Goal: Task Accomplishment & Management: Manage account settings

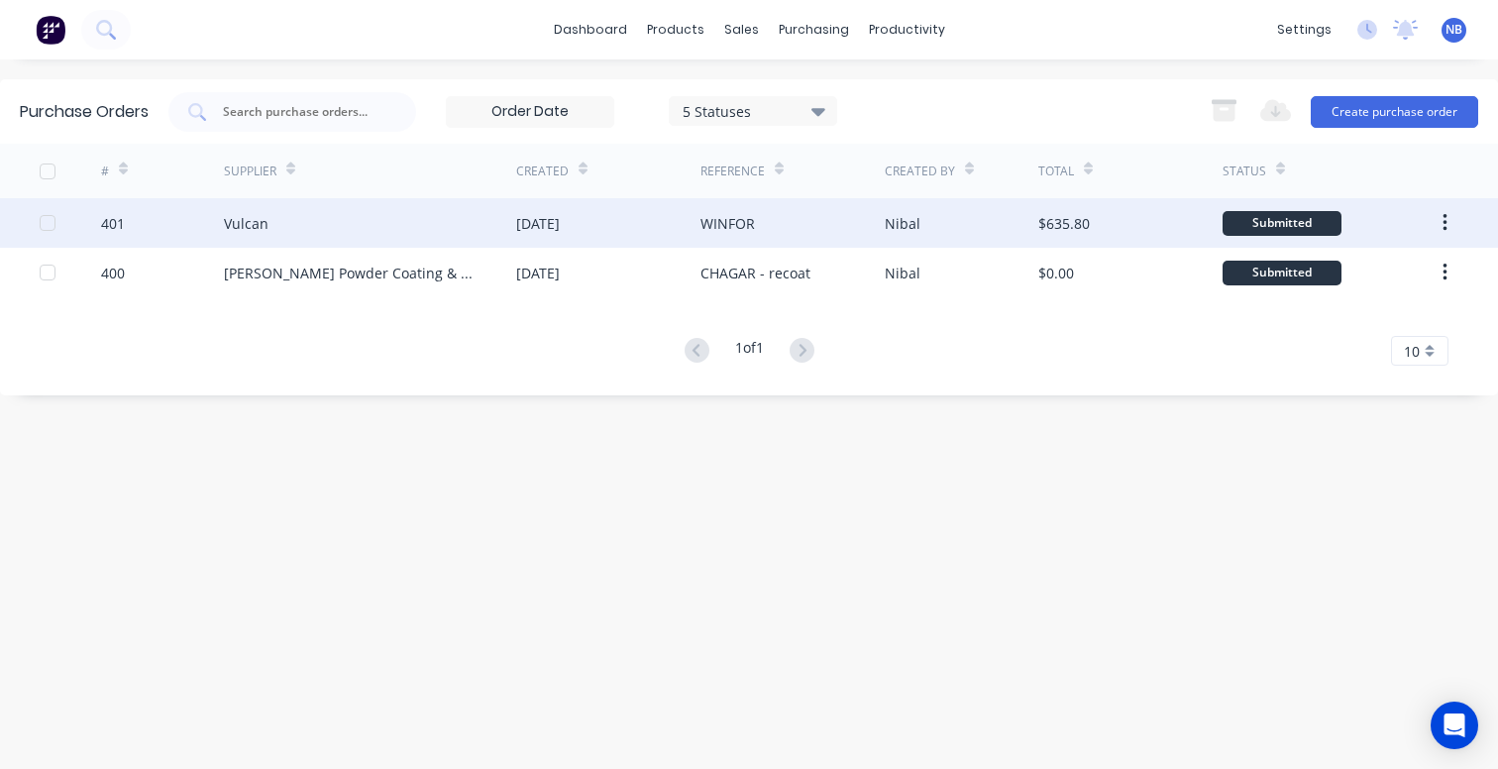
click at [406, 229] on div "Vulcan" at bounding box center [370, 223] width 292 height 50
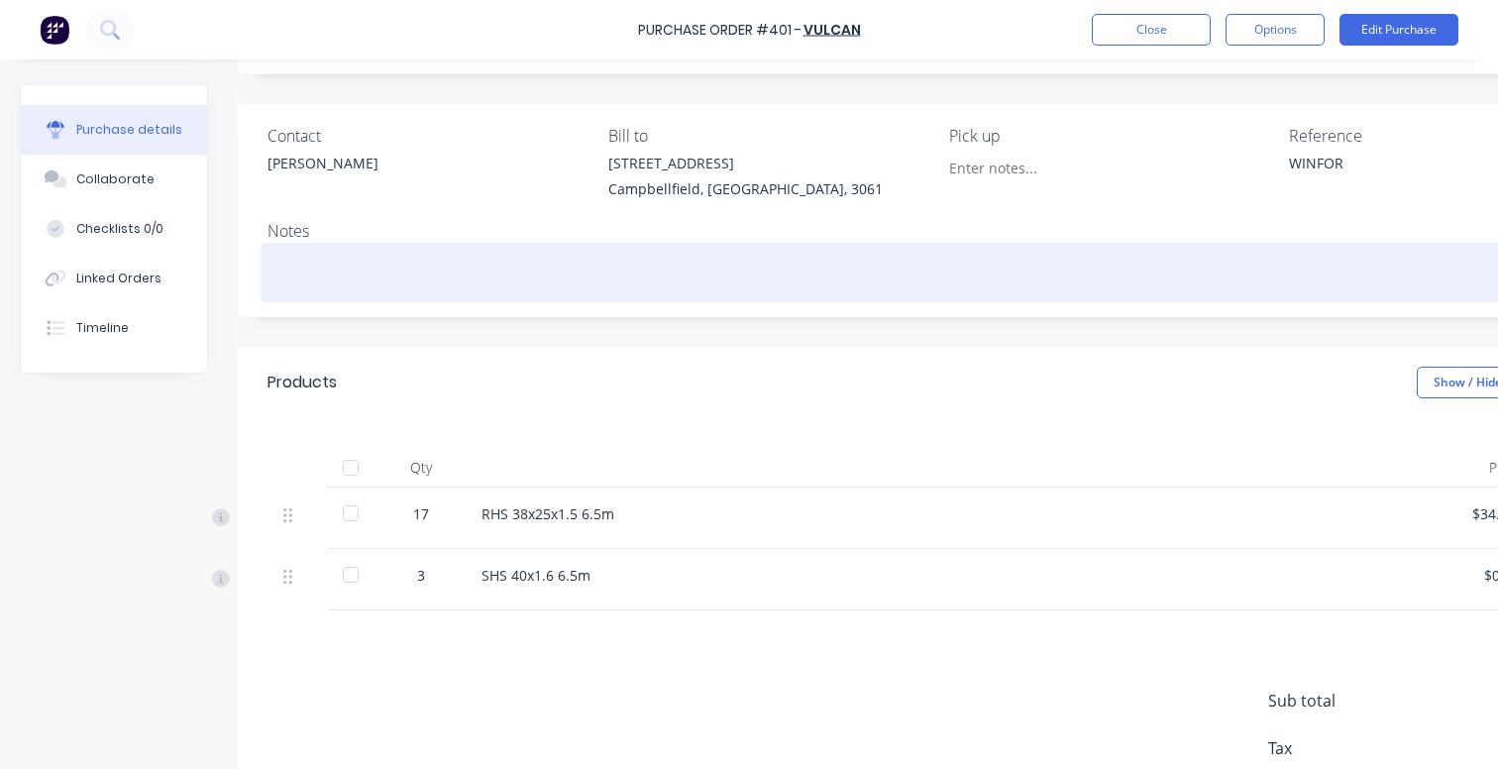
scroll to position [110, 0]
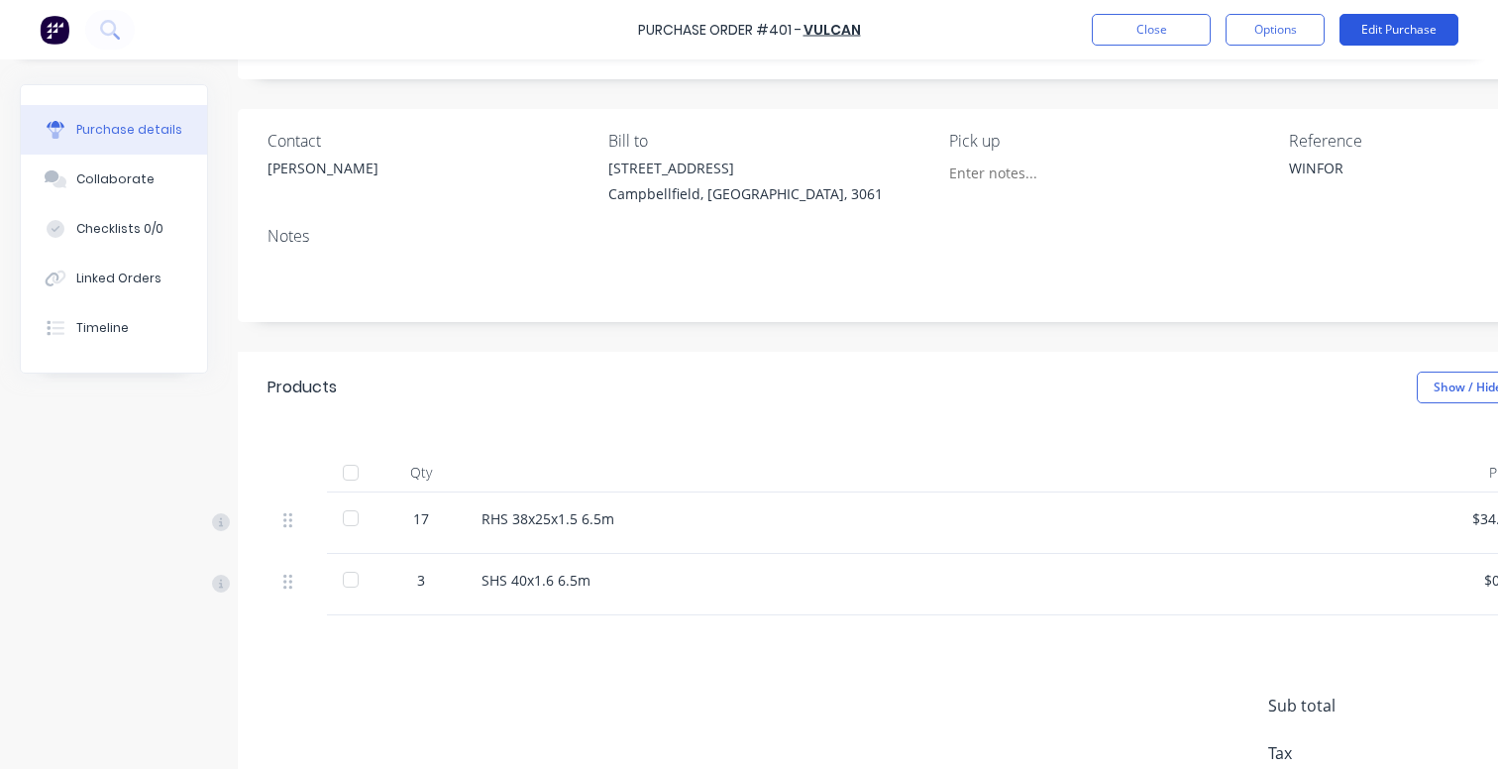
click at [1392, 36] on button "Edit Purchase" at bounding box center [1398, 30] width 119 height 32
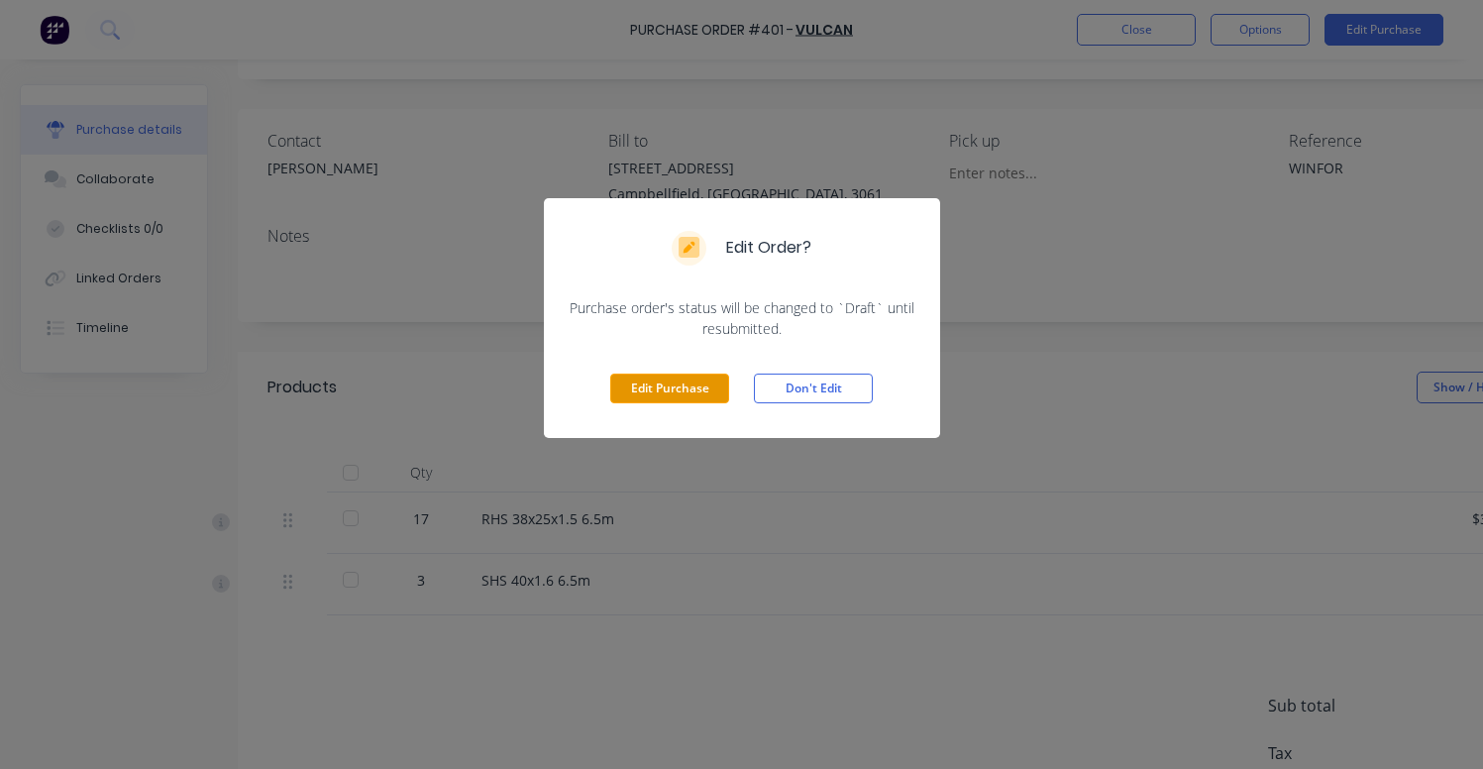
click at [682, 394] on button "Edit Purchase" at bounding box center [669, 388] width 119 height 30
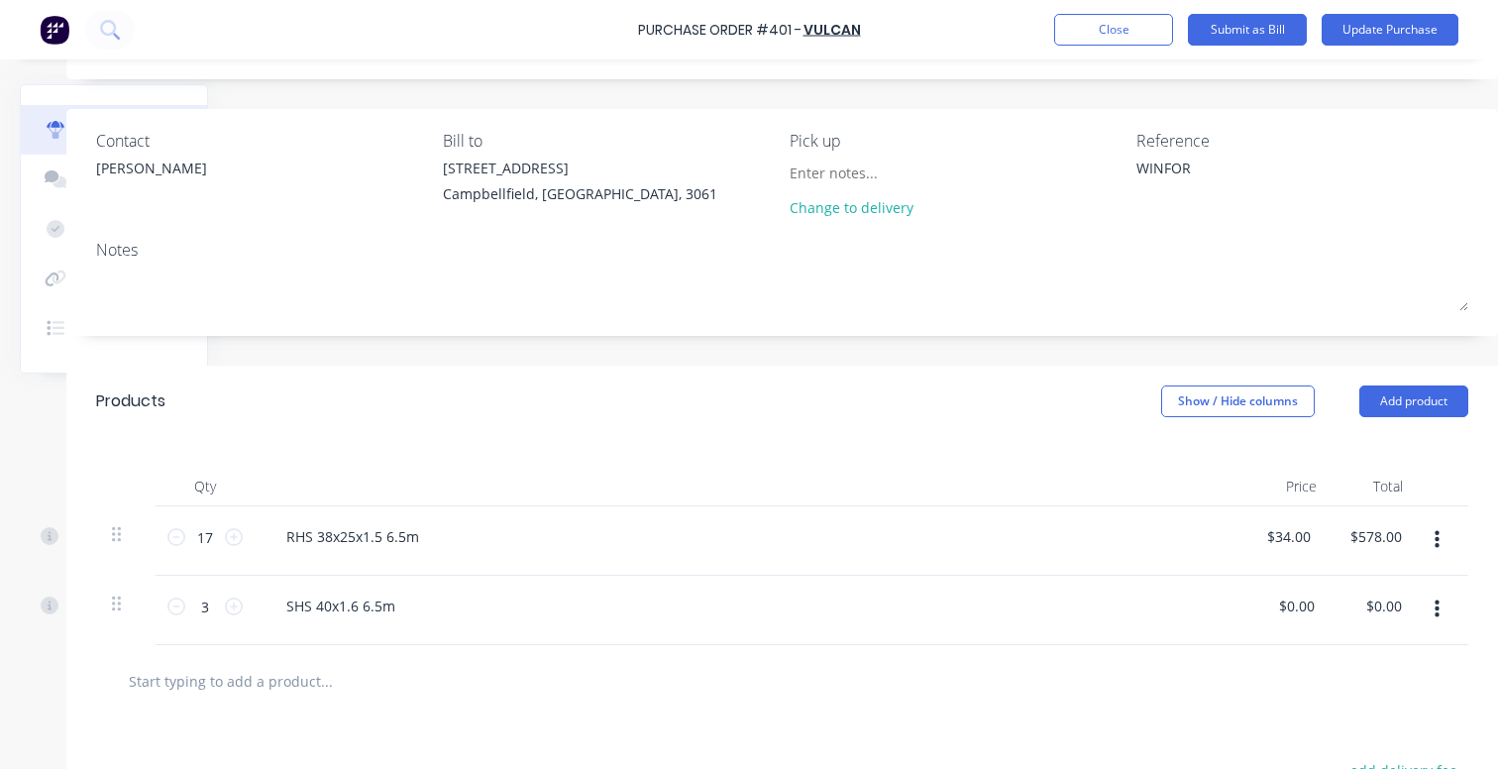
click at [1413, 617] on button "button" at bounding box center [1436, 609] width 47 height 36
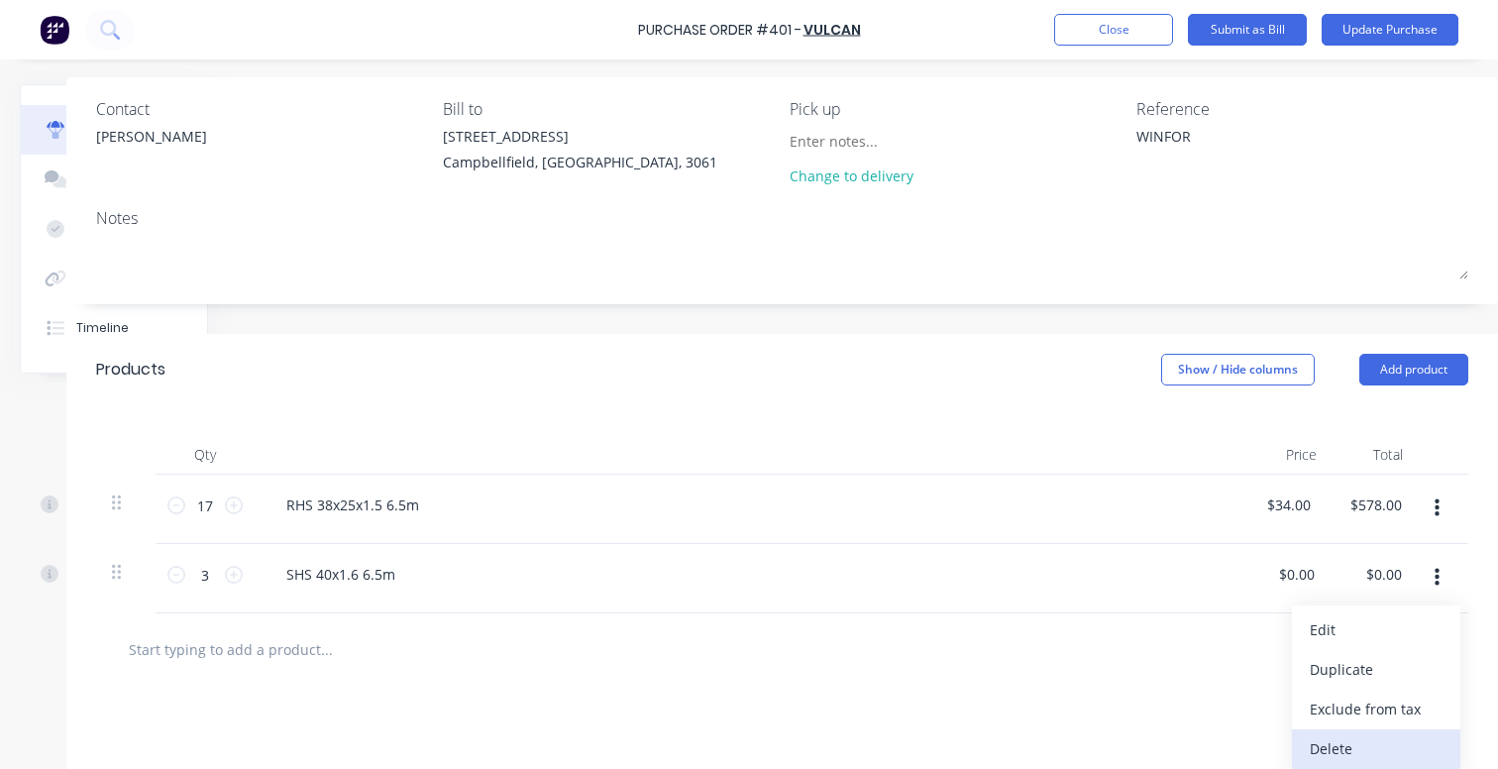
scroll to position [161, 186]
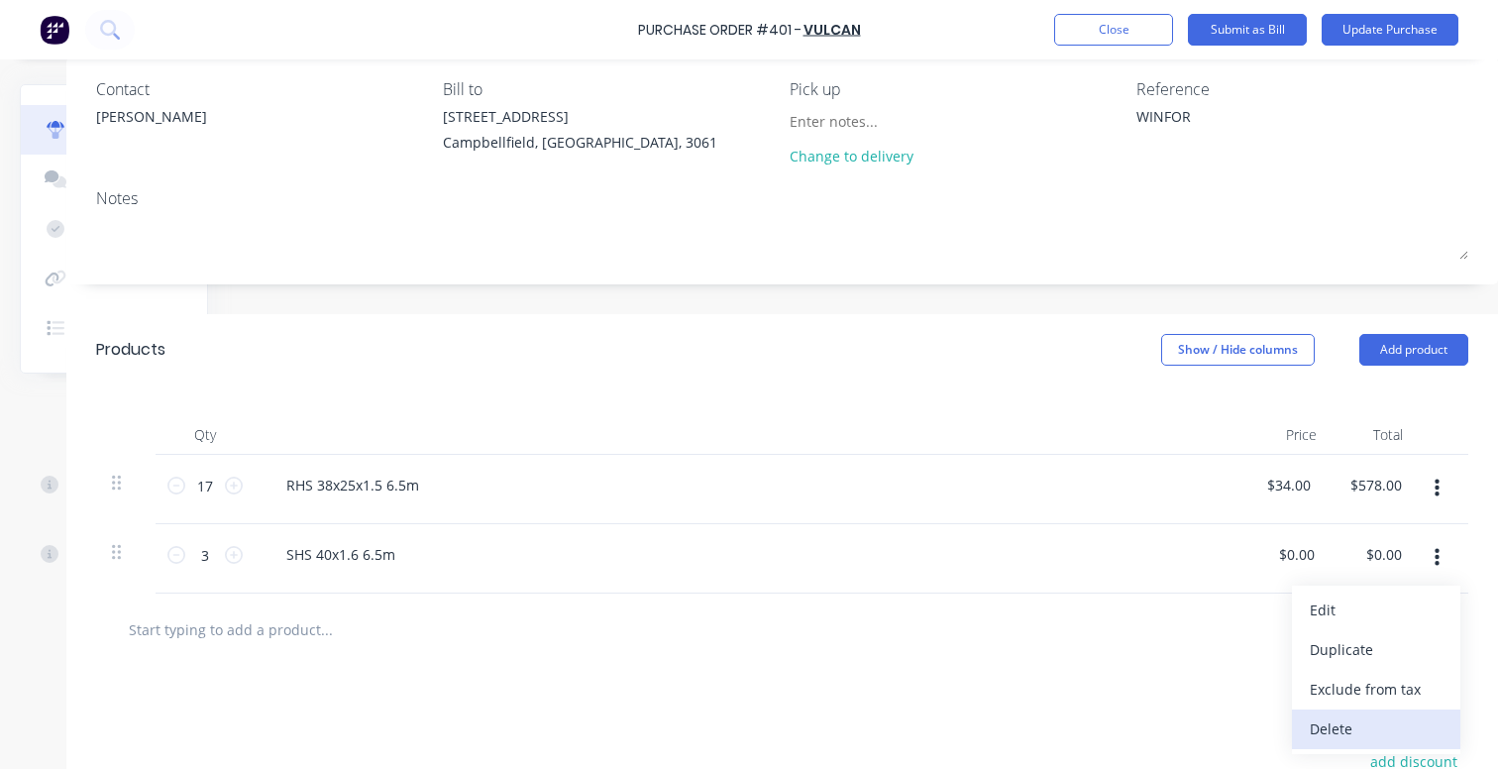
click at [1342, 717] on button "Delete" at bounding box center [1376, 729] width 168 height 40
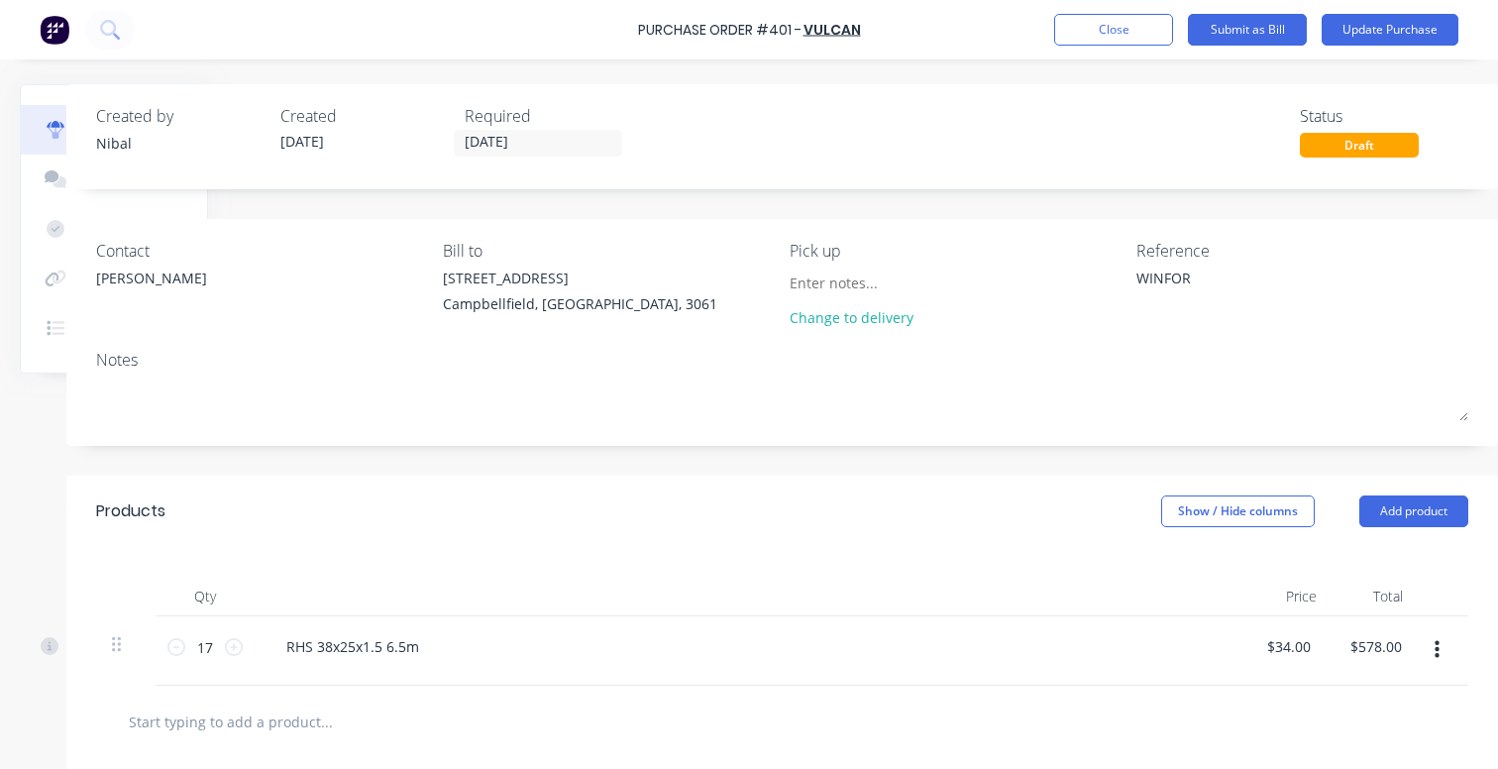
scroll to position [0, 186]
click at [1413, 27] on button "Update Purchase" at bounding box center [1389, 30] width 137 height 32
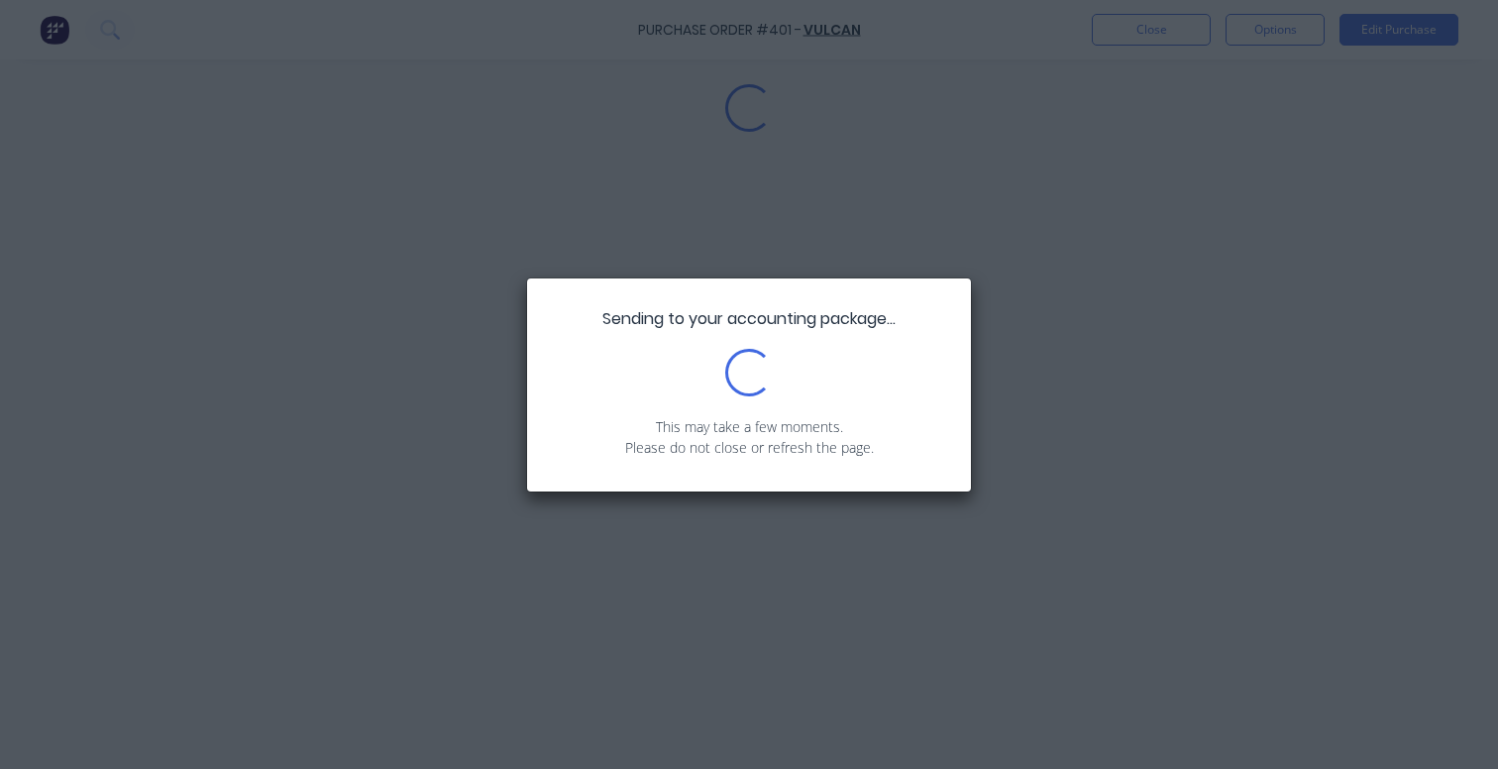
scroll to position [0, 0]
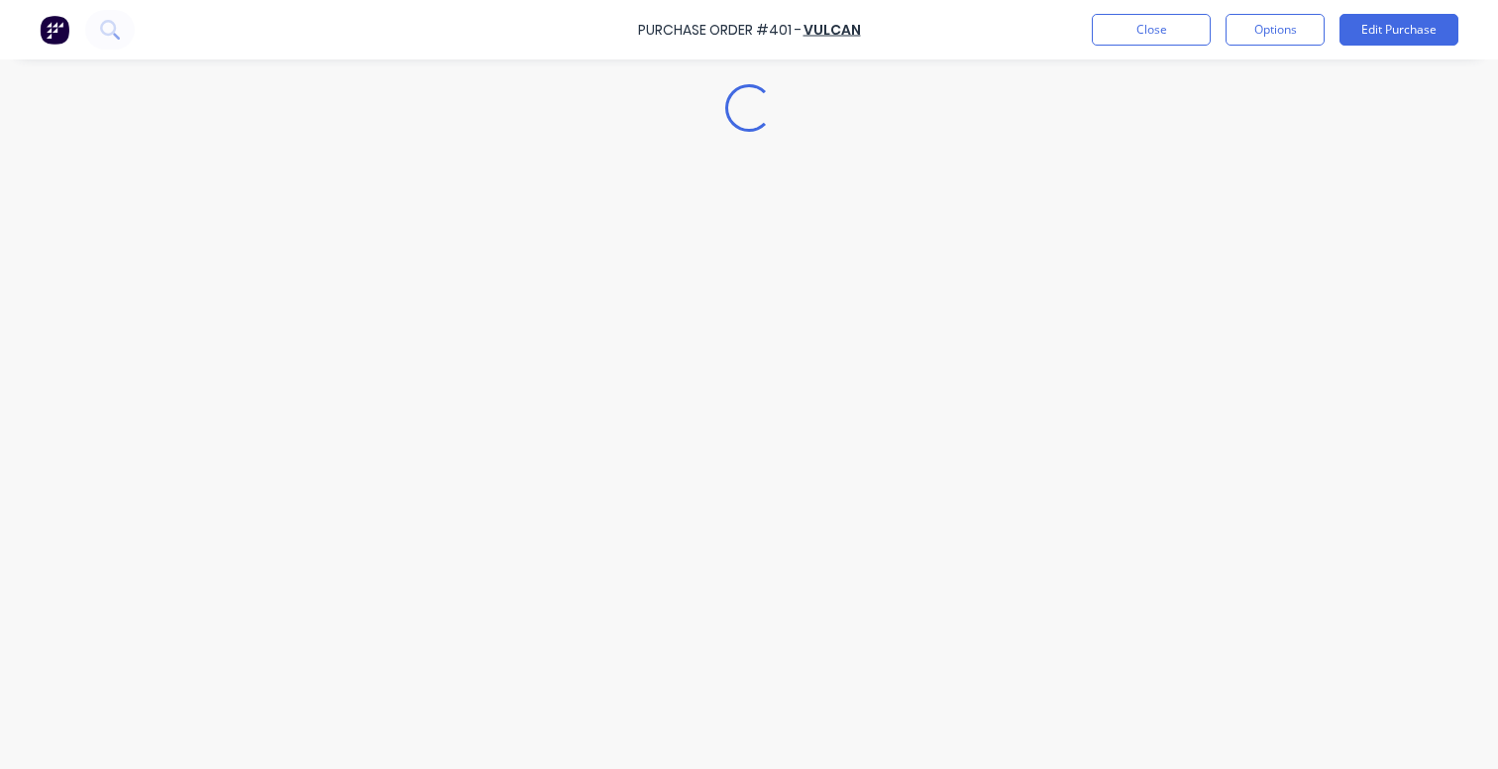
type textarea "x"
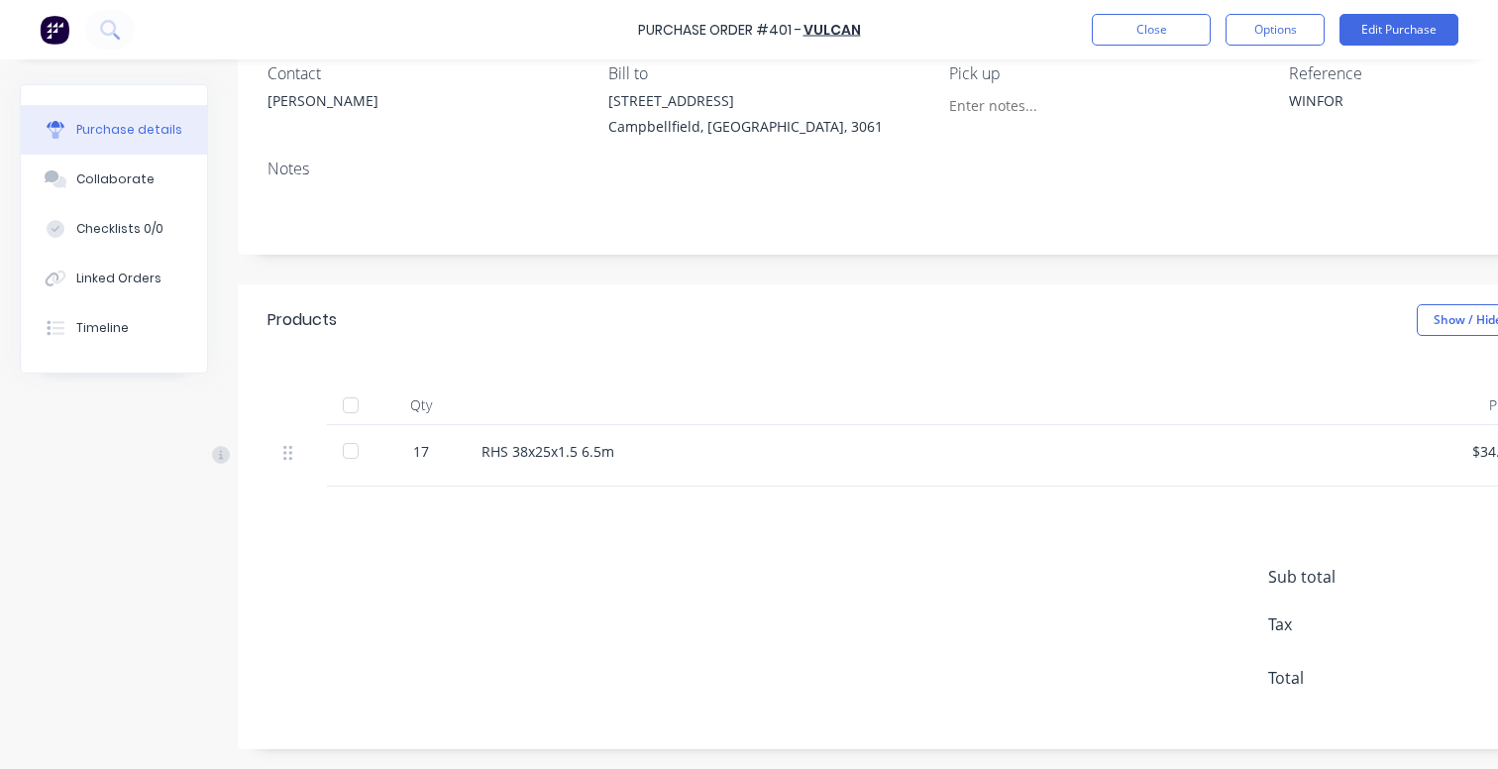
scroll to position [192, 0]
click at [421, 441] on div "17" at bounding box center [420, 451] width 57 height 21
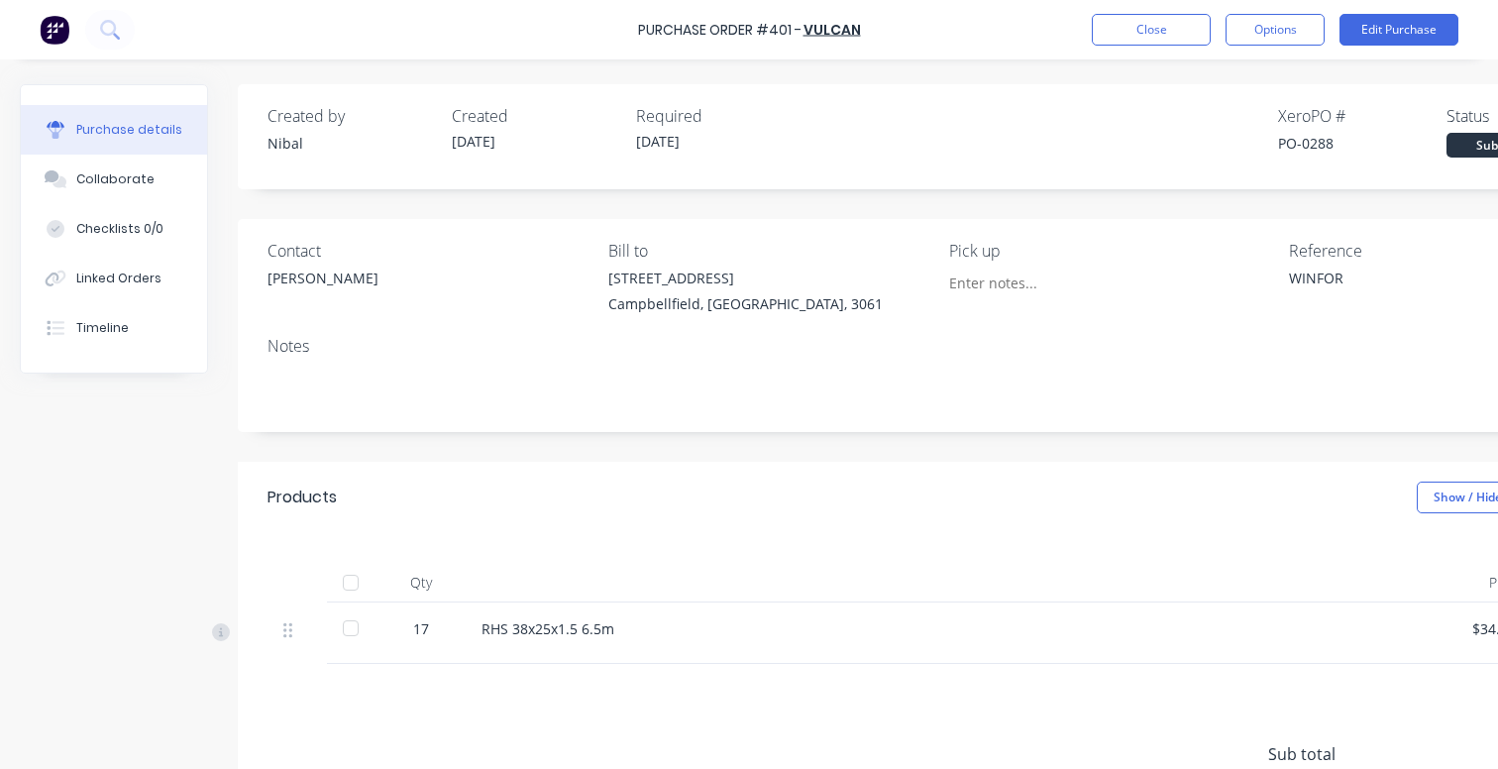
scroll to position [0, 0]
click at [1127, 22] on button "Close" at bounding box center [1151, 30] width 119 height 32
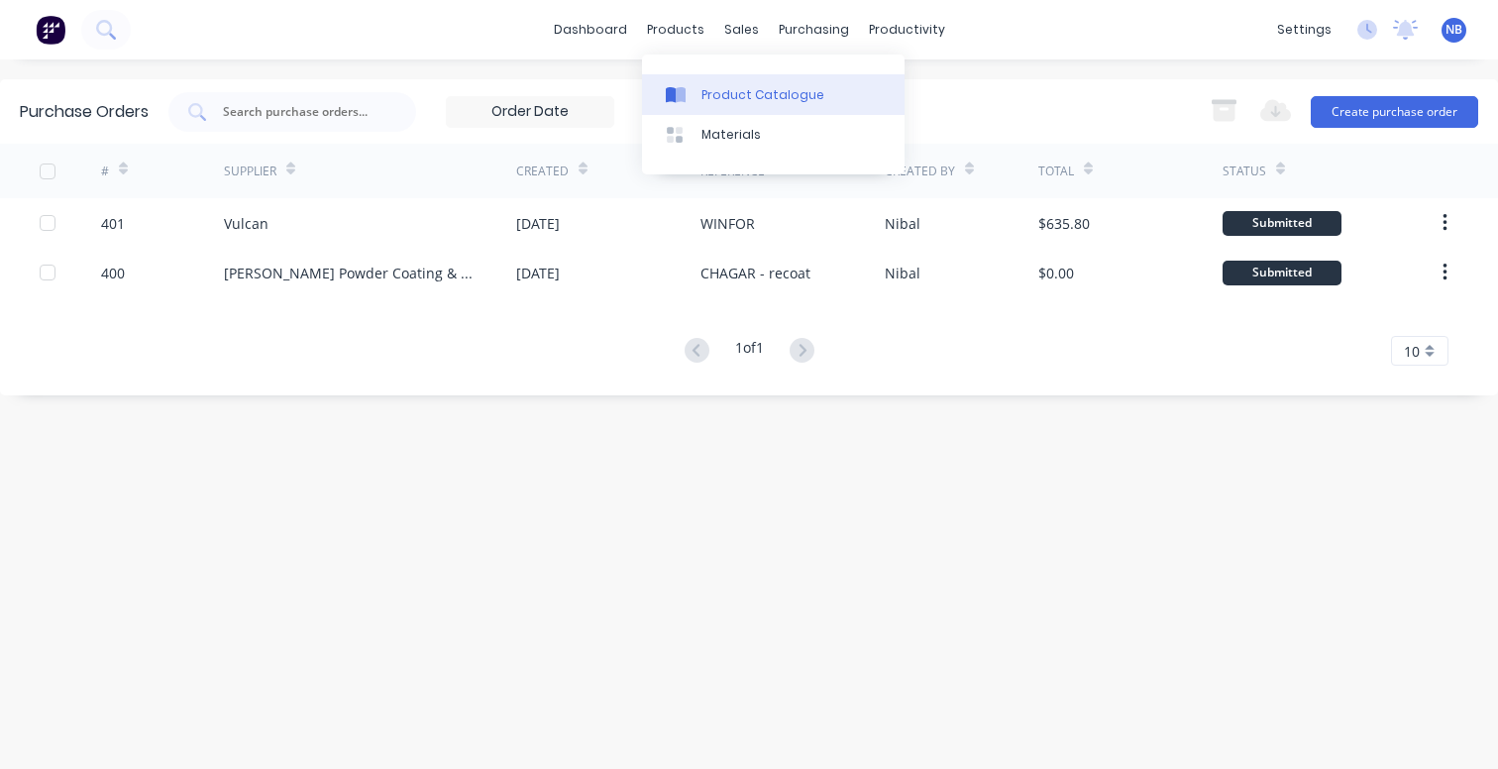
click at [706, 82] on link "Product Catalogue" at bounding box center [773, 94] width 262 height 40
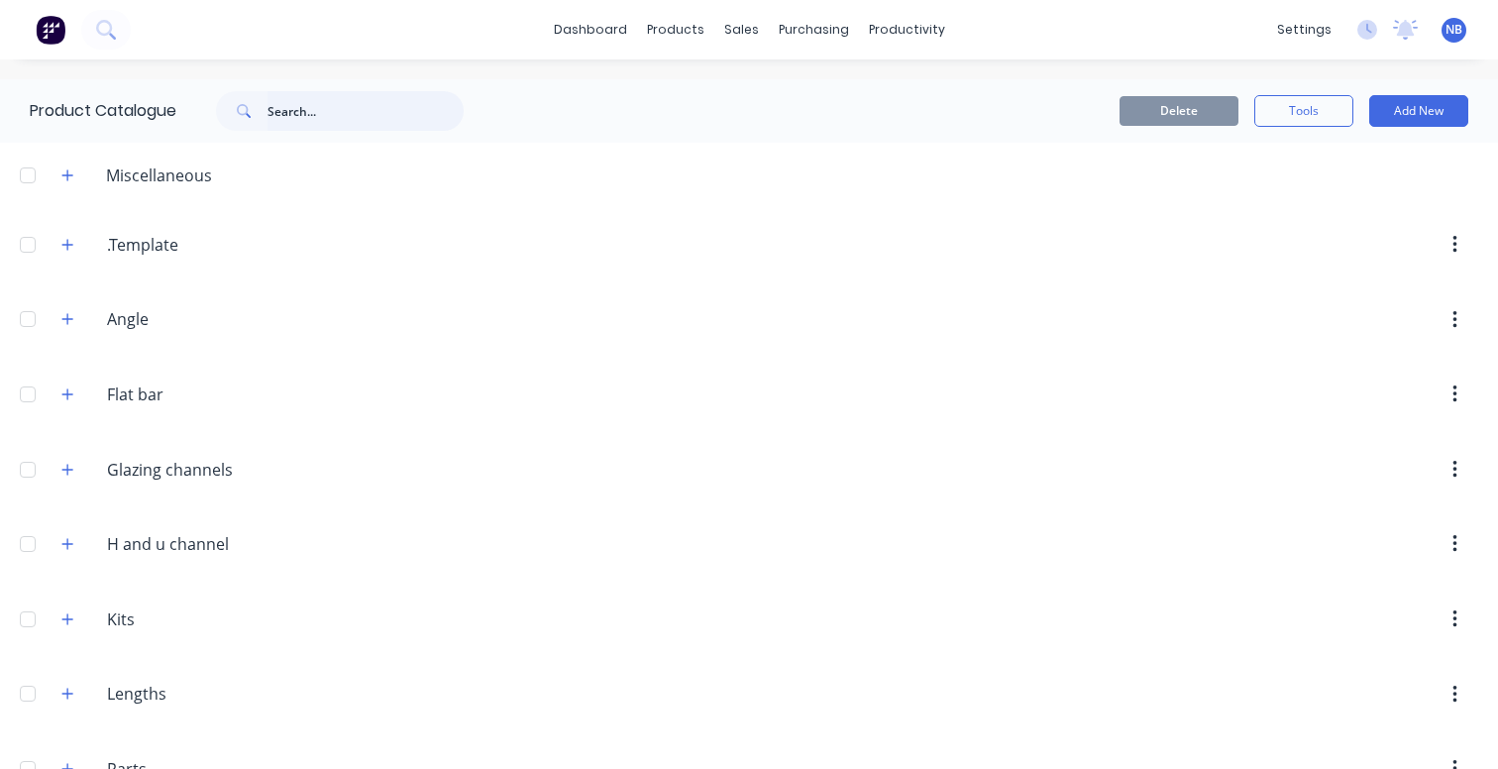
scroll to position [-1, 0]
click at [348, 119] on input "text" at bounding box center [365, 111] width 196 height 40
type input "38x25"
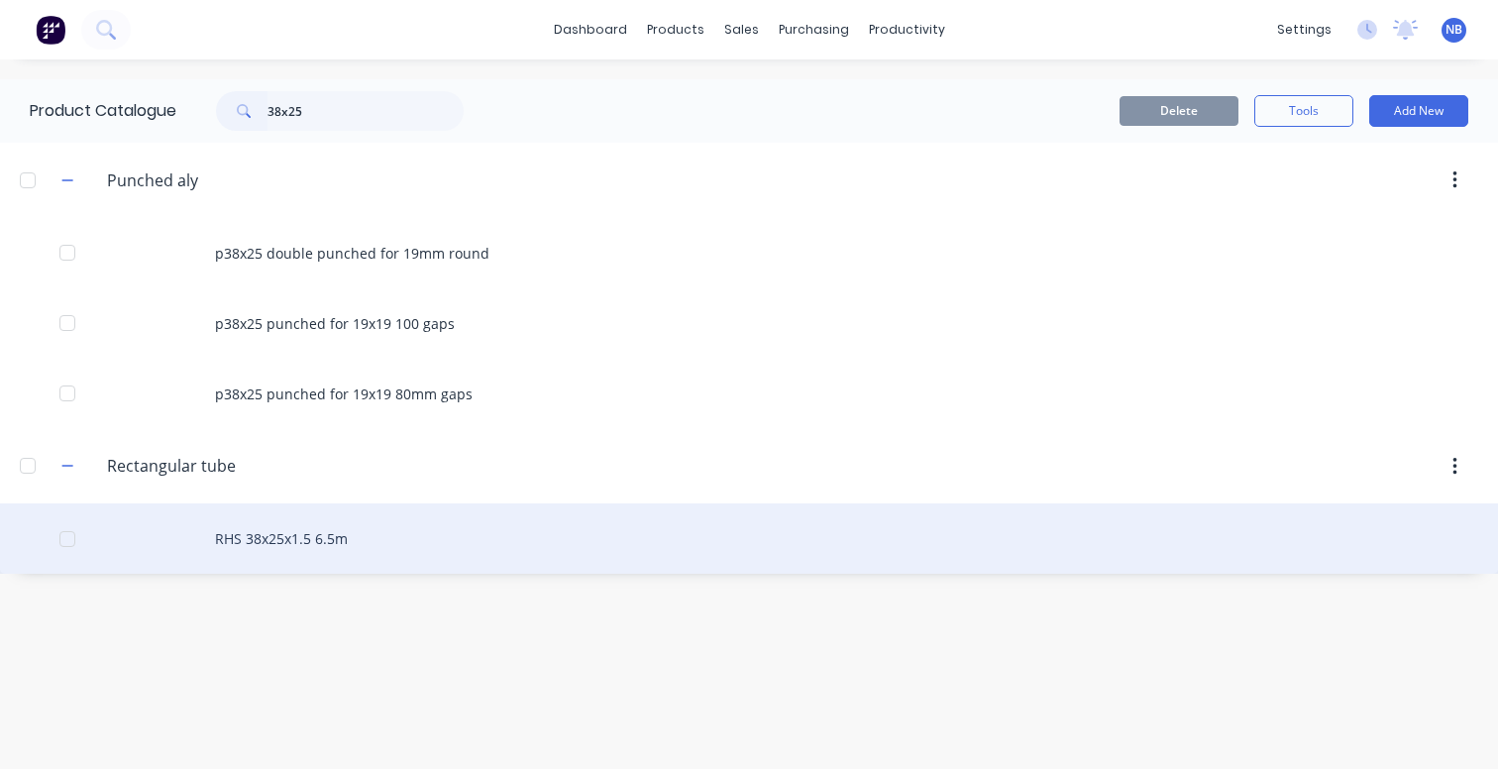
click at [298, 549] on div "RHS 38x25x1.5 6.5m" at bounding box center [749, 538] width 1498 height 70
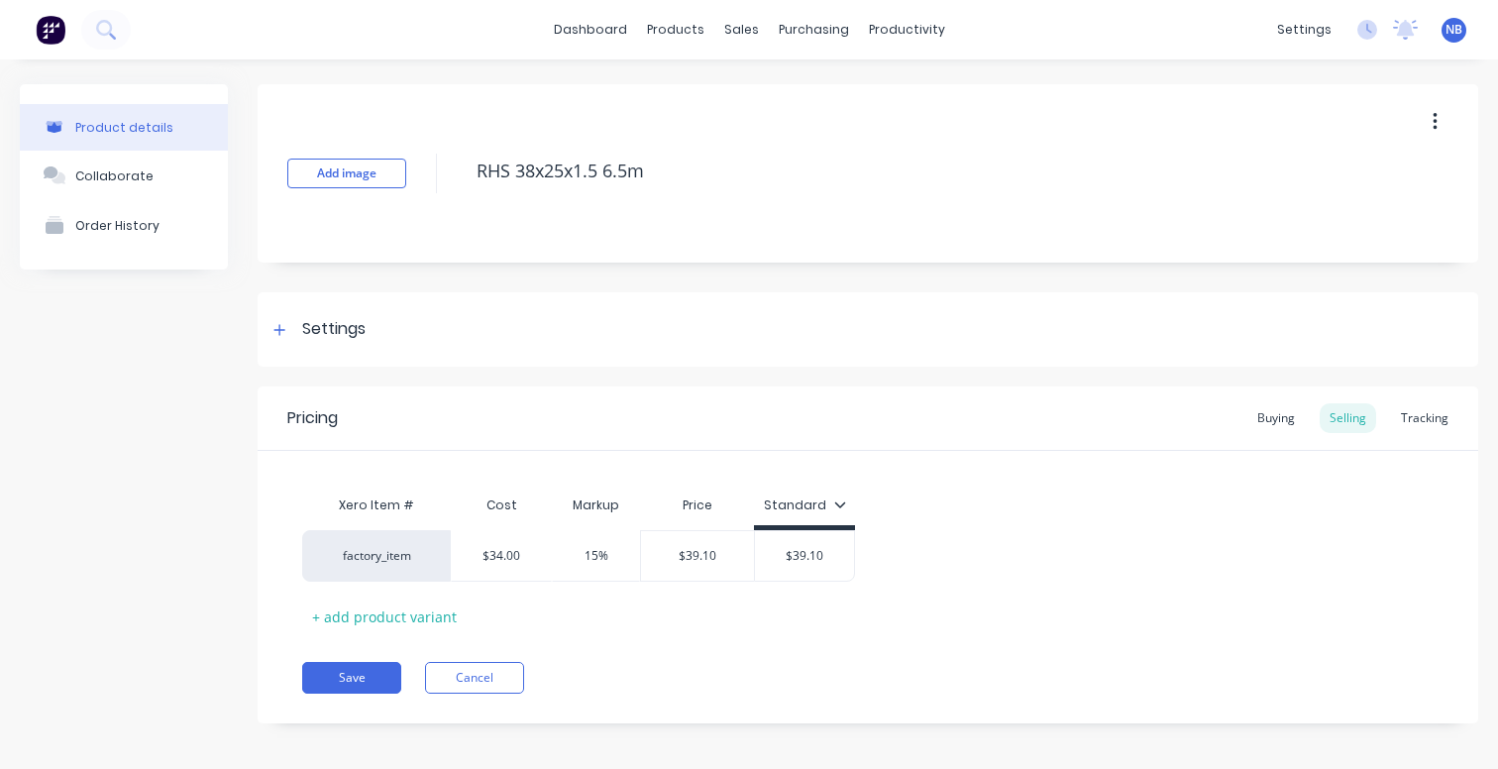
type textarea "x"
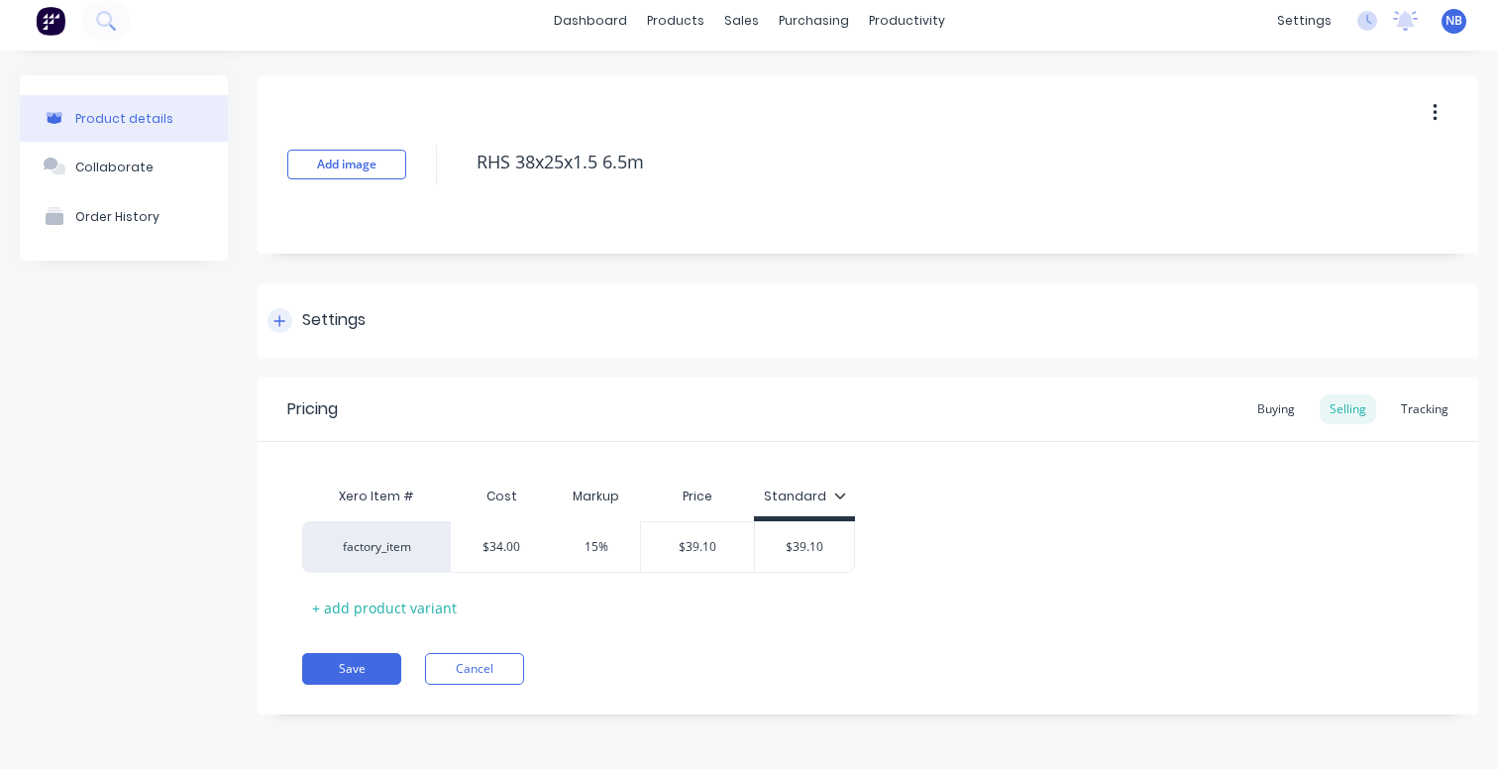
click at [321, 312] on div "Settings" at bounding box center [333, 320] width 63 height 25
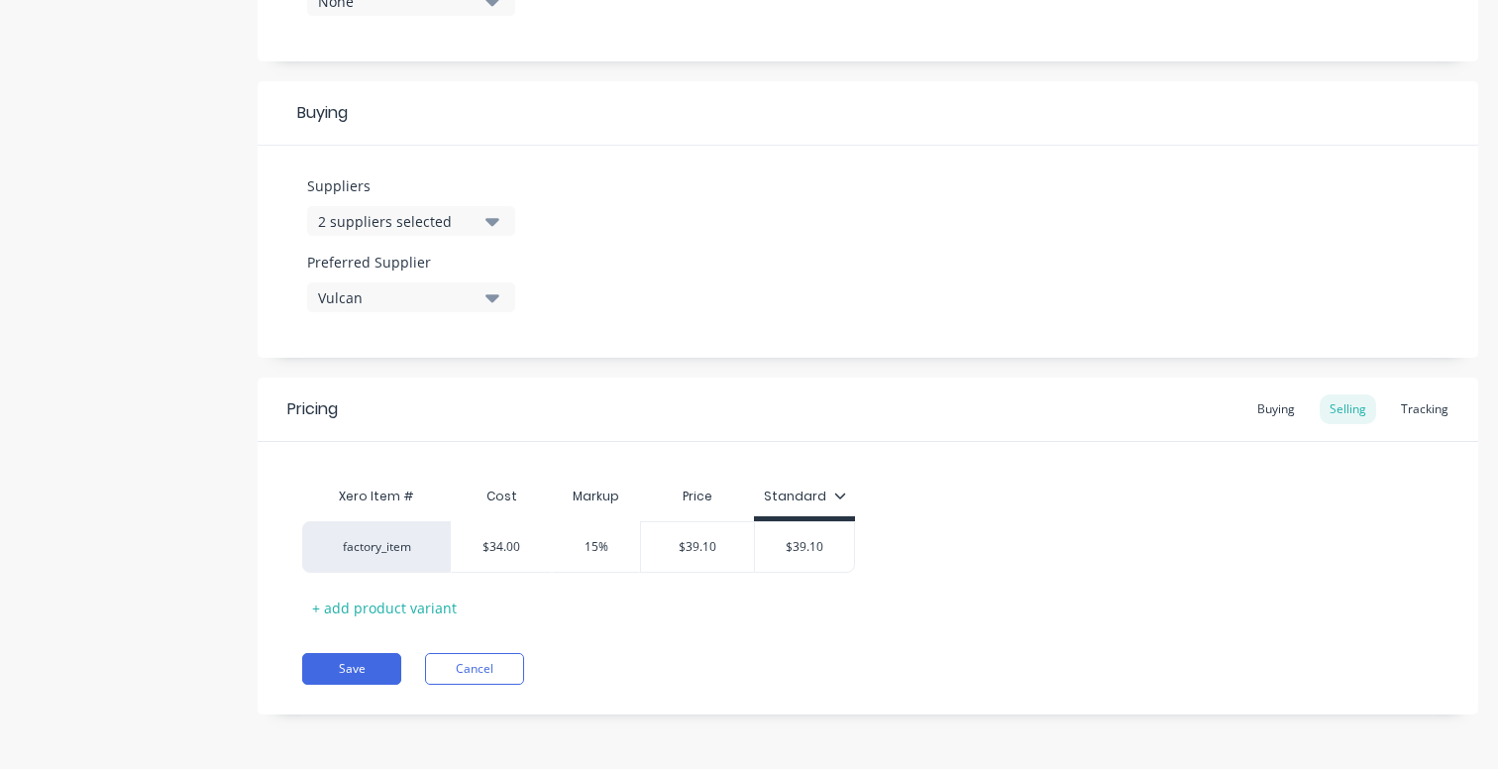
scroll to position [850, 0]
click at [1274, 408] on div "Buying" at bounding box center [1275, 409] width 57 height 30
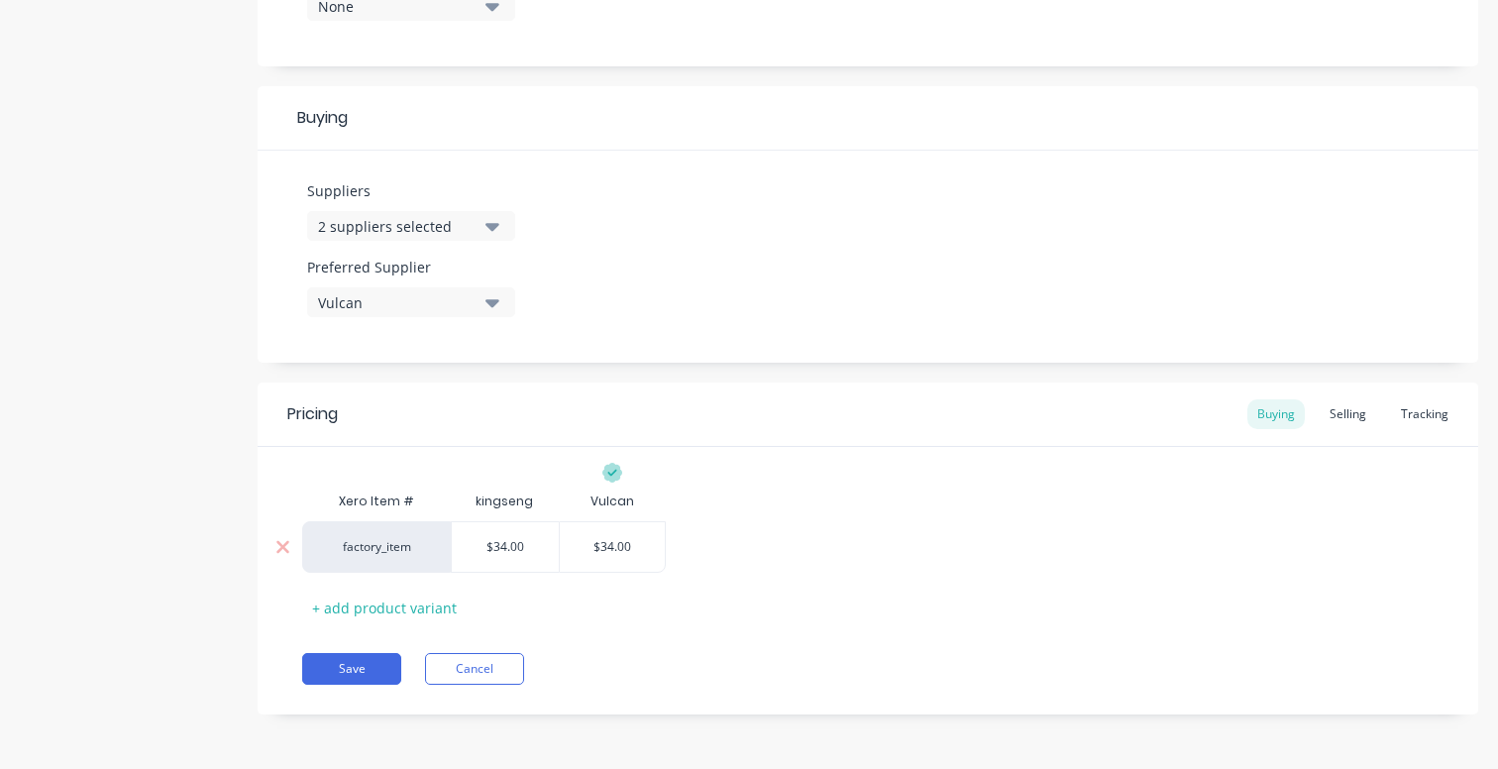
type input "$34.00"
click at [614, 552] on input "$34.00" at bounding box center [613, 547] width 106 height 18
drag, startPoint x: 633, startPoint y: 549, endPoint x: 602, endPoint y: 553, distance: 31.0
click at [602, 553] on input "$34.00" at bounding box center [613, 547] width 106 height 18
type textarea "x"
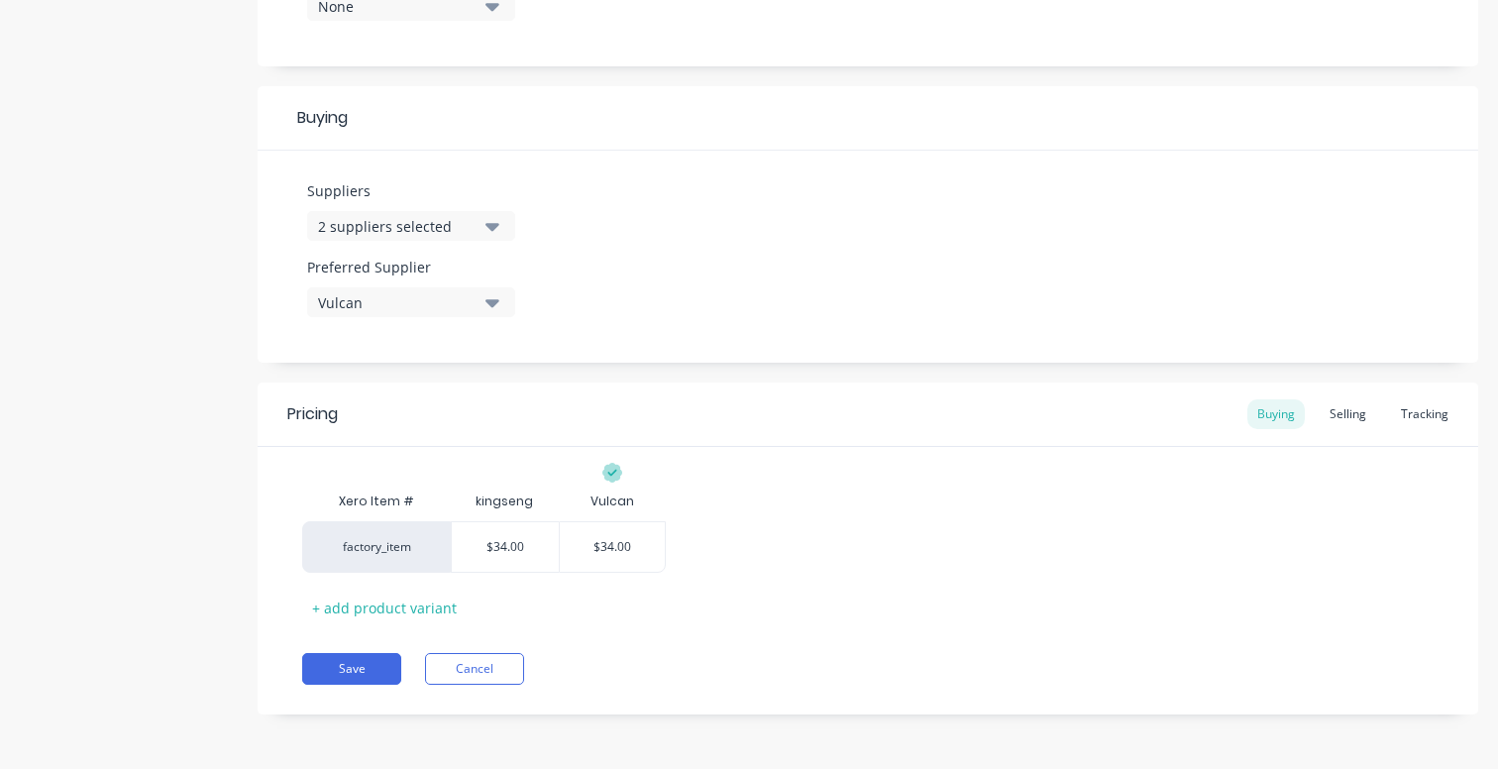
type input "$3"
type textarea "x"
type input "$37"
type textarea "x"
type input "$37."
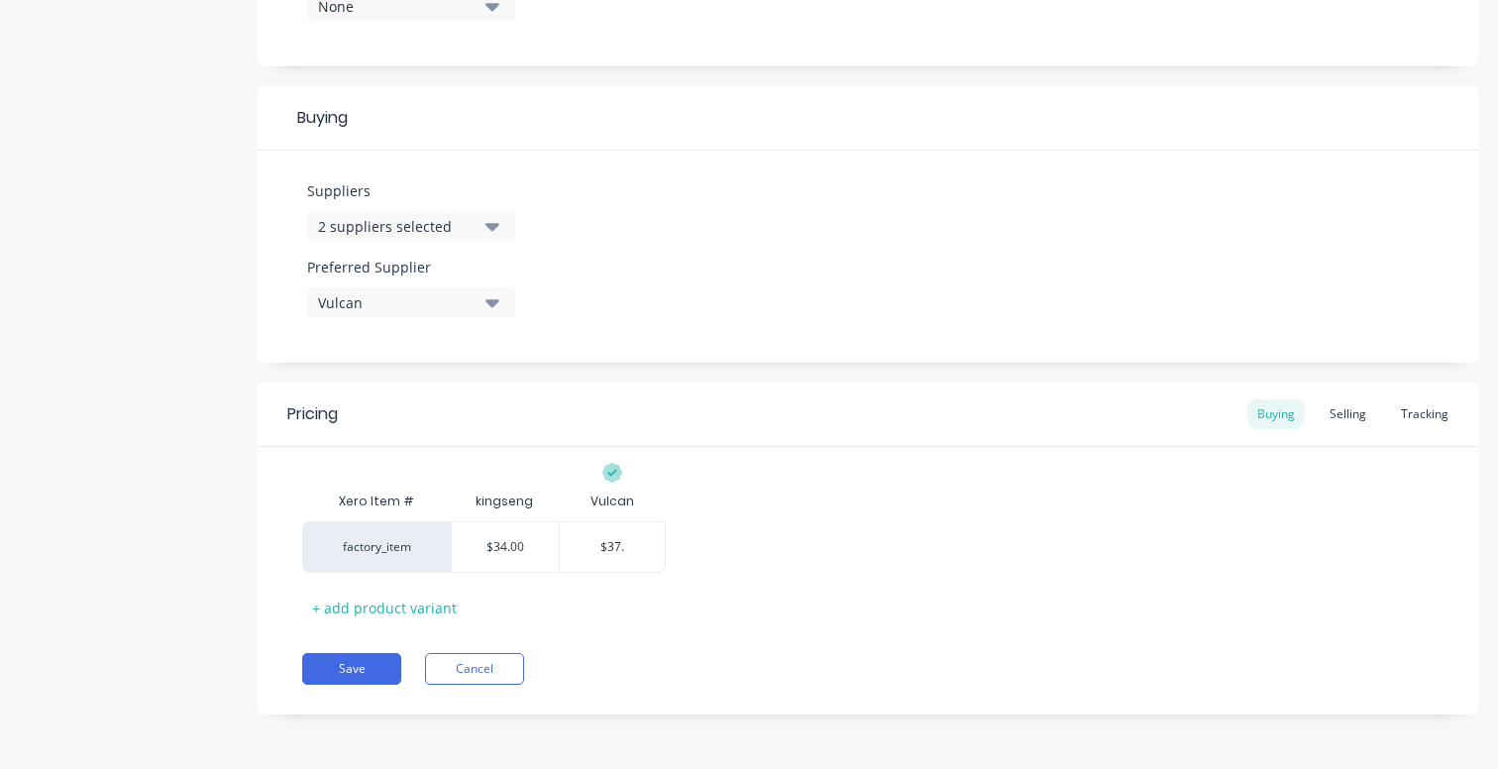
type textarea "x"
type input "$37.4"
type textarea "x"
type input "$37.40"
click at [385, 633] on div "Pricing Buying Selling Tracking Xero Item # kingseng Vulcan factory_item $34.00…" at bounding box center [868, 548] width 1220 height 332
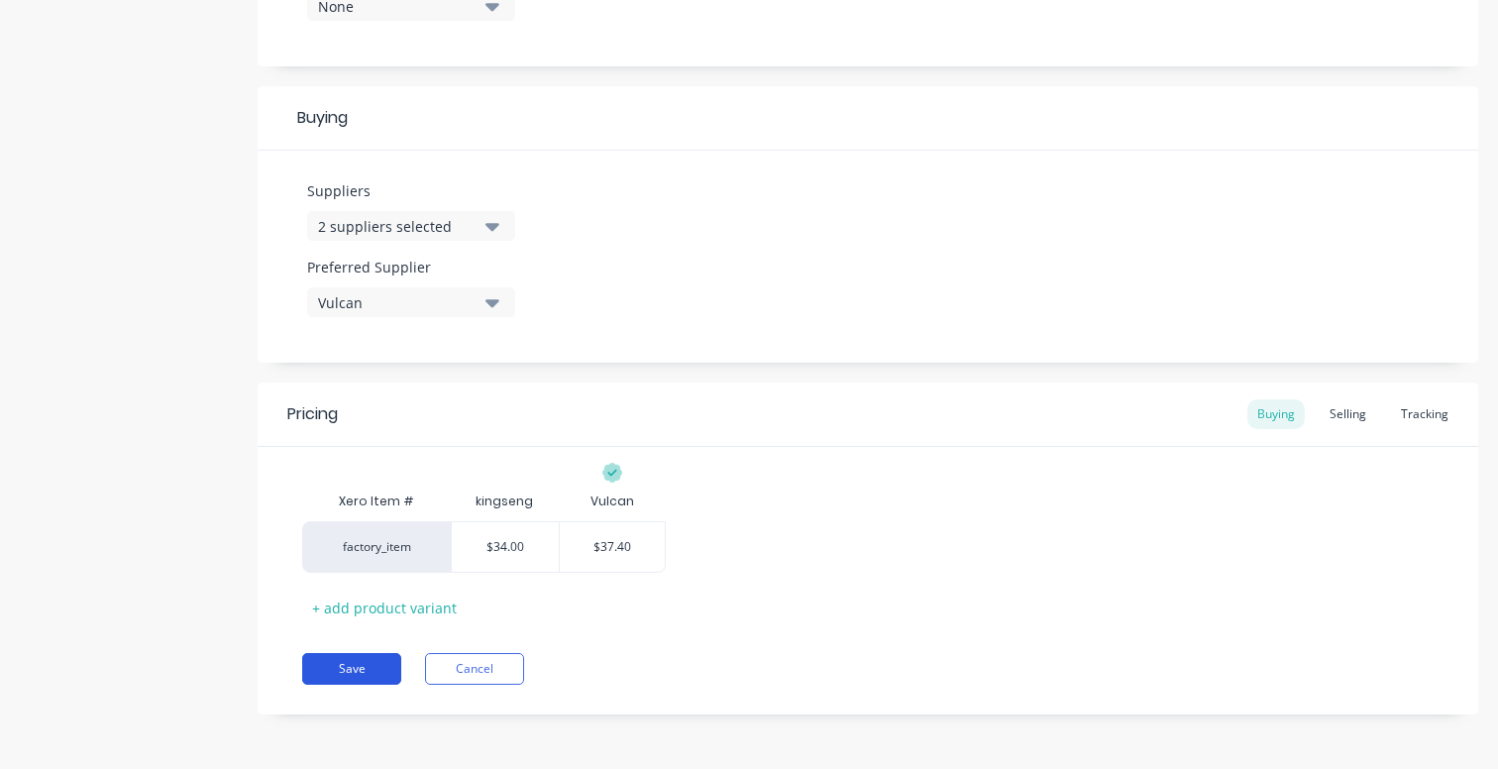
click at [349, 678] on button "Save" at bounding box center [351, 669] width 99 height 32
type textarea "x"
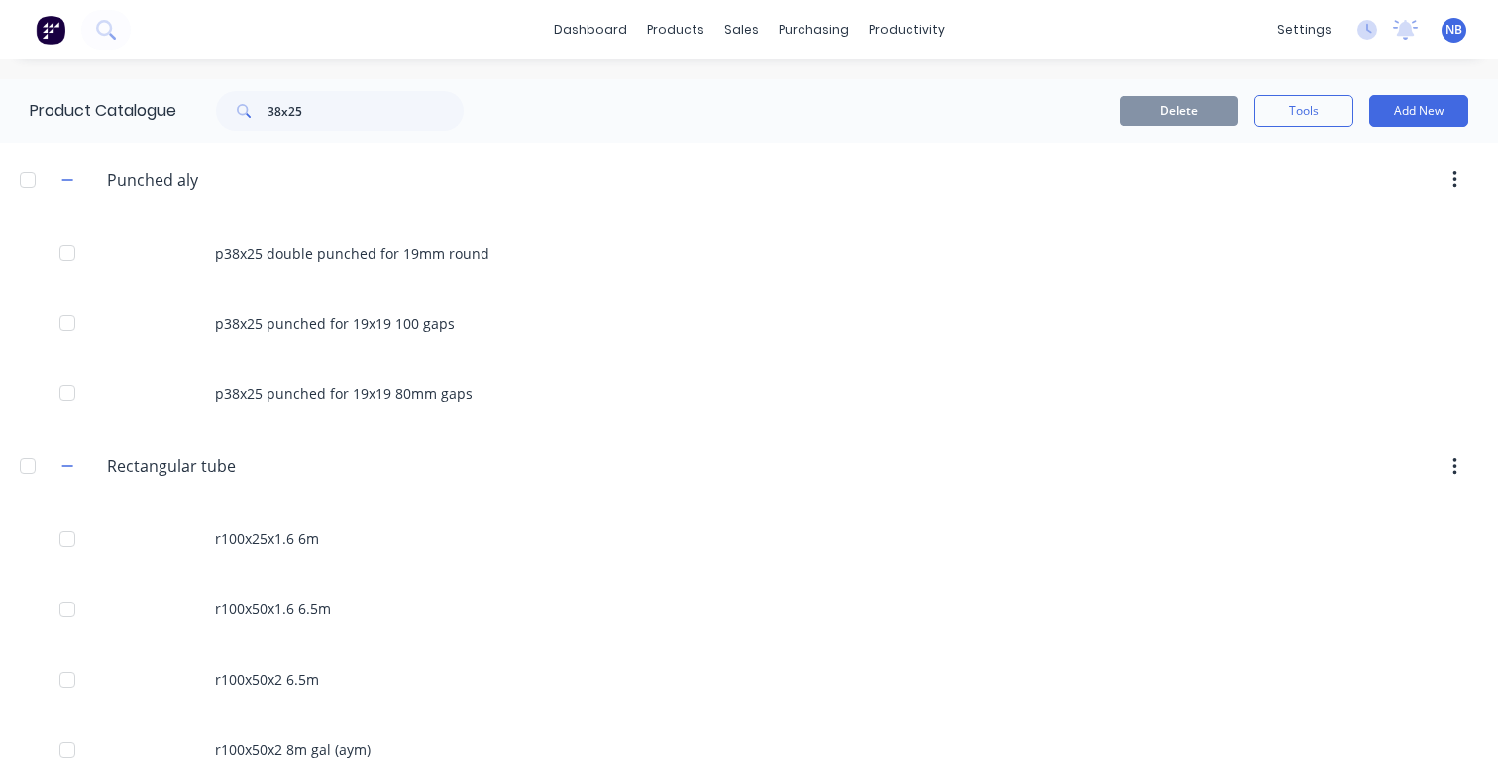
scroll to position [-1, 0]
click at [360, 89] on div "Product Catalogue 38x25" at bounding box center [256, 110] width 513 height 63
click at [360, 98] on input "38x25" at bounding box center [365, 111] width 196 height 40
click at [367, 154] on header "Punched.aly Punched aly" at bounding box center [749, 180] width 1498 height 75
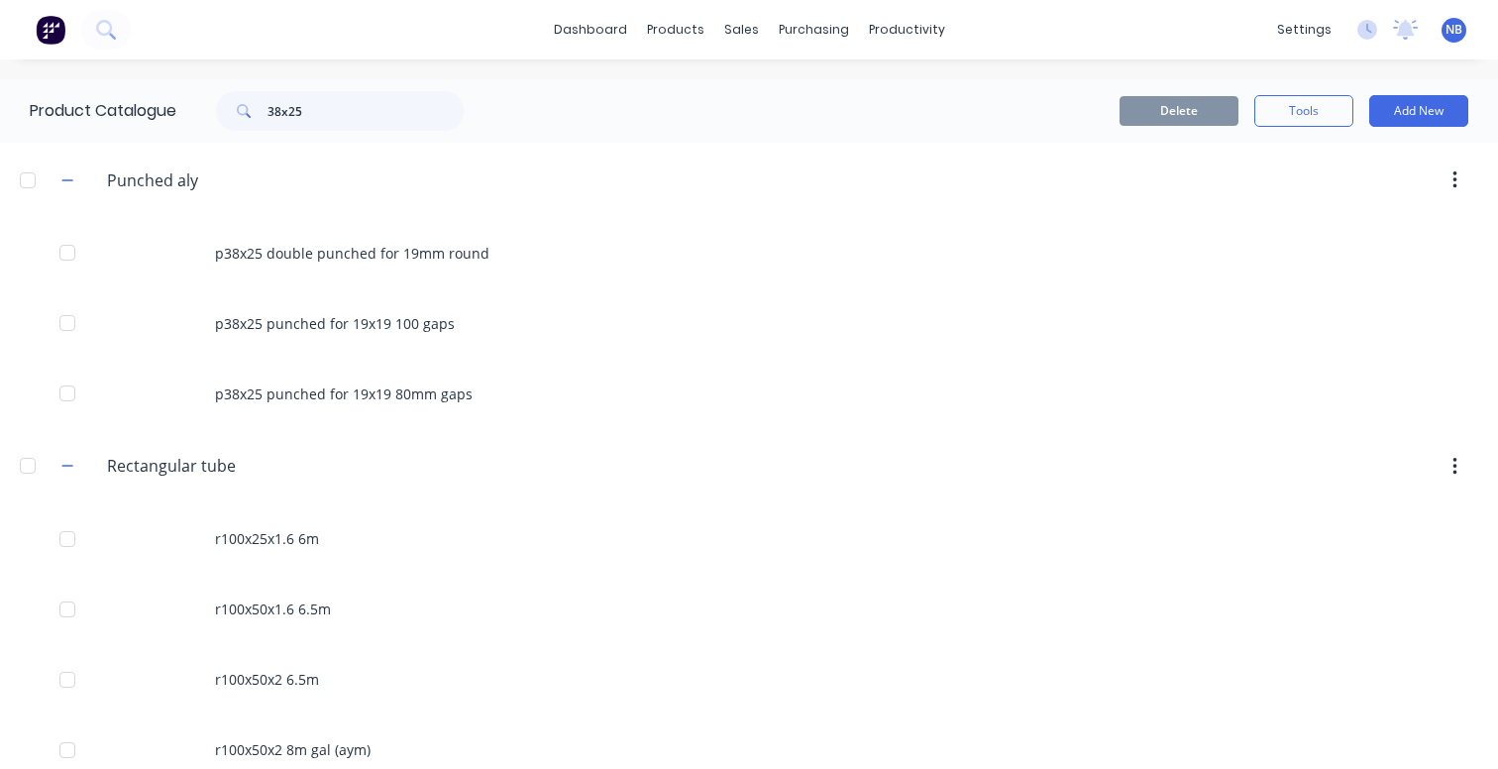
click at [367, 154] on header "Punched.aly Punched aly" at bounding box center [749, 180] width 1498 height 75
click at [379, 121] on input "38x25" at bounding box center [365, 111] width 196 height 40
type input "38x25"
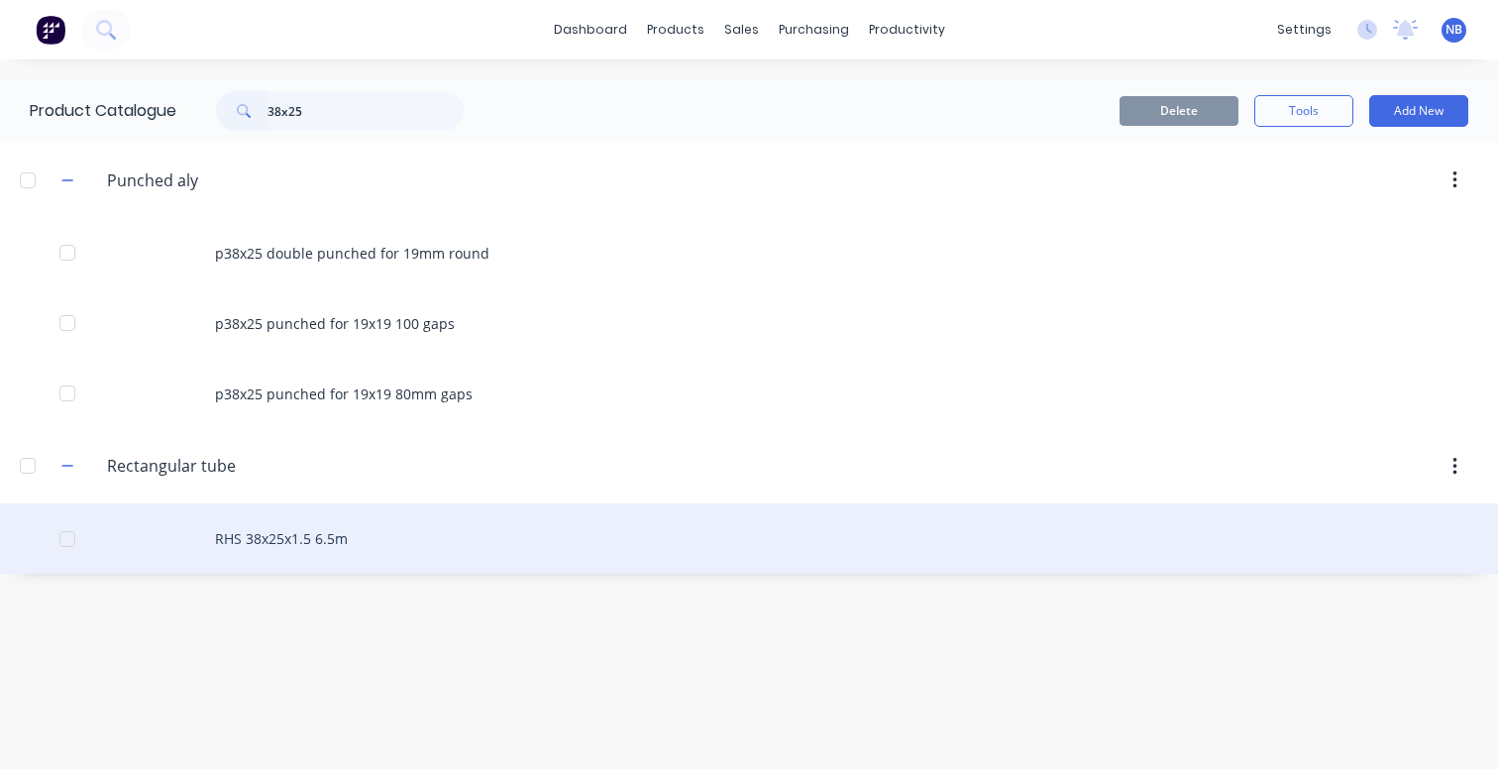
click at [306, 561] on div "RHS 38x25x1.5 6.5m" at bounding box center [749, 538] width 1498 height 70
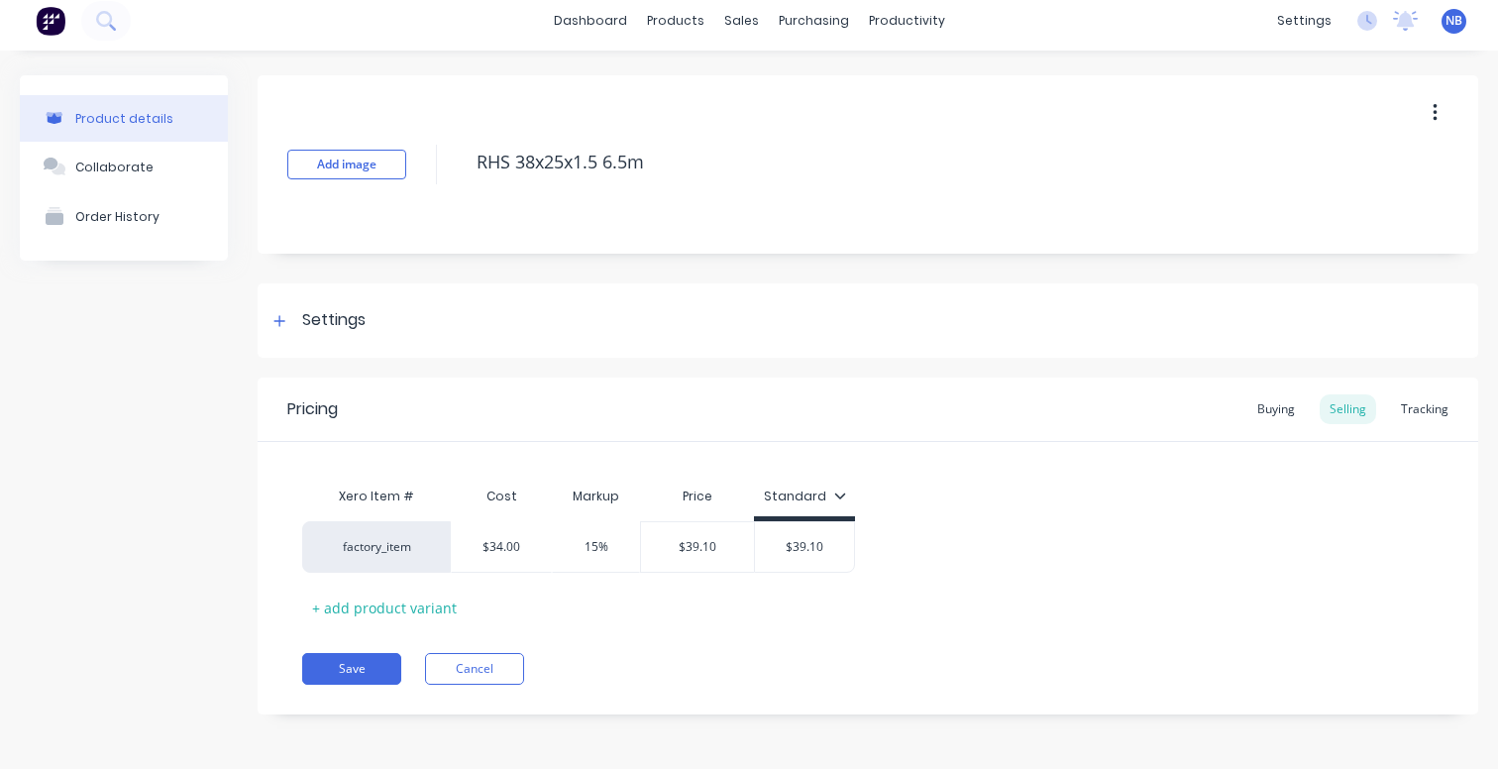
scroll to position [9, 0]
click at [1275, 415] on div "Buying" at bounding box center [1275, 409] width 57 height 30
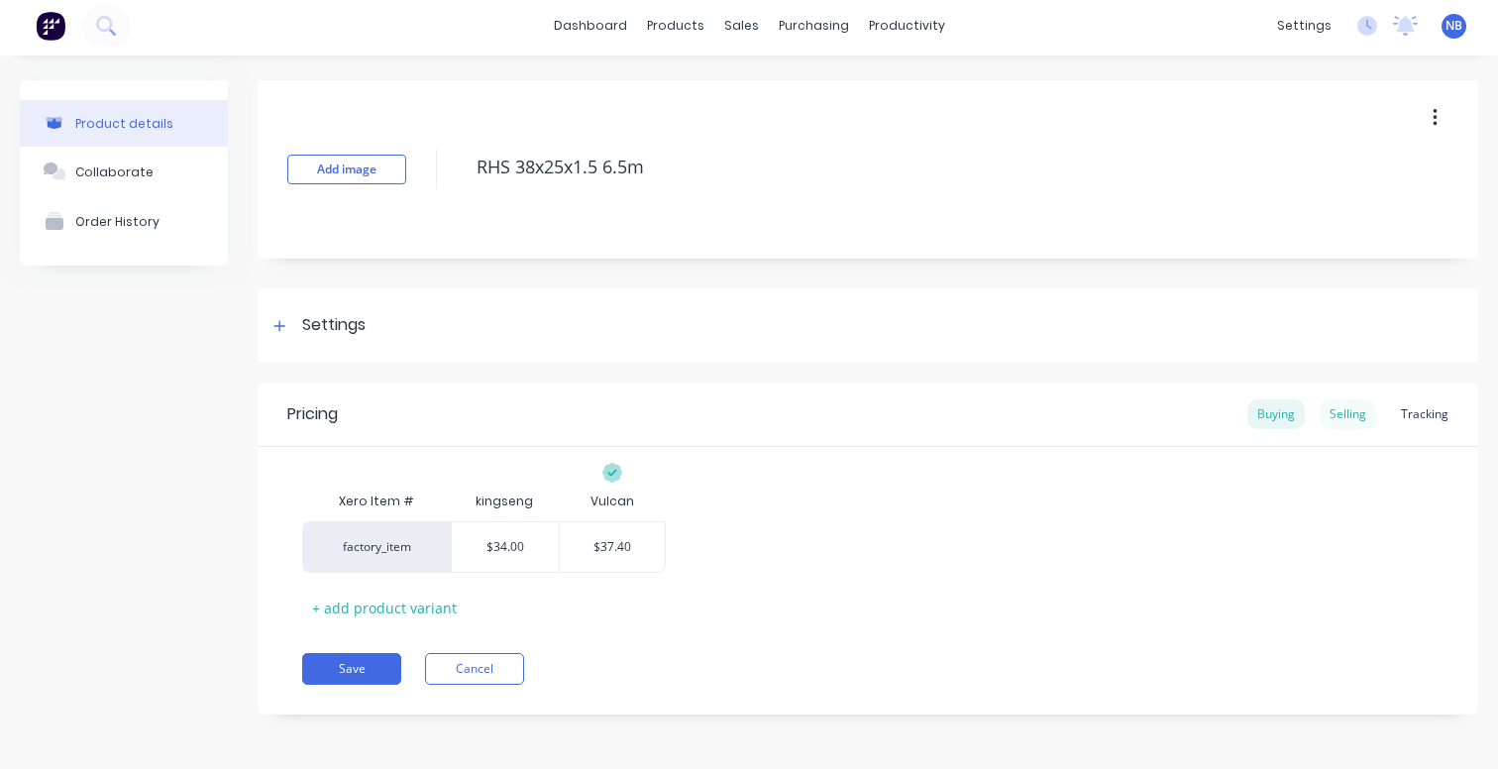
click at [1328, 411] on div "Selling" at bounding box center [1347, 414] width 56 height 30
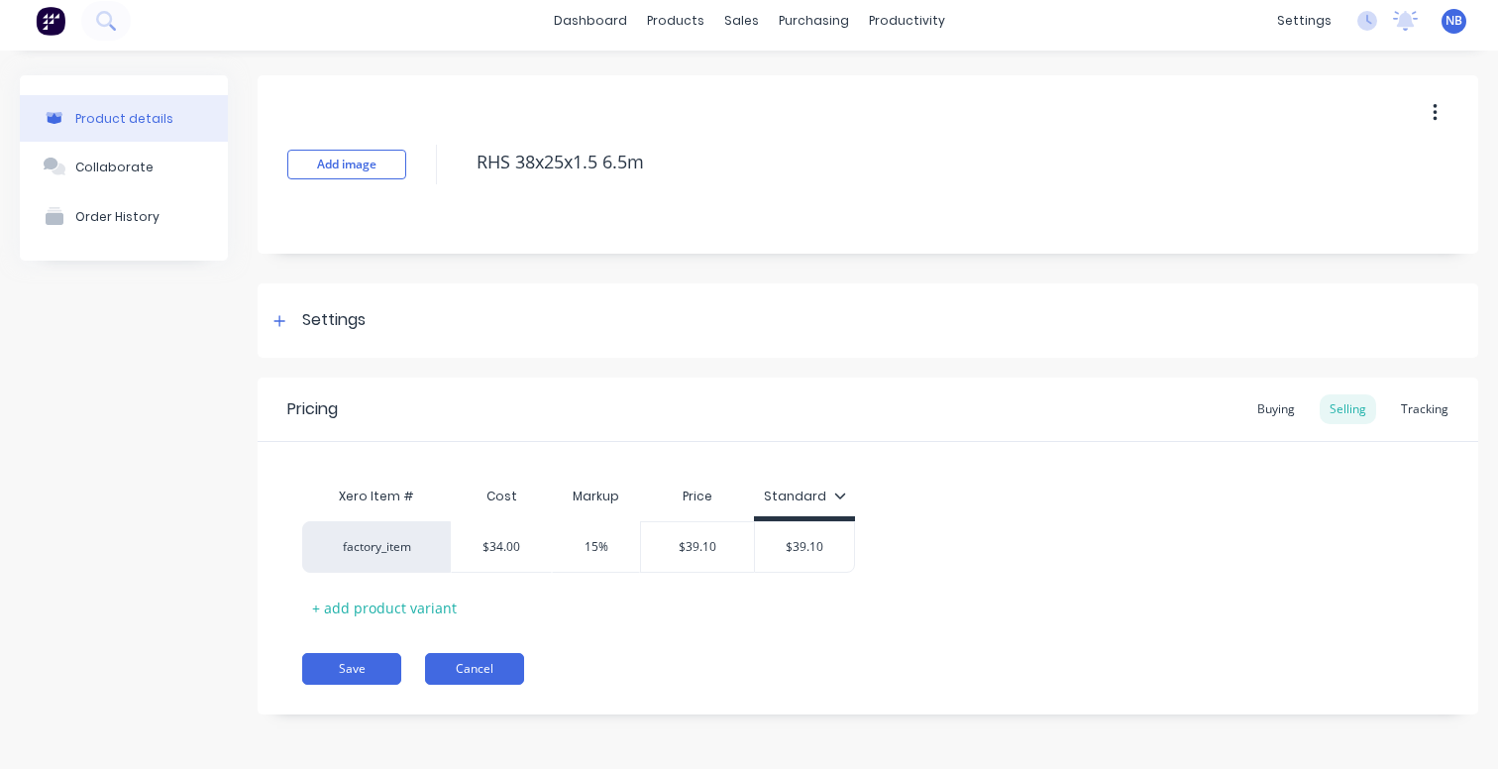
click at [466, 666] on button "Cancel" at bounding box center [474, 669] width 99 height 32
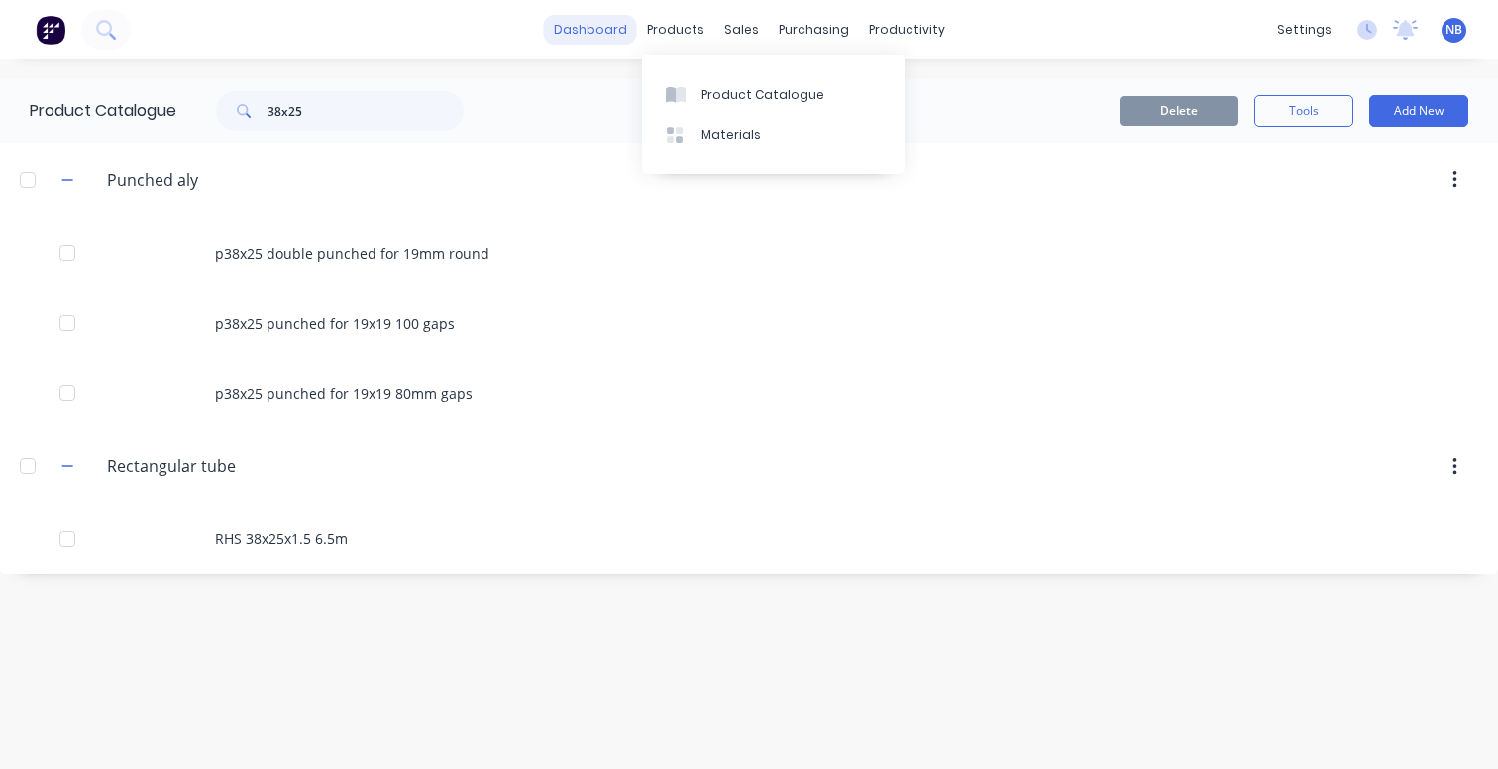
click at [624, 37] on link "dashboard" at bounding box center [590, 30] width 93 height 30
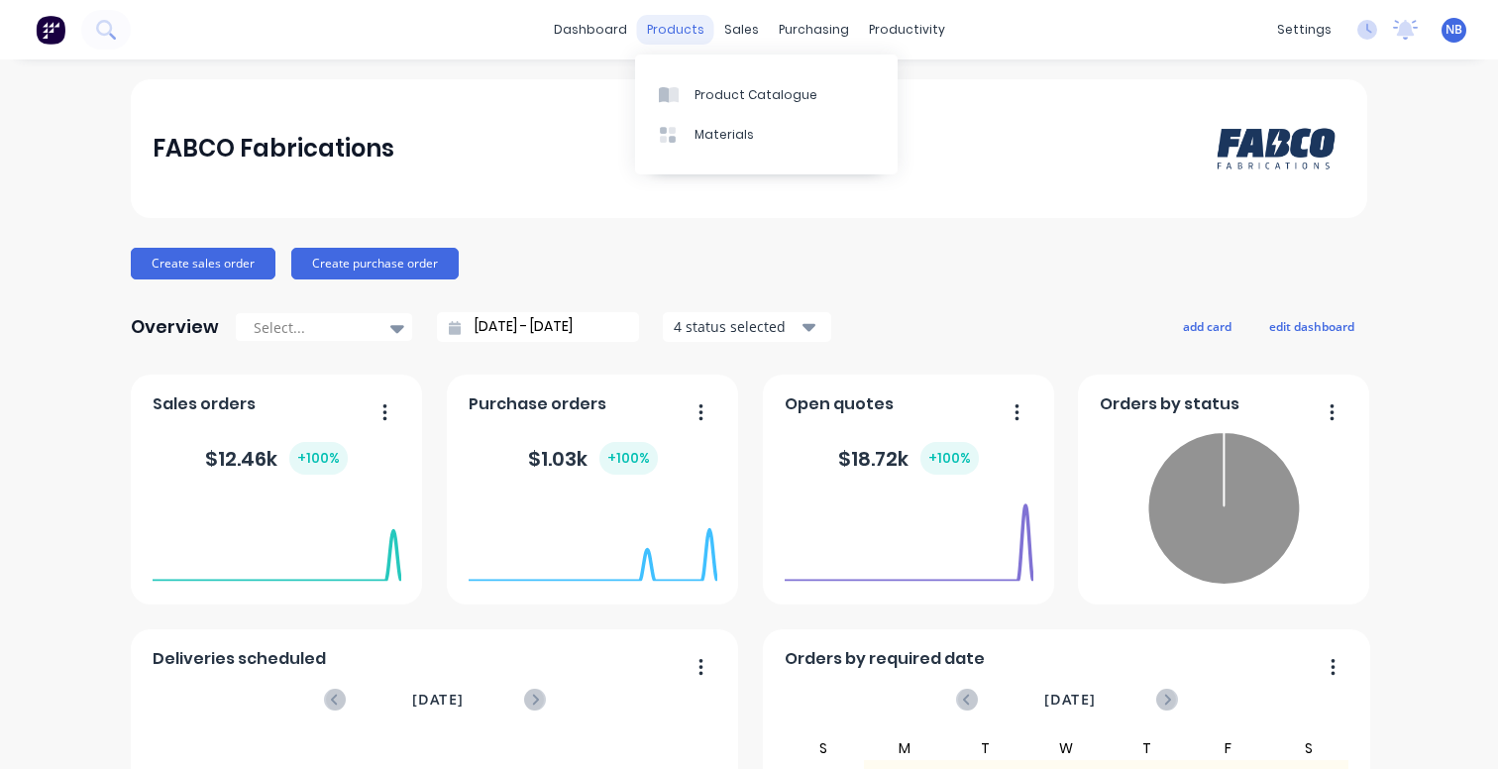
click at [692, 24] on div "products" at bounding box center [675, 30] width 77 height 30
click at [744, 39] on div "sales" at bounding box center [741, 30] width 54 height 30
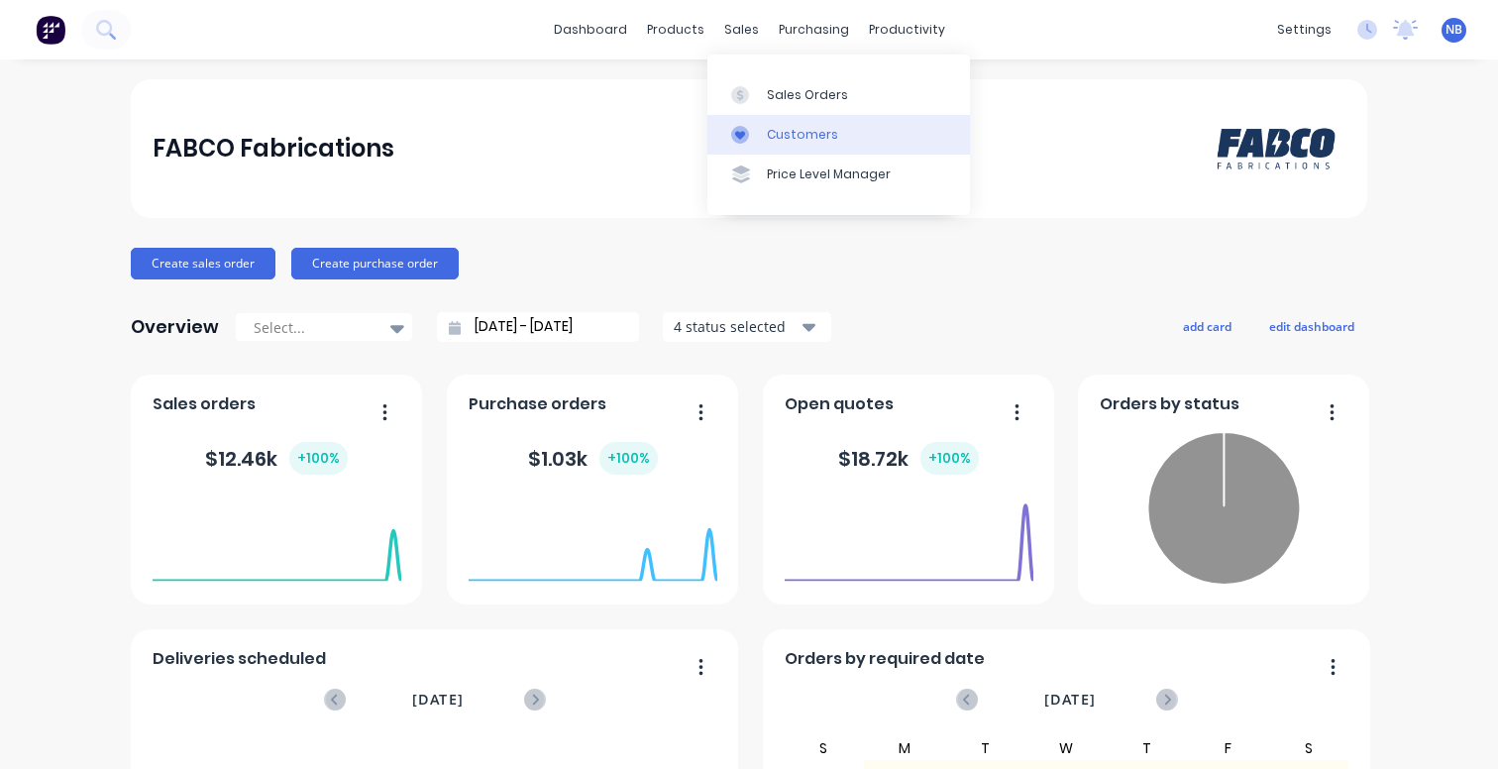
click at [804, 129] on div "Customers" at bounding box center [802, 135] width 71 height 18
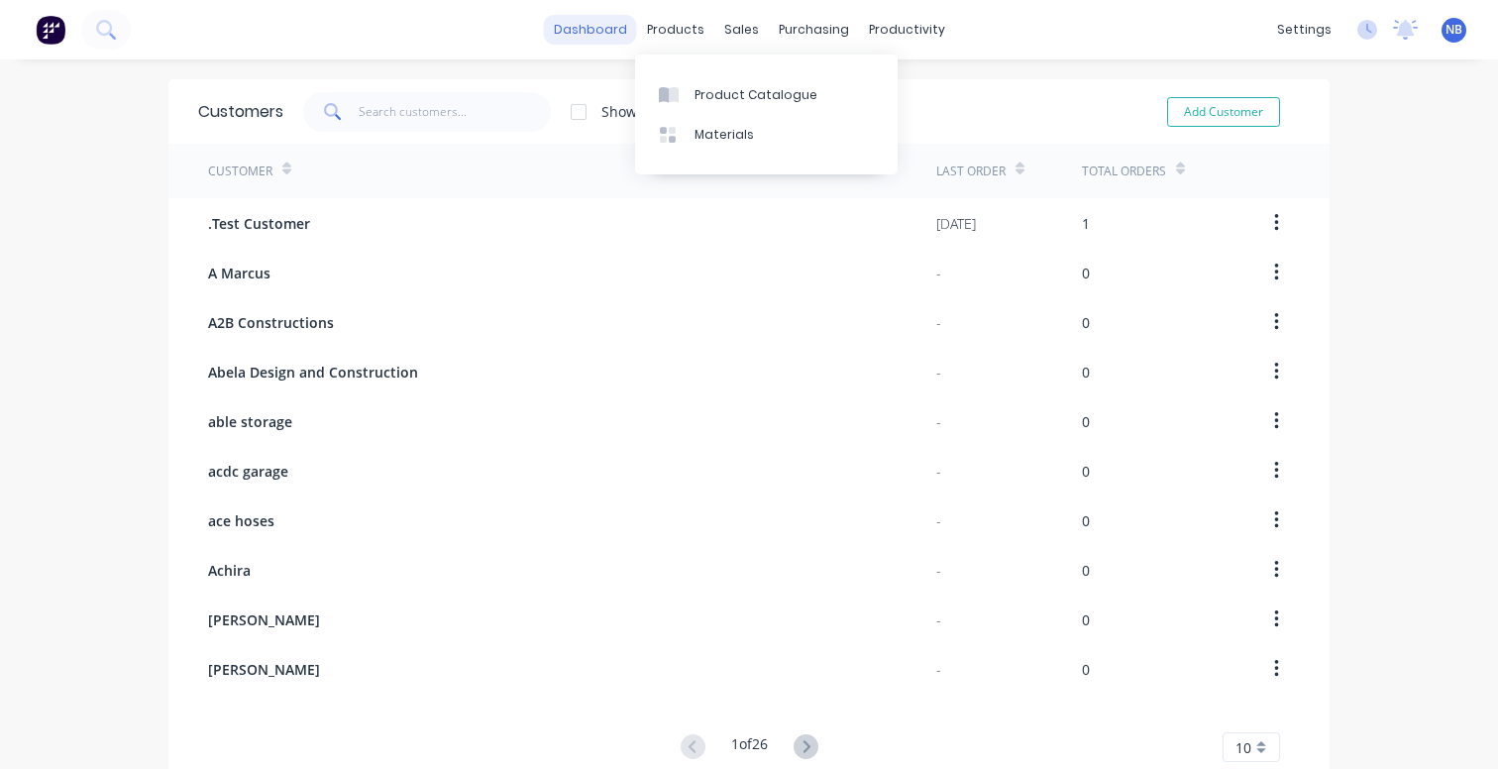
click at [606, 41] on link "dashboard" at bounding box center [590, 30] width 93 height 30
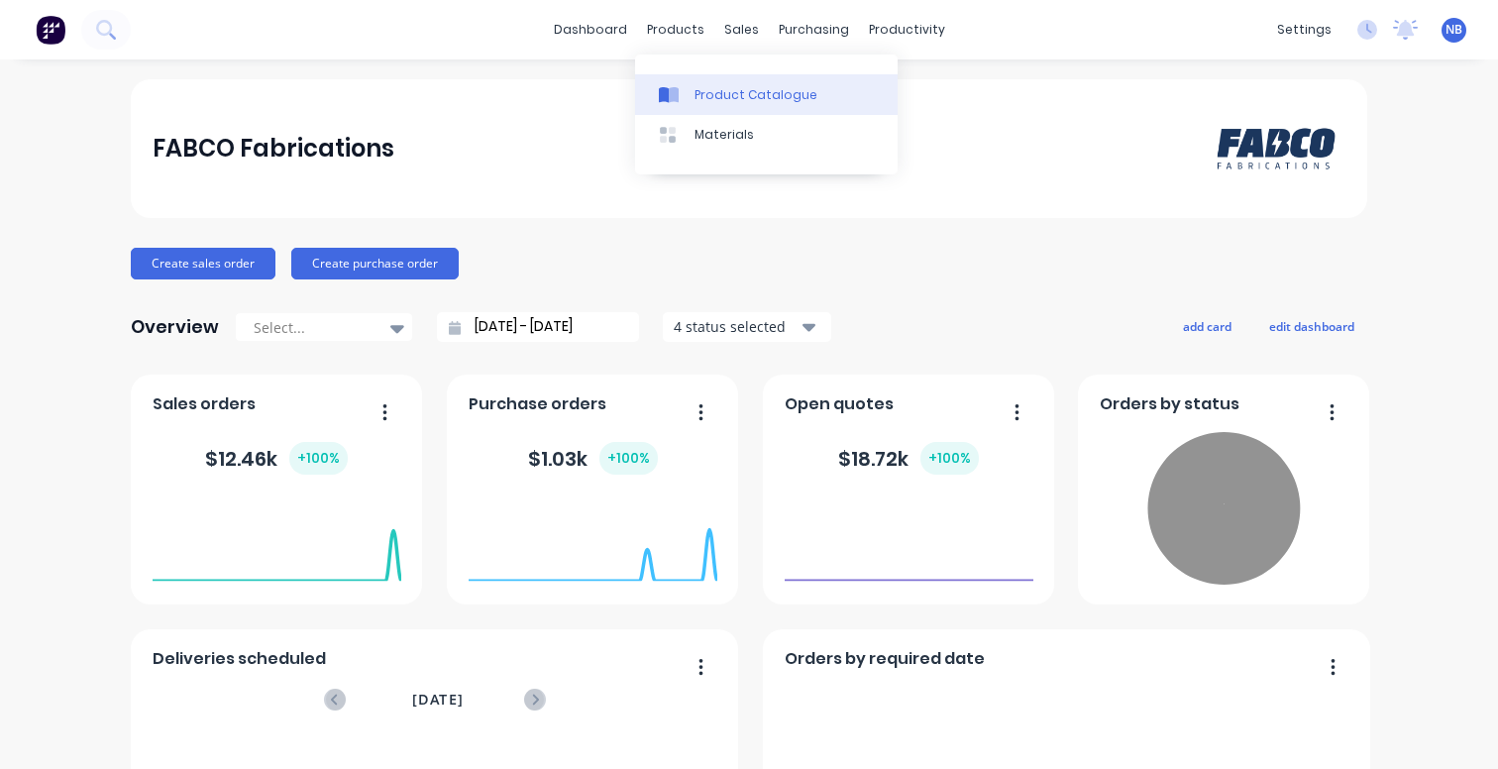
click at [668, 35] on div "products" at bounding box center [675, 30] width 77 height 30
click at [723, 111] on link "Product Catalogue" at bounding box center [766, 94] width 262 height 40
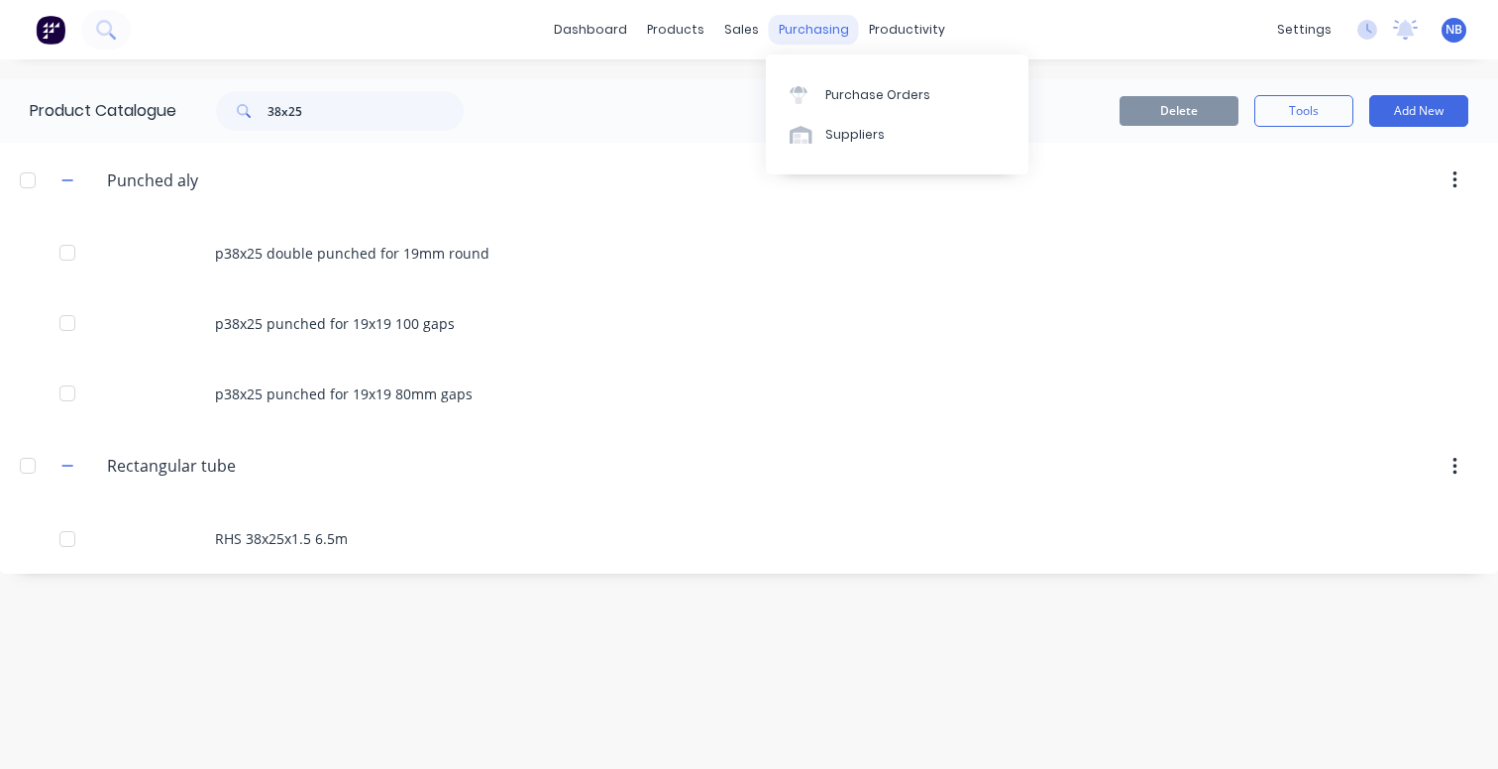
click at [796, 31] on div "purchasing" at bounding box center [814, 30] width 90 height 30
click at [821, 87] on link "Purchase Orders" at bounding box center [897, 94] width 262 height 40
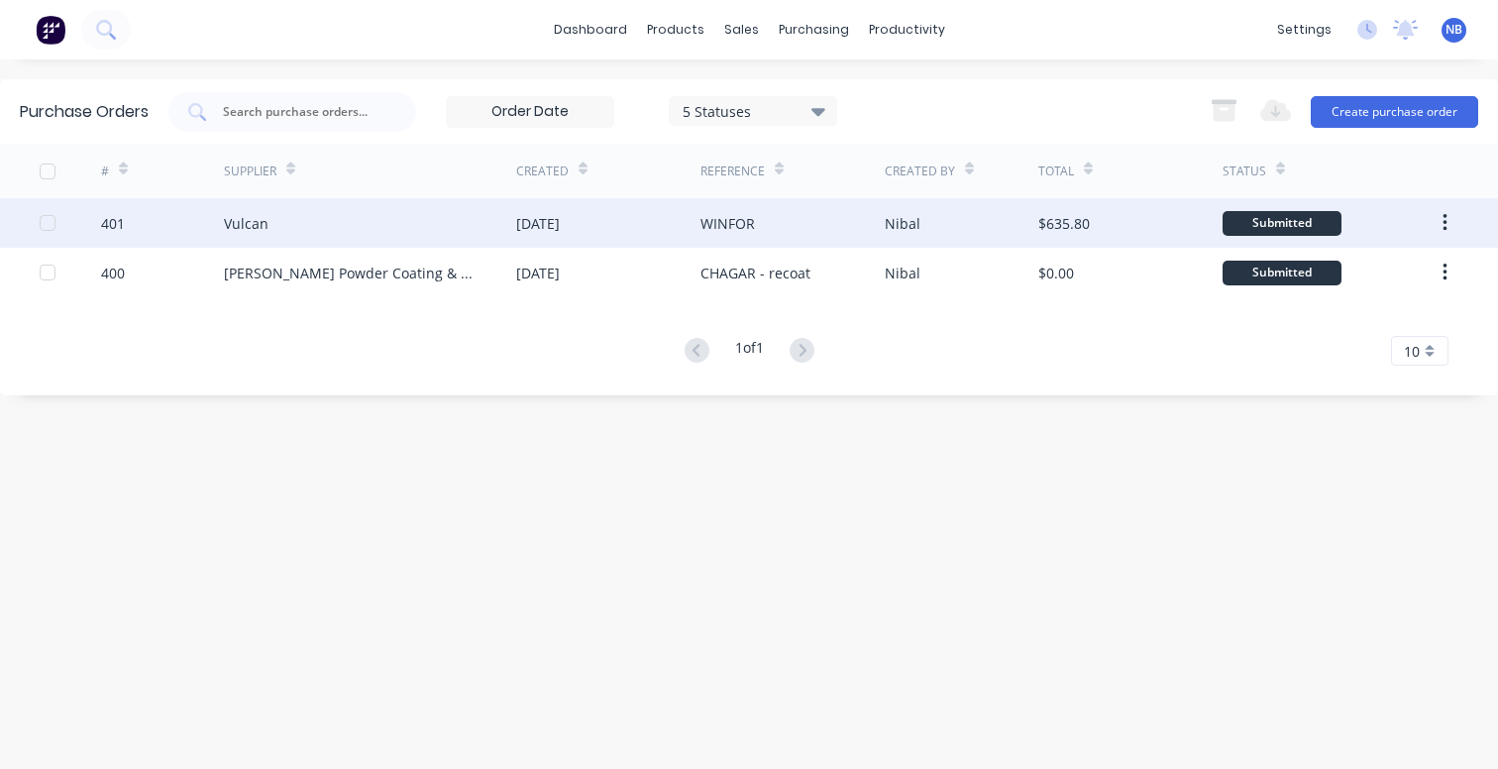
click at [847, 239] on div "WINFOR" at bounding box center [792, 223] width 184 height 50
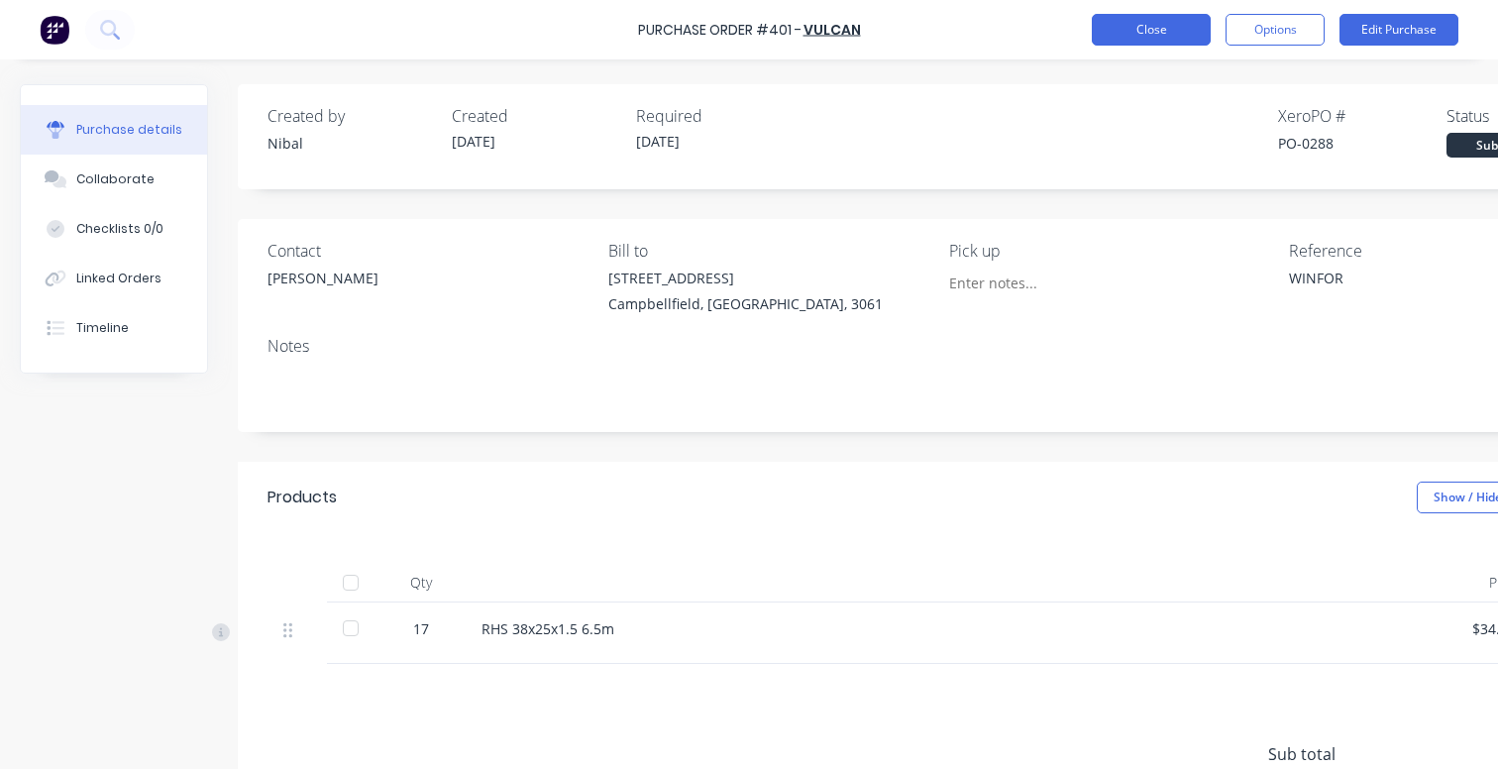
click at [1163, 44] on button "Close" at bounding box center [1151, 30] width 119 height 32
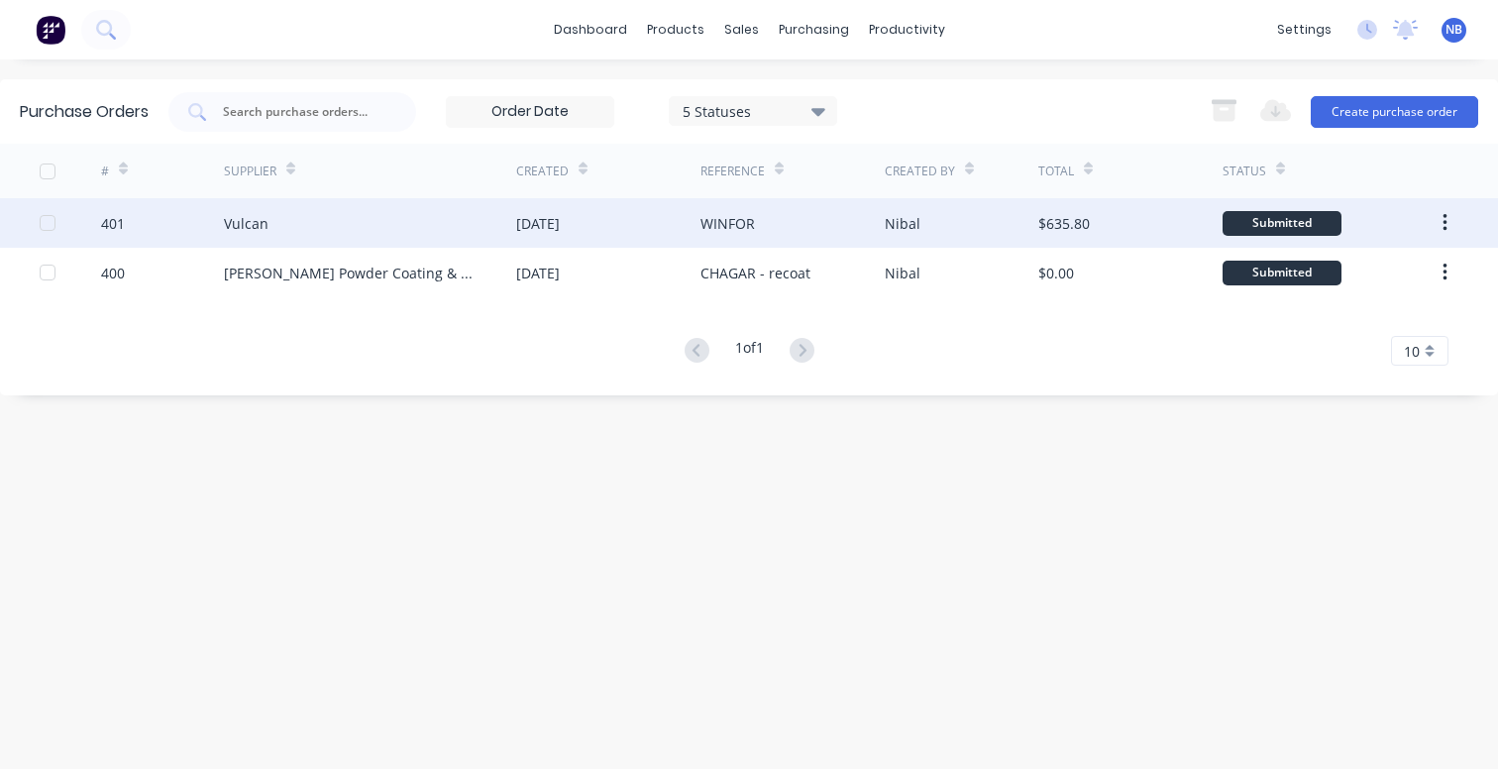
click at [1446, 215] on icon "button" at bounding box center [1444, 223] width 5 height 22
click at [970, 239] on div "Nibal" at bounding box center [962, 223] width 154 height 50
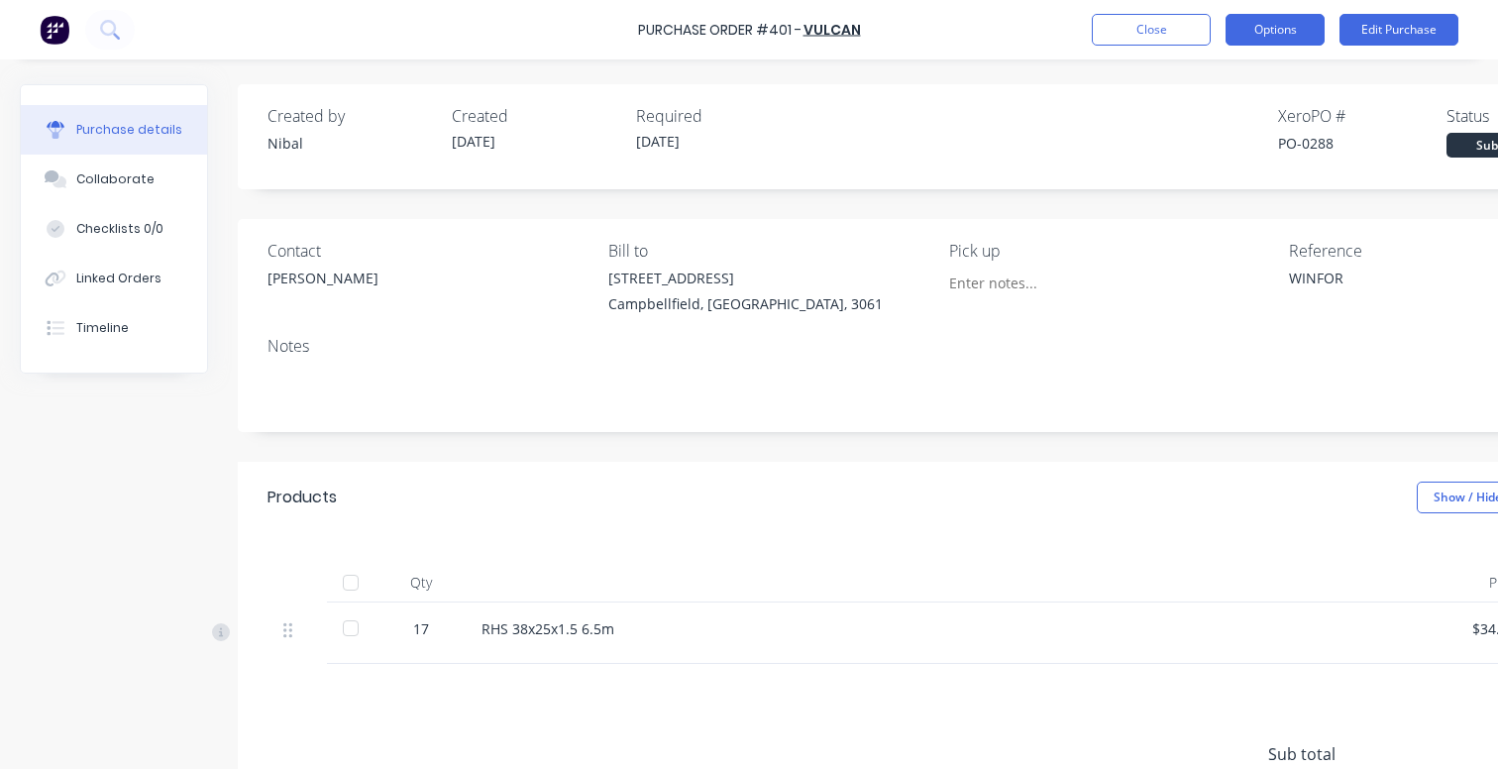
click at [1278, 35] on button "Options" at bounding box center [1274, 30] width 99 height 32
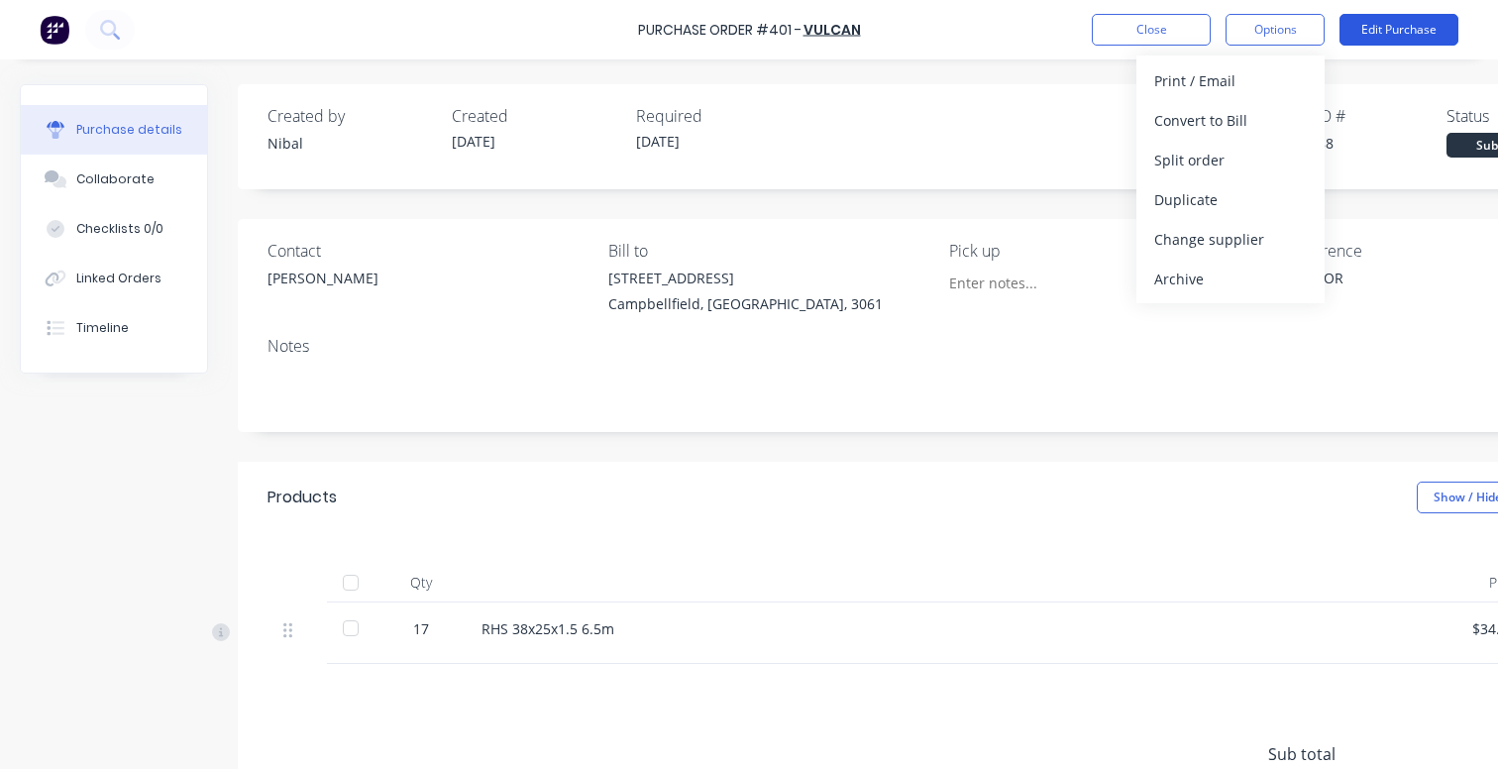
click at [1391, 38] on button "Edit Purchase" at bounding box center [1398, 30] width 119 height 32
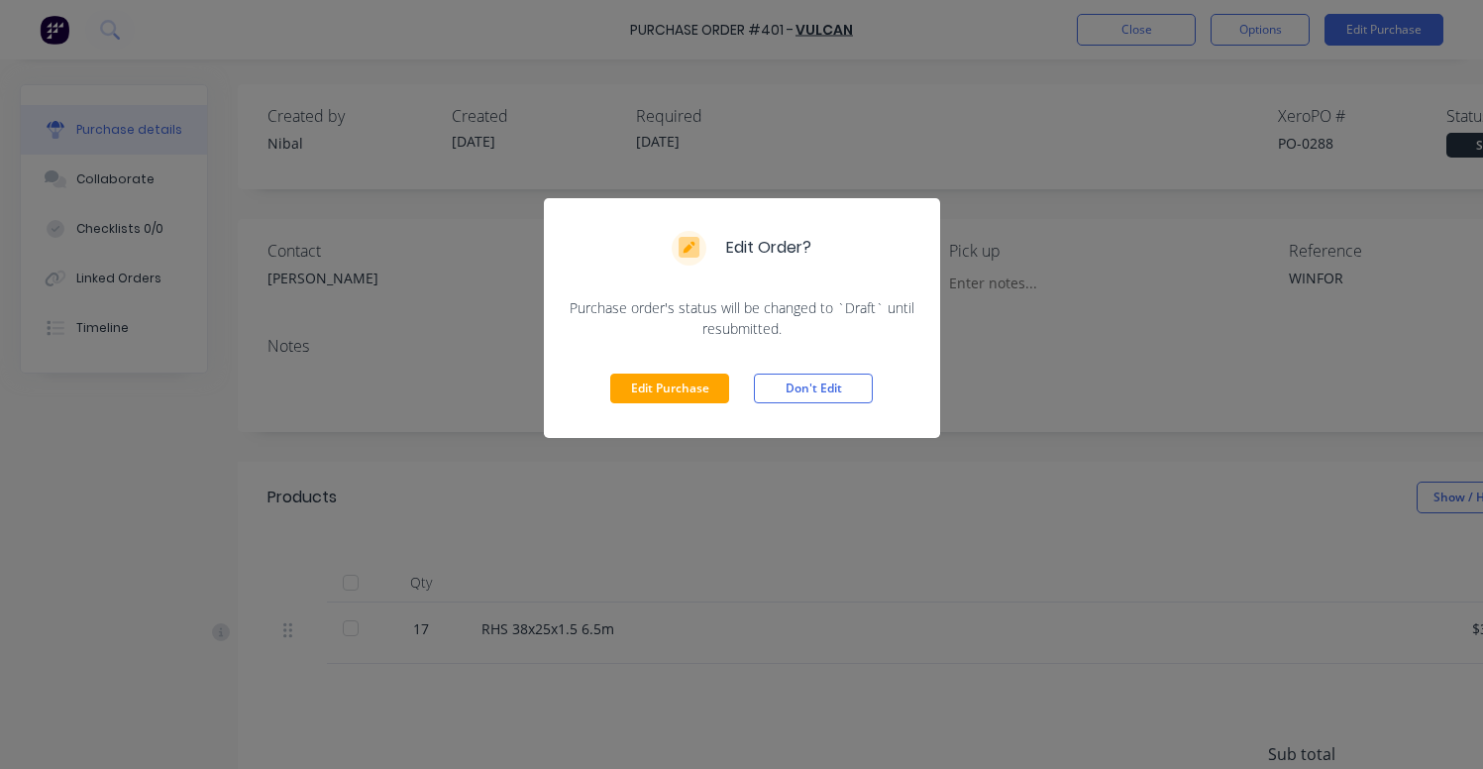
click at [844, 383] on button "Don't Edit" at bounding box center [813, 388] width 119 height 30
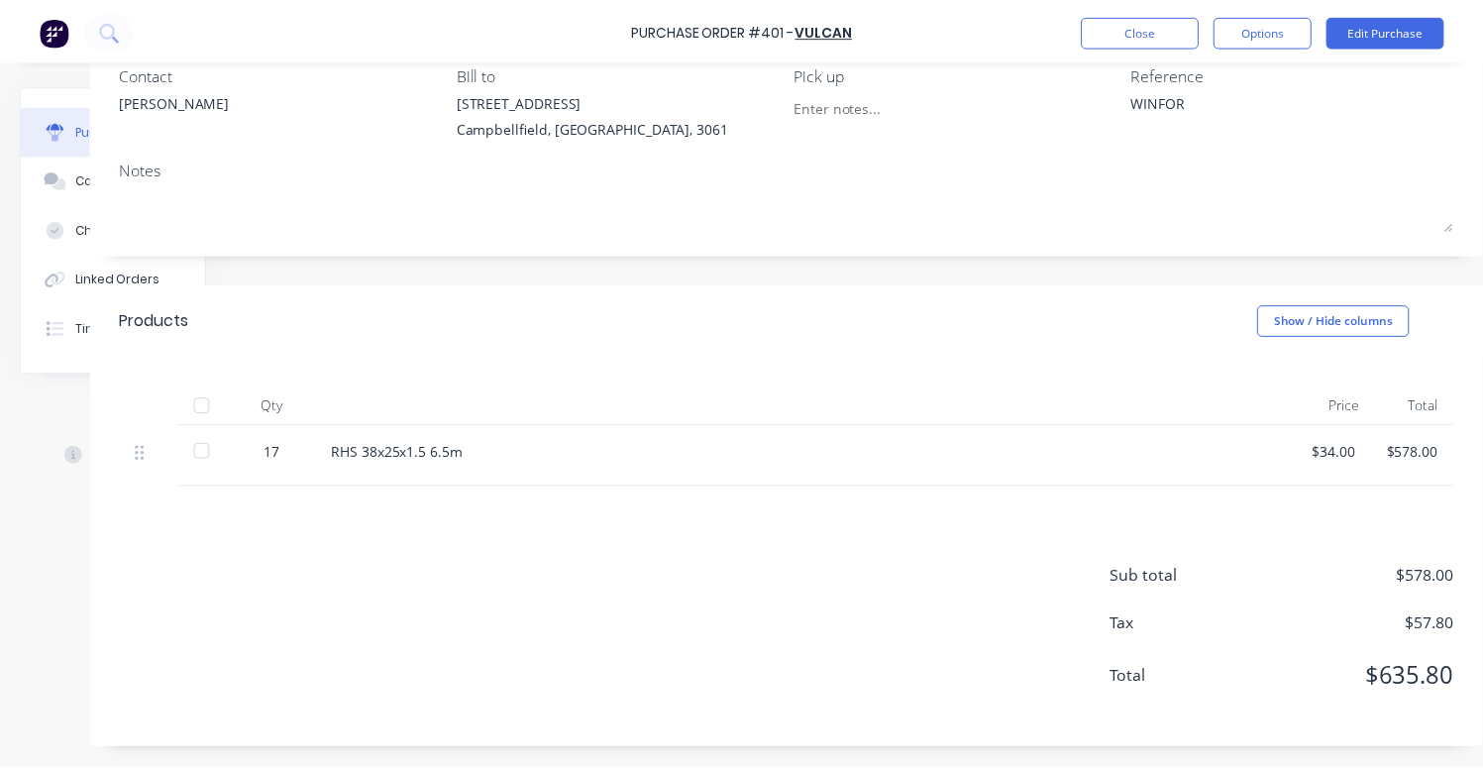
scroll to position [192, 161]
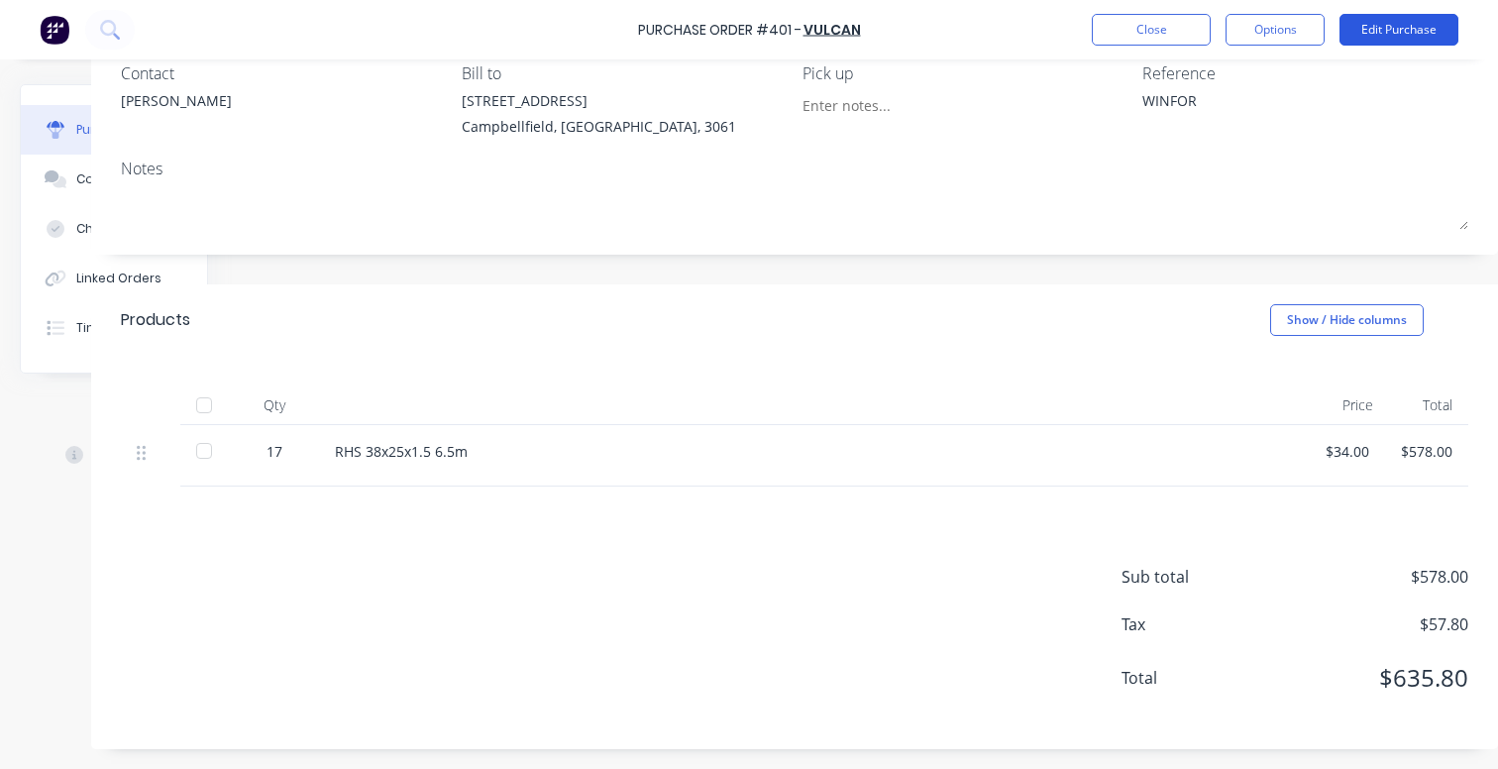
click at [1354, 37] on button "Edit Purchase" at bounding box center [1398, 30] width 119 height 32
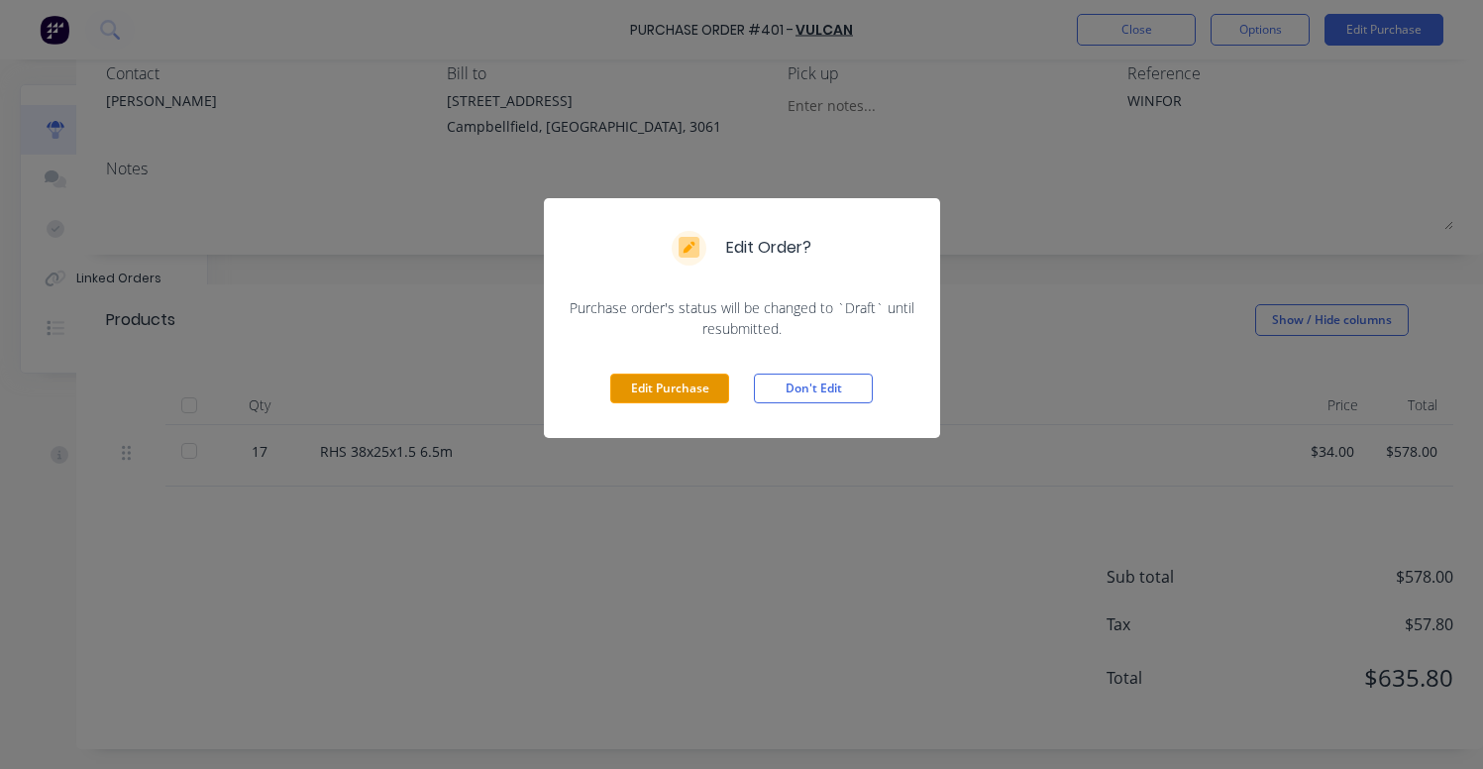
click at [684, 394] on button "Edit Purchase" at bounding box center [669, 388] width 119 height 30
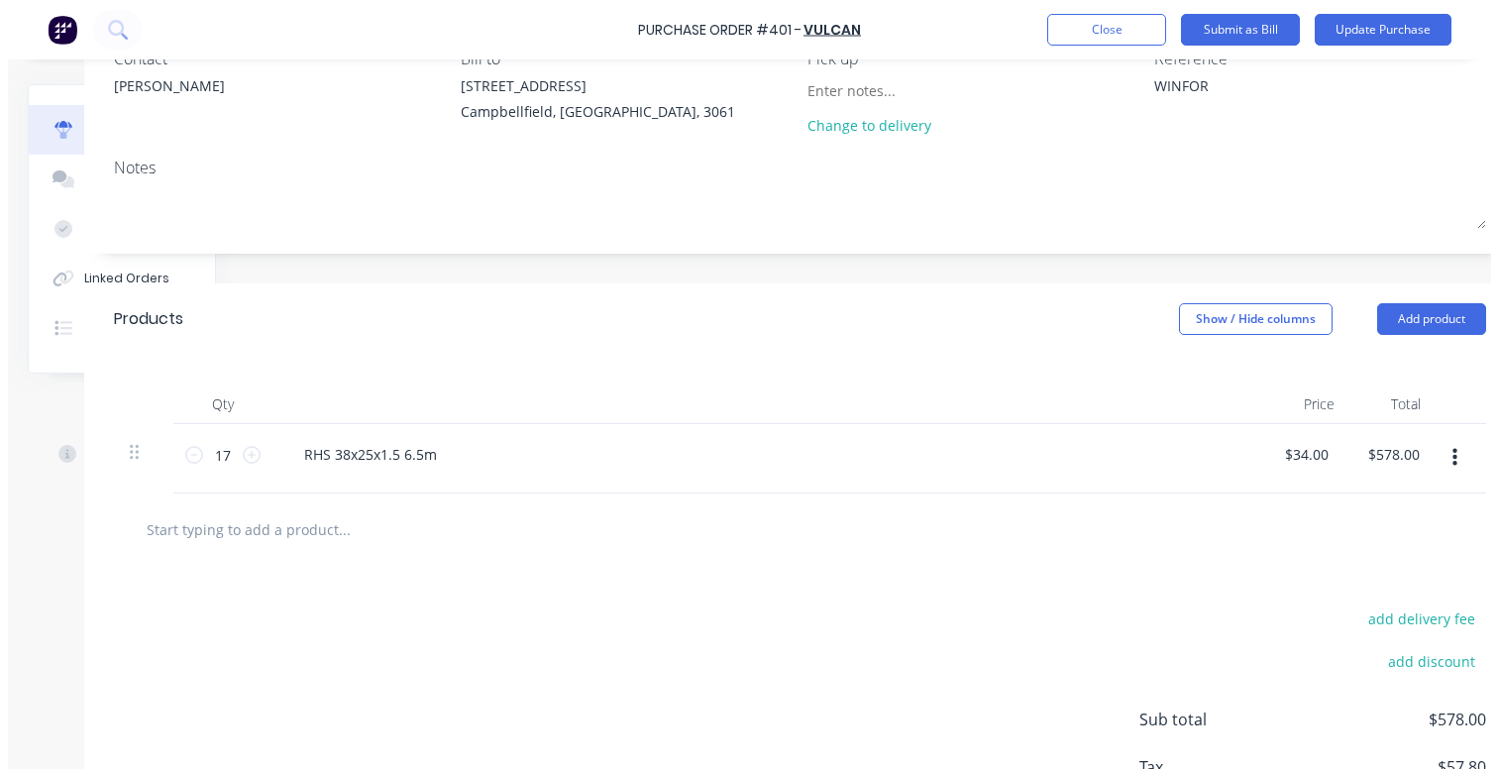
scroll to position [192, 152]
type textarea "x"
type input "34.00"
click at [1307, 458] on input "34.00" at bounding box center [1307, 454] width 53 height 29
type textarea "x"
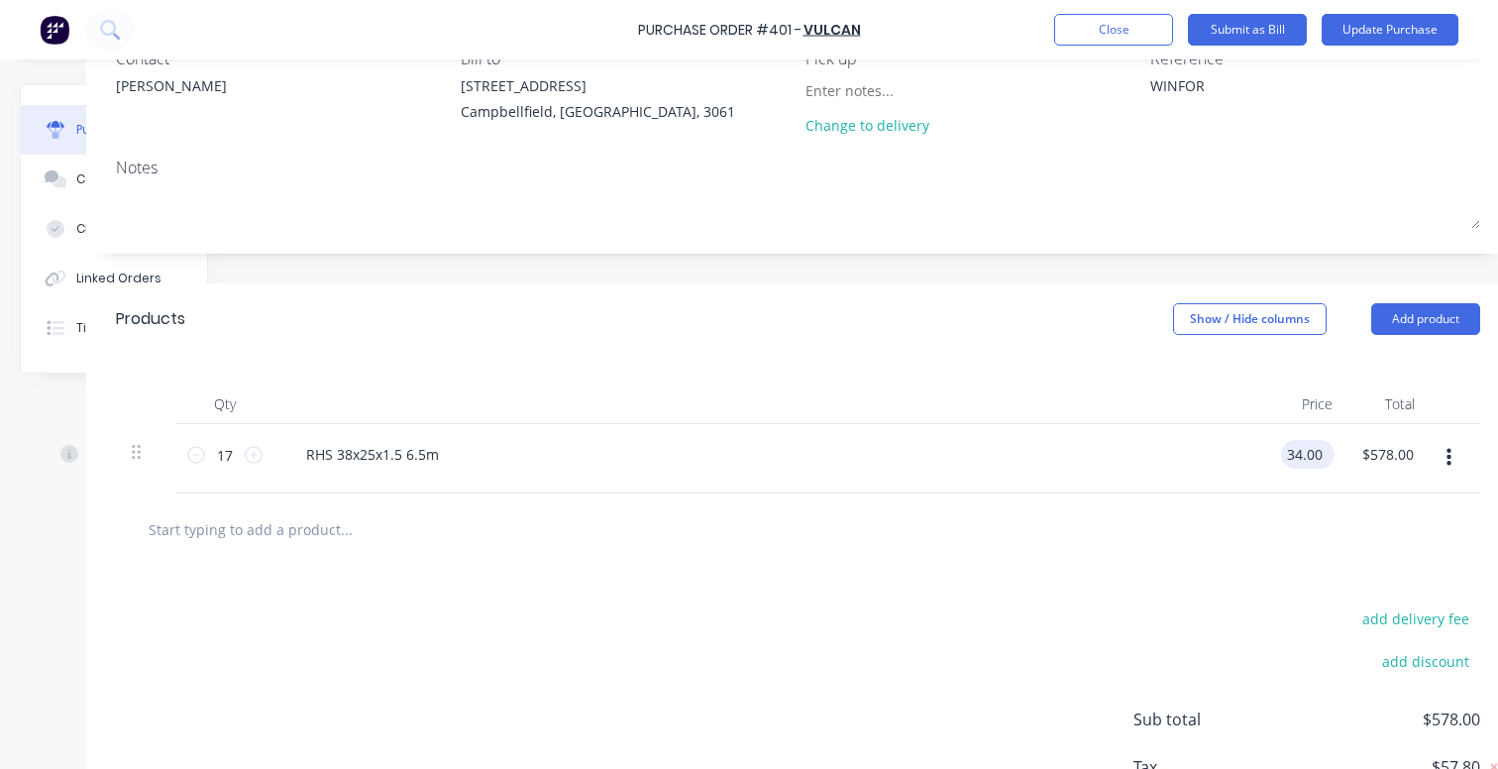
drag, startPoint x: 1322, startPoint y: 457, endPoint x: 1297, endPoint y: 442, distance: 29.7
click at [1320, 457] on input "34.00" at bounding box center [1304, 454] width 46 height 29
type input "37.40"
type textarea "x"
type input "$37.40"
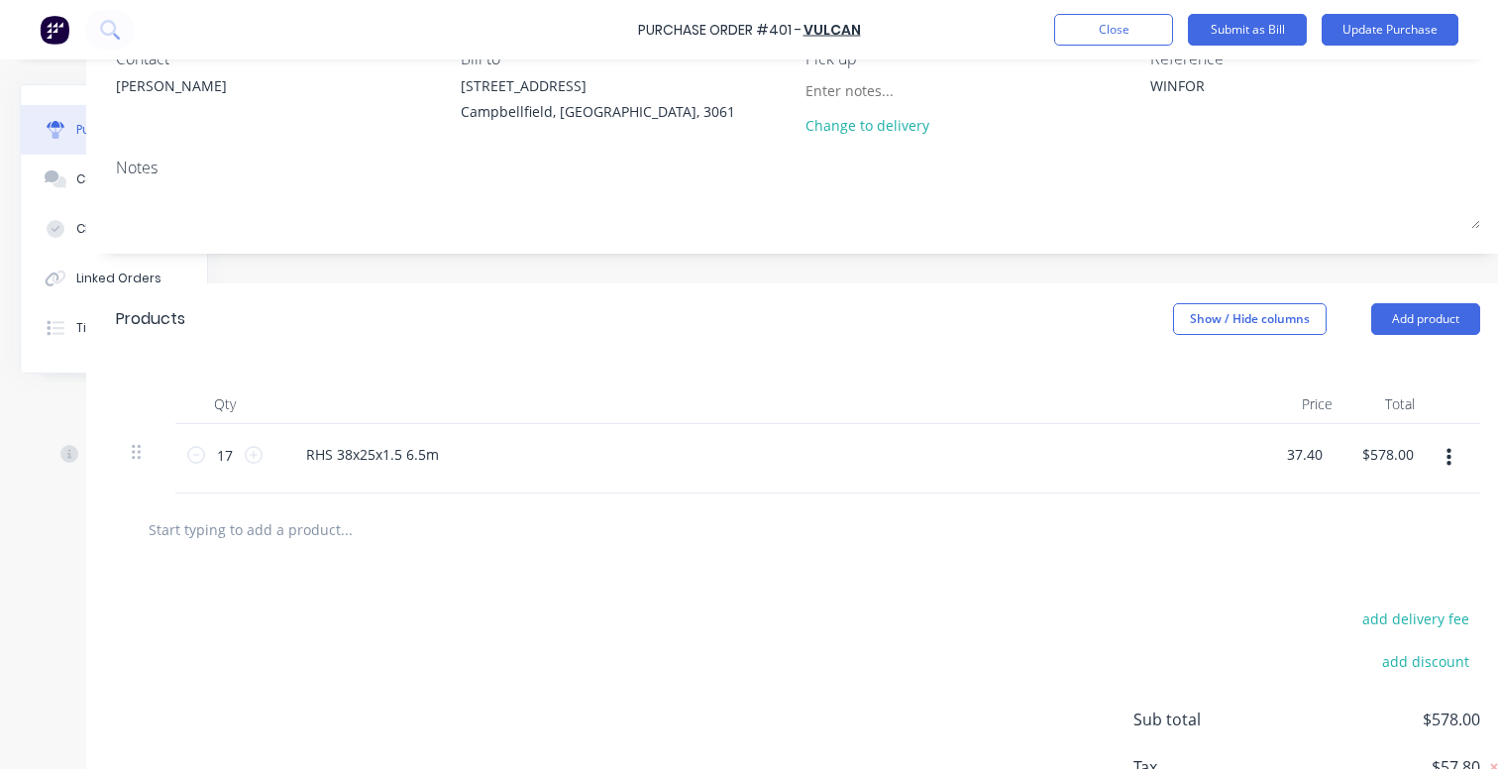
type input "$635.80"
click at [1198, 523] on div at bounding box center [798, 529] width 1332 height 40
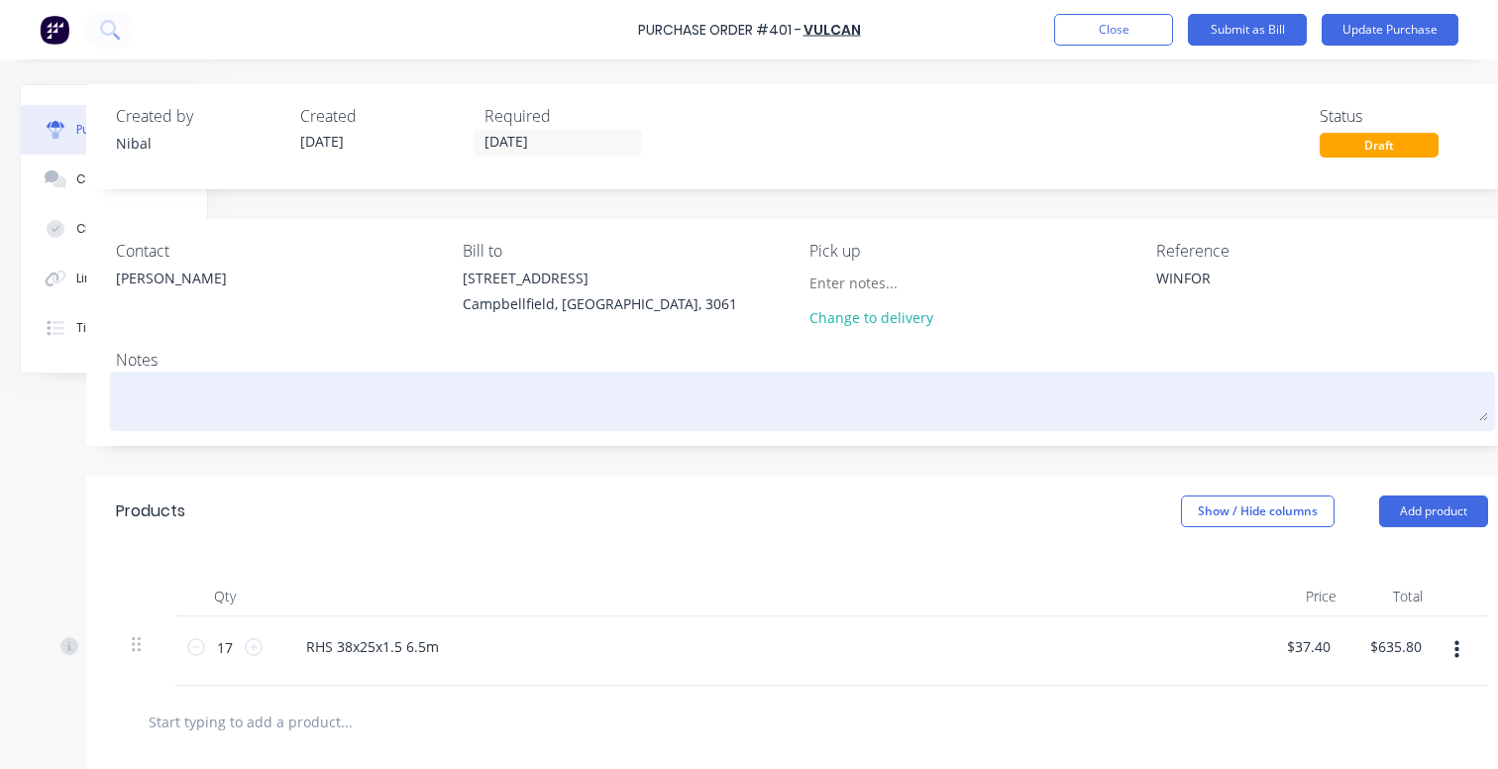
scroll to position [0, 152]
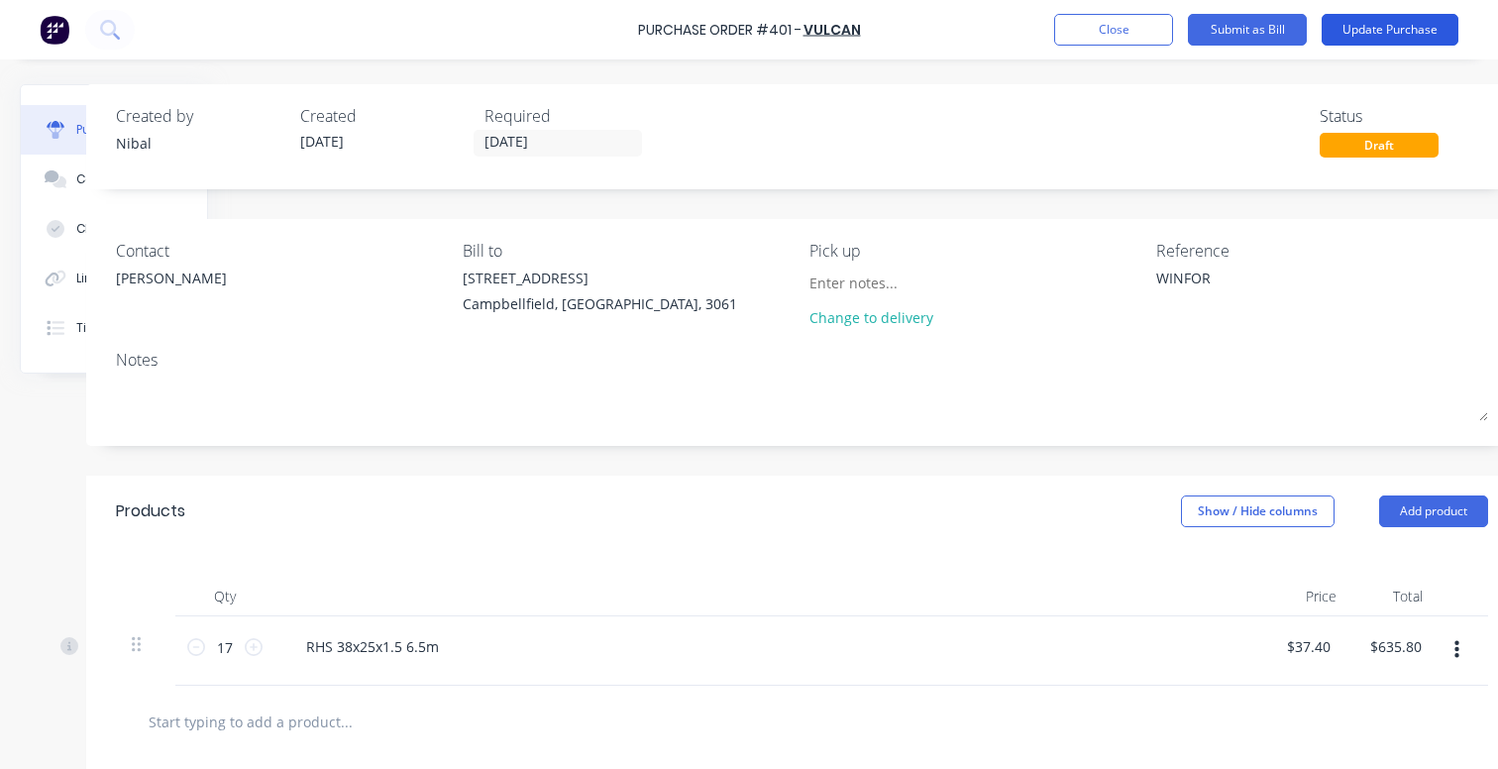
click at [1398, 31] on button "Update Purchase" at bounding box center [1389, 30] width 137 height 32
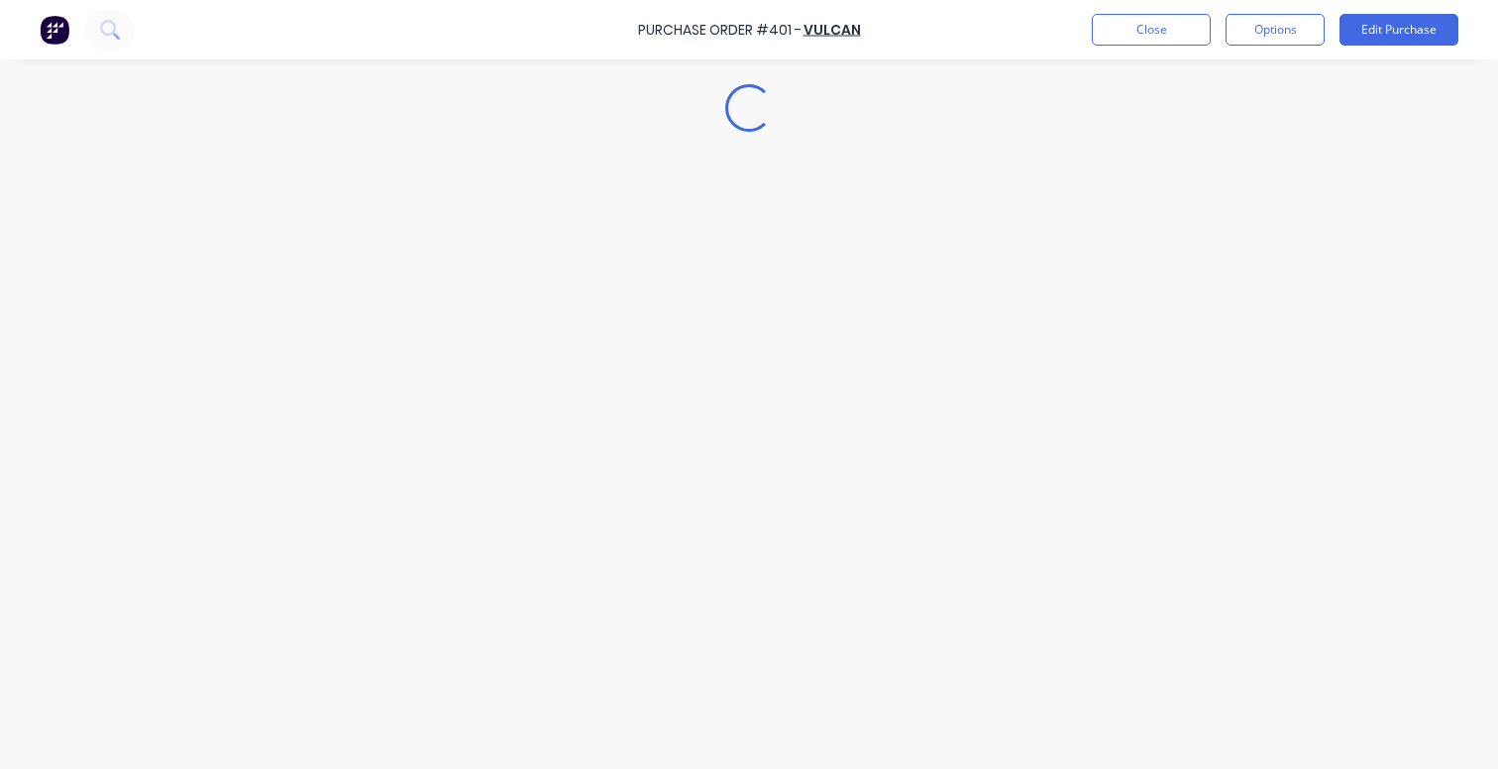
scroll to position [0, 0]
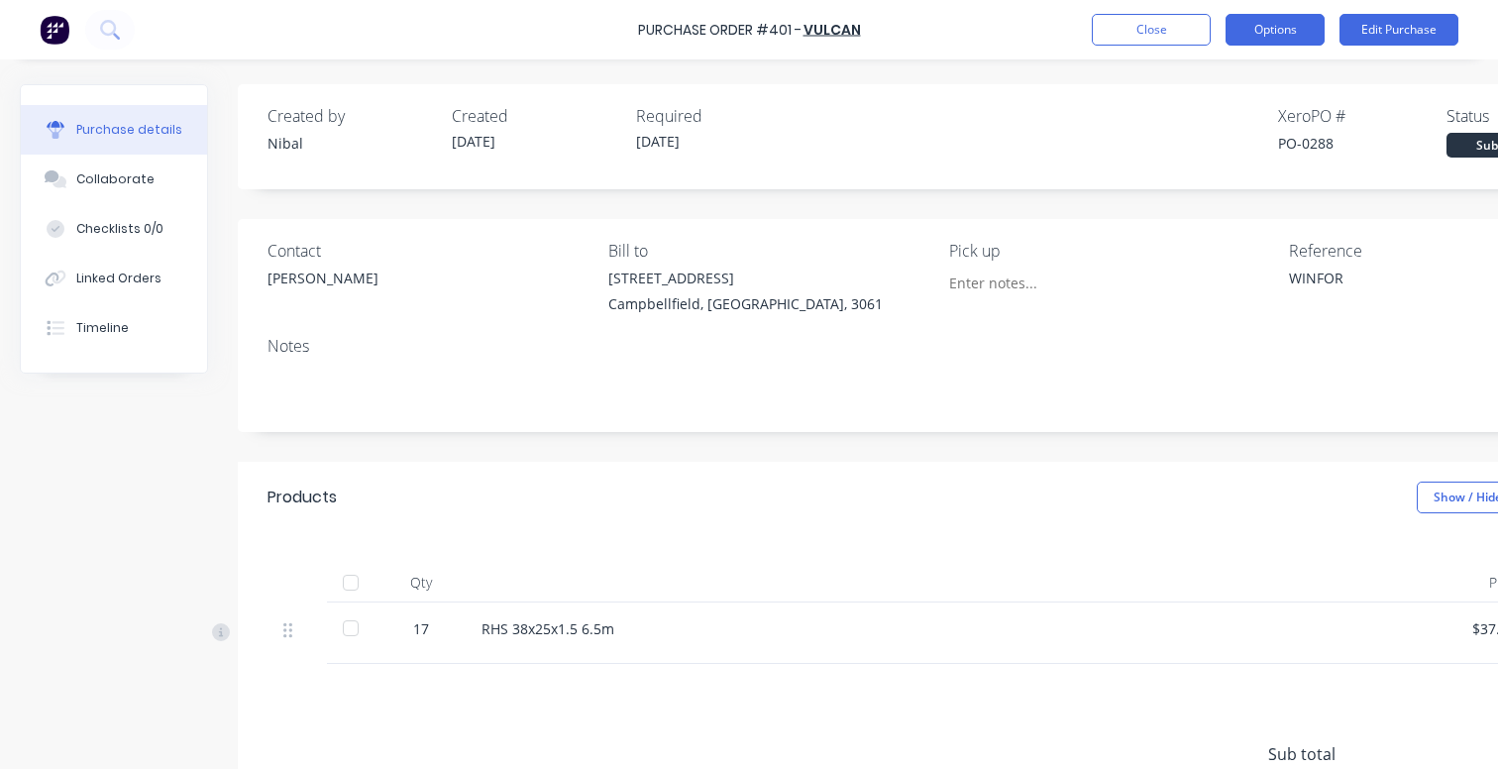
click at [1264, 24] on button "Options" at bounding box center [1274, 30] width 99 height 32
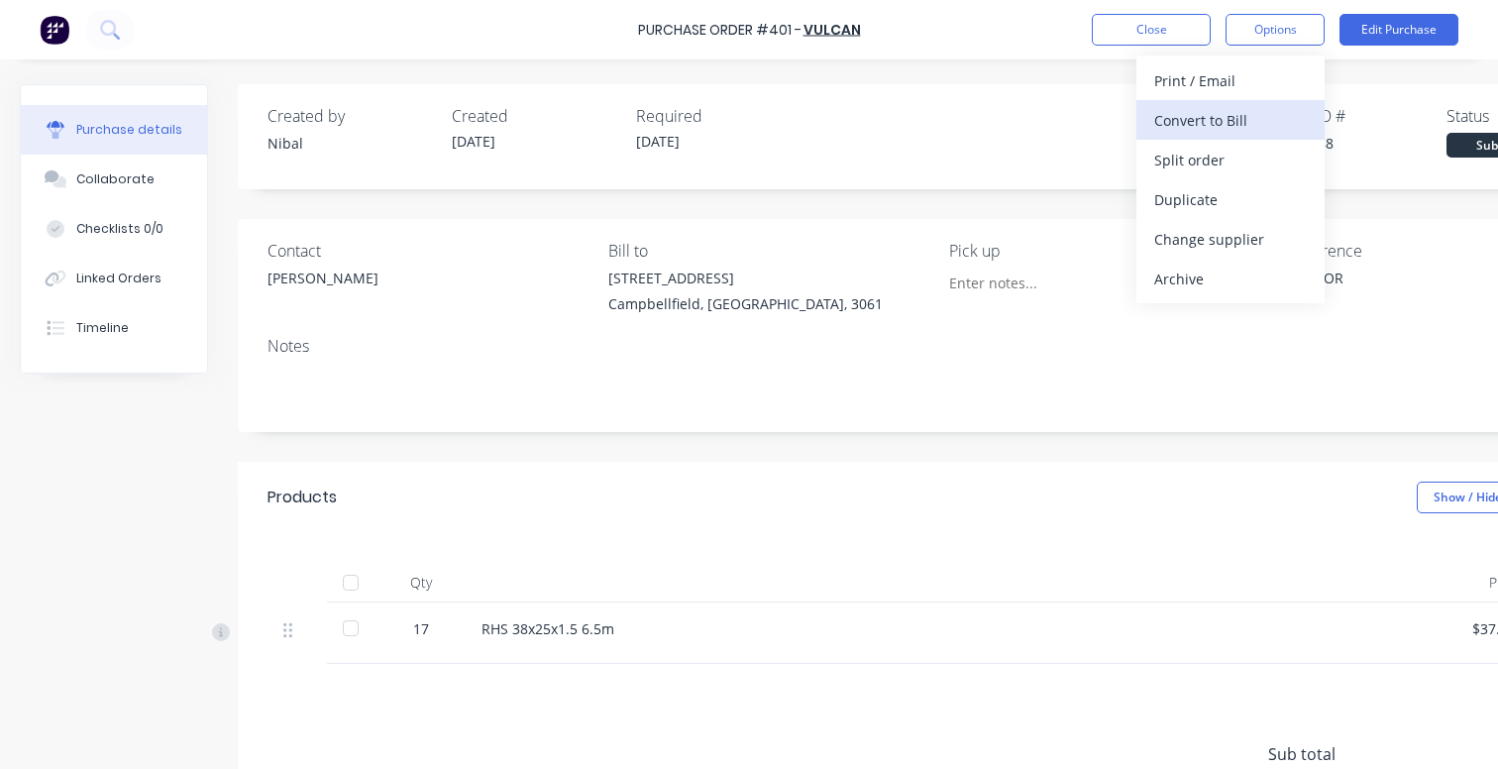
click at [1228, 116] on div "Convert to Bill" at bounding box center [1230, 120] width 153 height 29
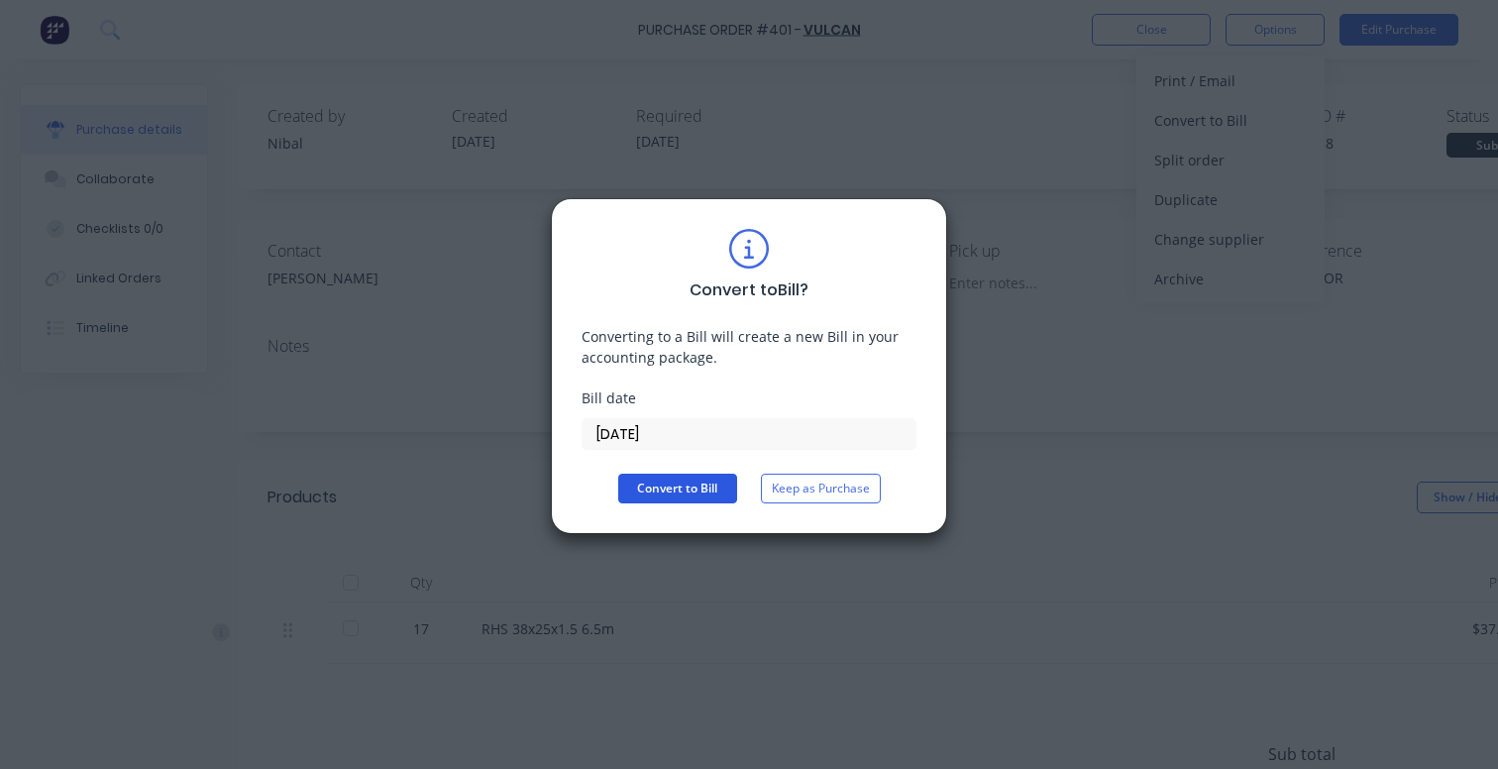
click at [686, 485] on button "Convert to Bill" at bounding box center [677, 488] width 119 height 30
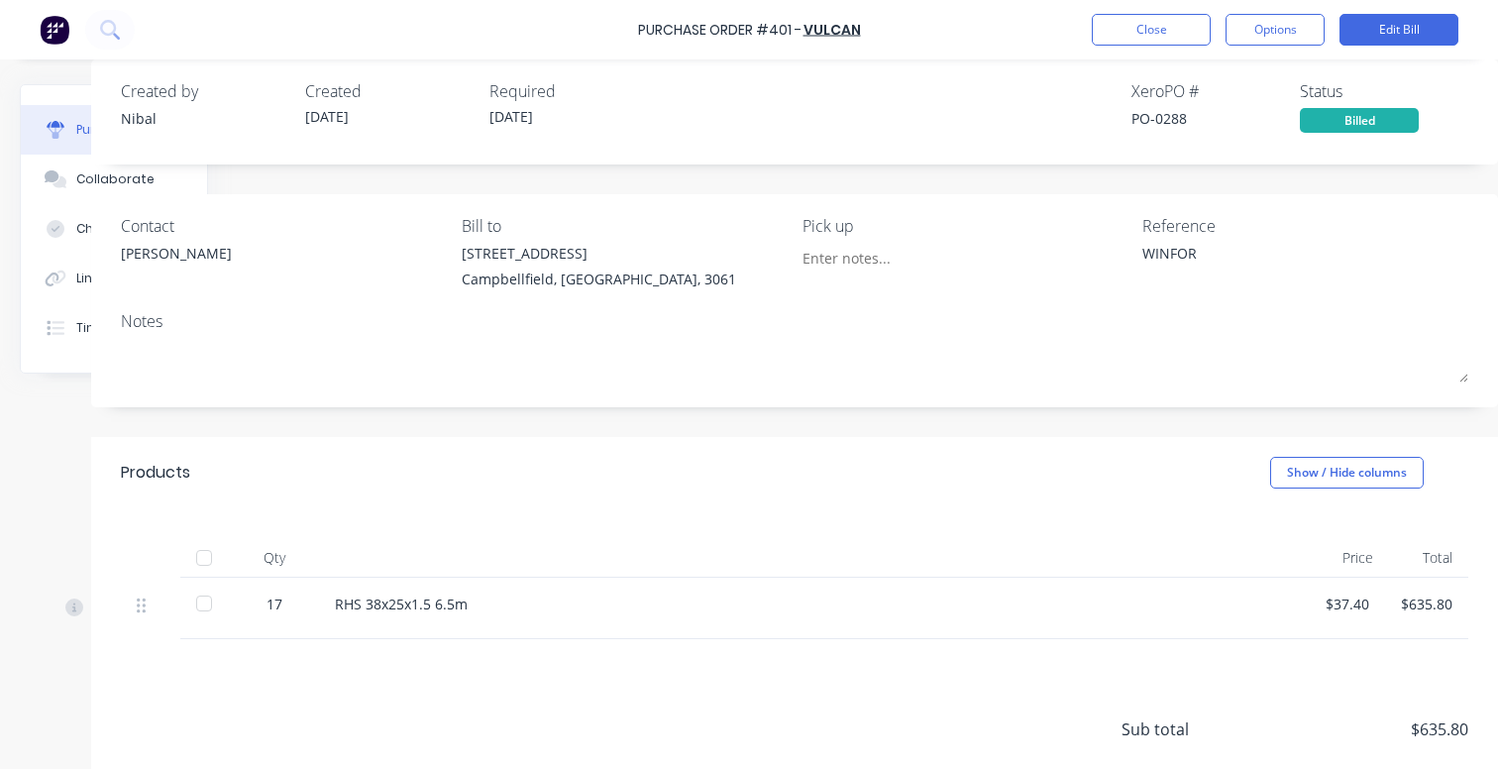
scroll to position [25, 161]
click at [1265, 27] on button "Options" at bounding box center [1274, 30] width 99 height 32
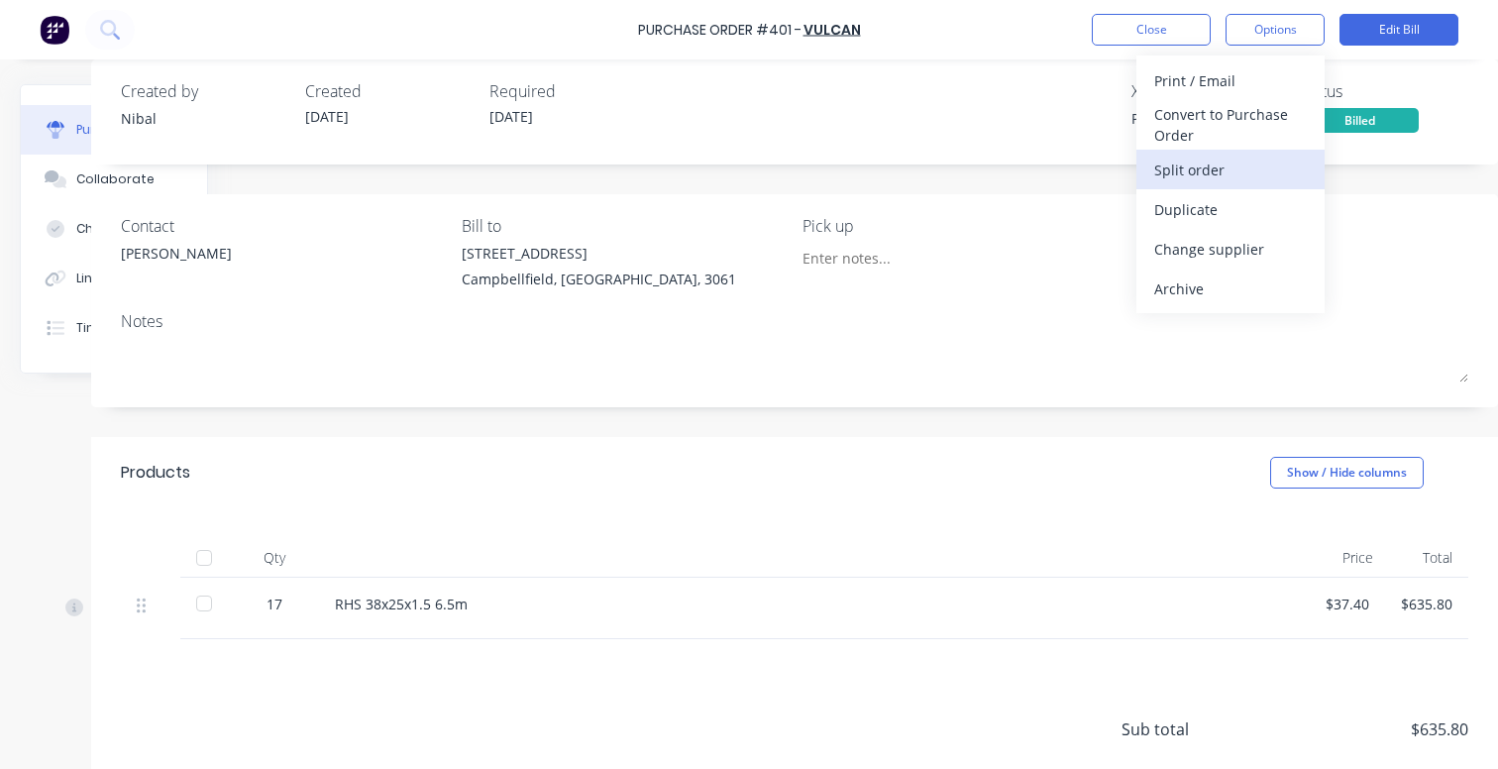
click at [1171, 162] on div "Split order" at bounding box center [1230, 170] width 153 height 29
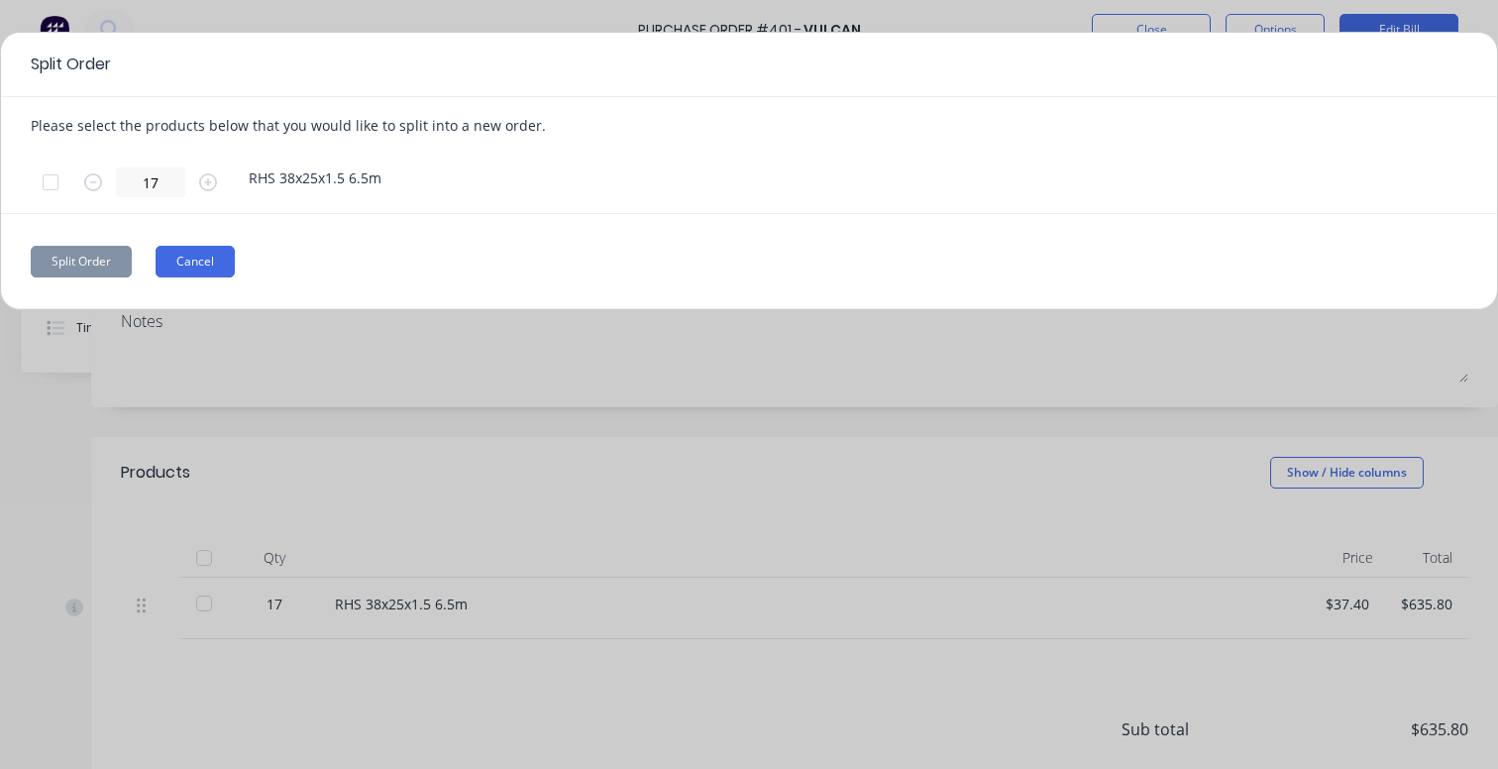
click at [212, 256] on button "Cancel" at bounding box center [195, 262] width 79 height 32
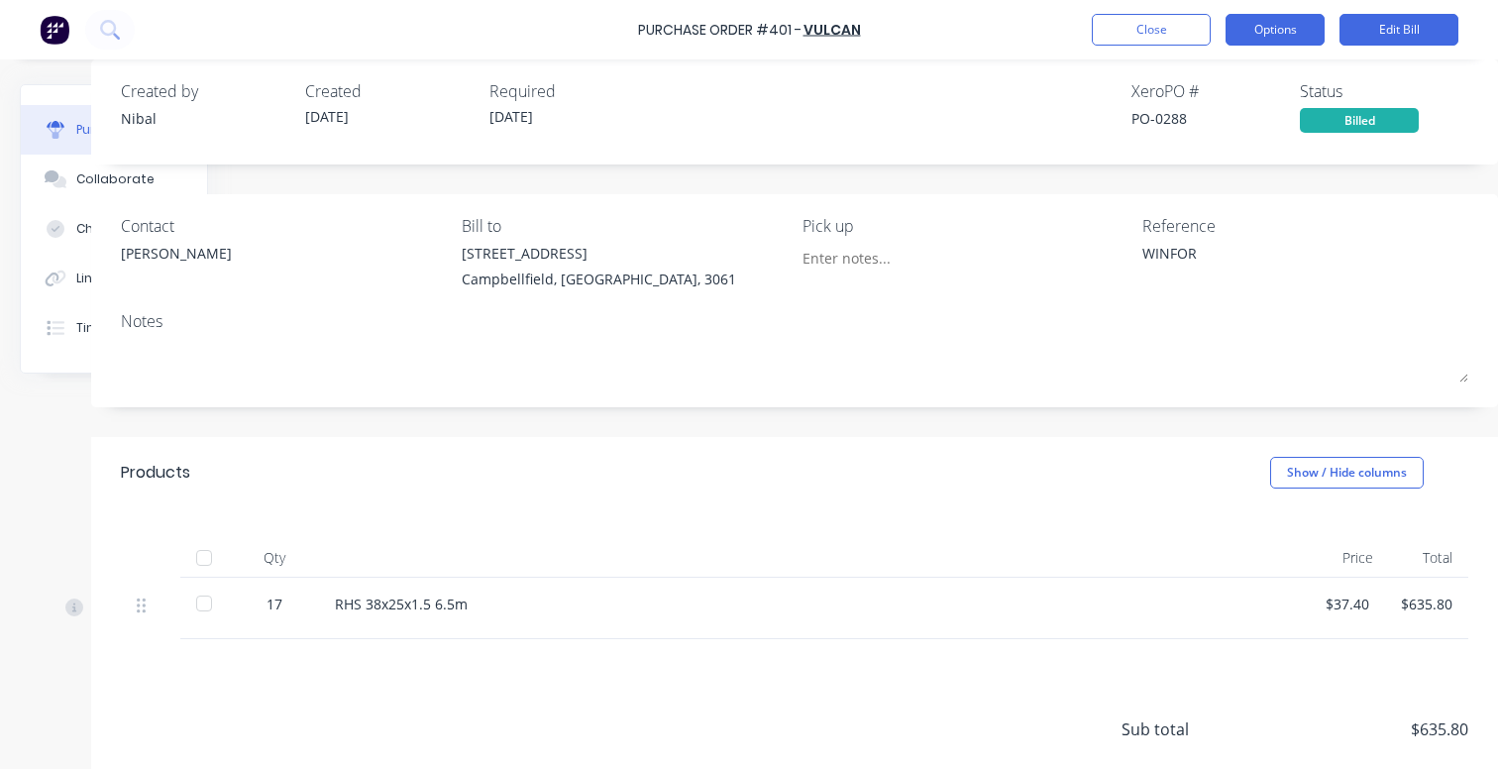
click at [1275, 38] on button "Options" at bounding box center [1274, 30] width 99 height 32
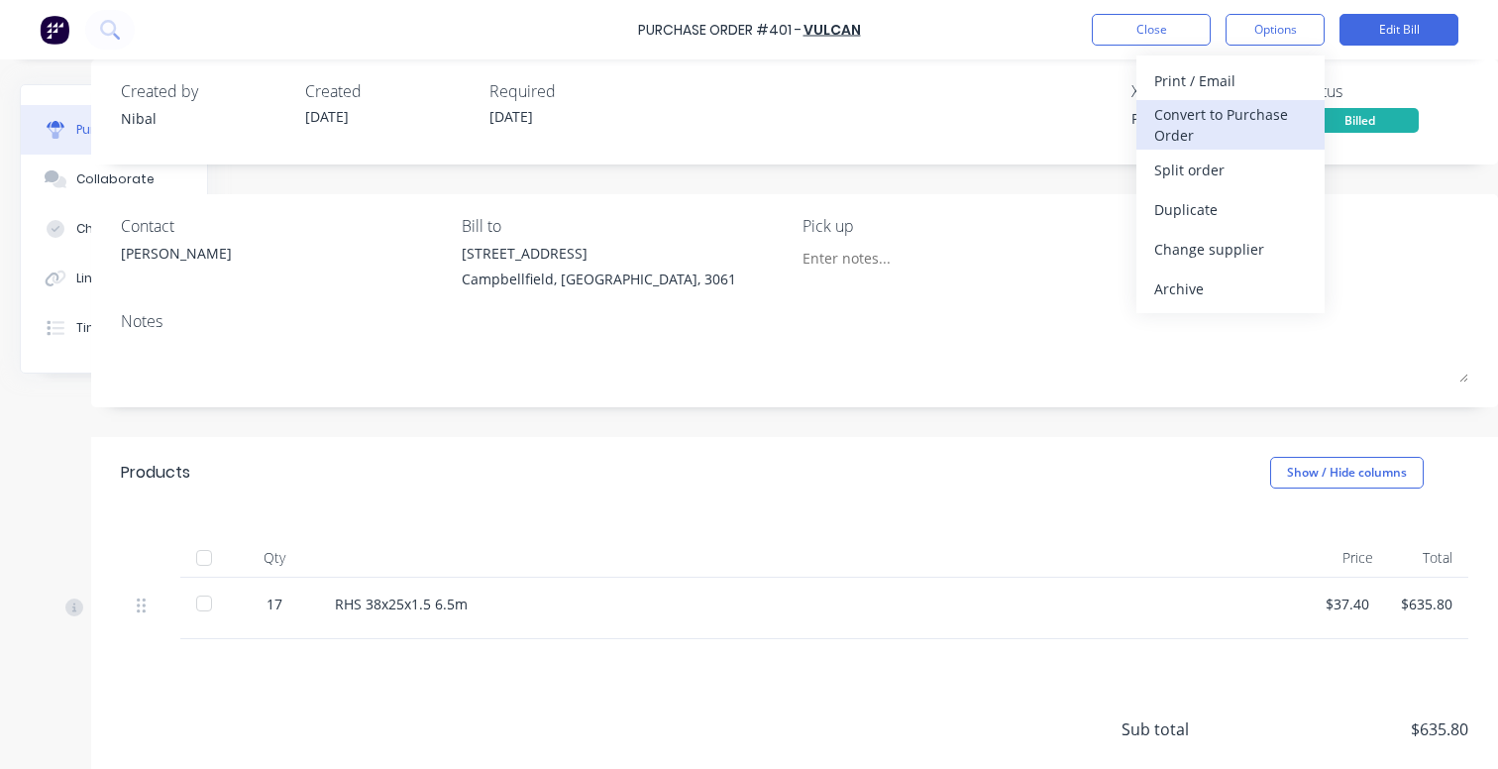
click at [1251, 102] on div "Convert to Purchase Order" at bounding box center [1230, 125] width 153 height 50
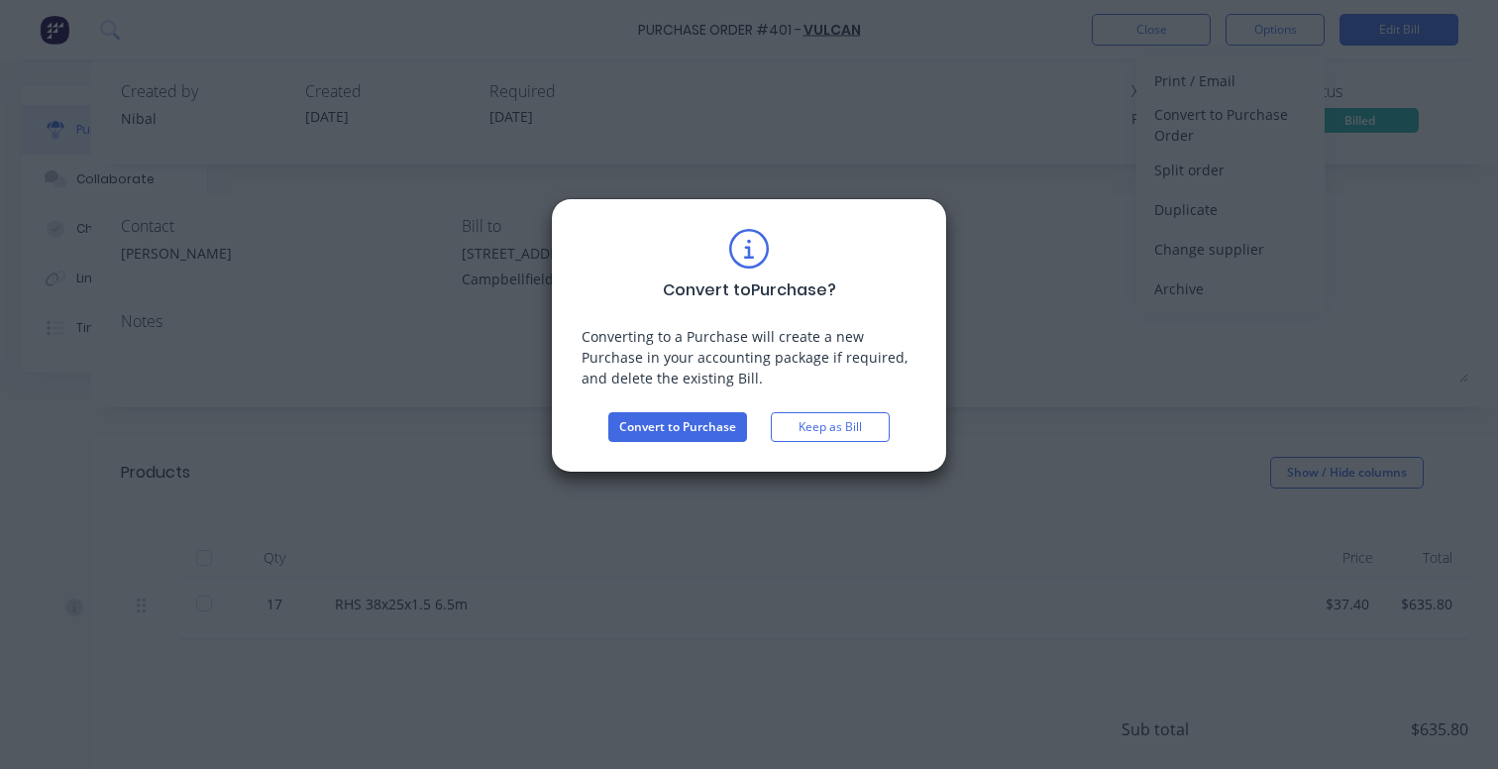
click at [1130, 306] on div "Convert to Purchase ? Converting to a Purchase will create a new Purchase in yo…" at bounding box center [749, 384] width 1498 height 769
click at [835, 425] on button "Keep as Bill" at bounding box center [830, 427] width 119 height 30
type textarea "x"
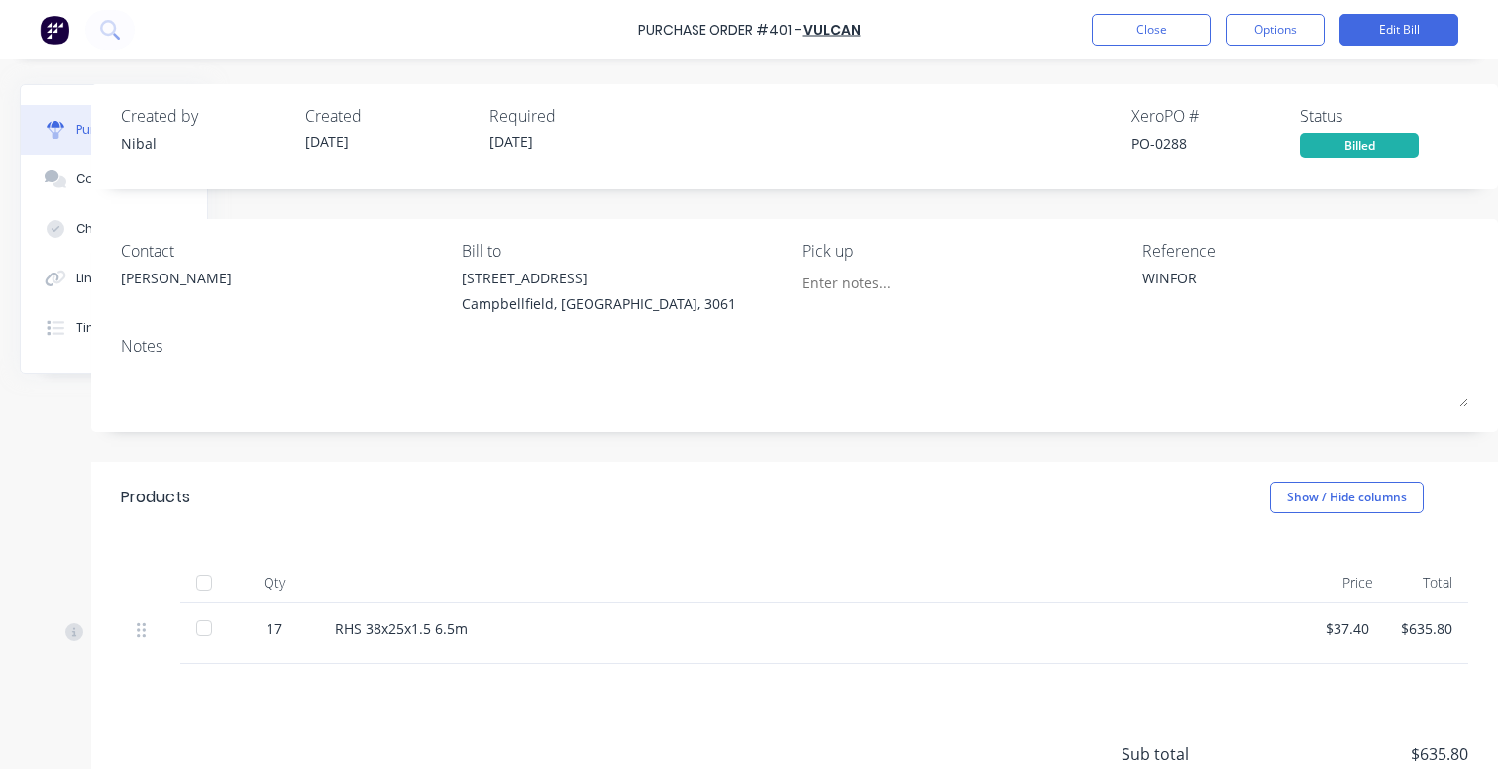
scroll to position [0, 161]
click at [53, 26] on img at bounding box center [55, 30] width 30 height 30
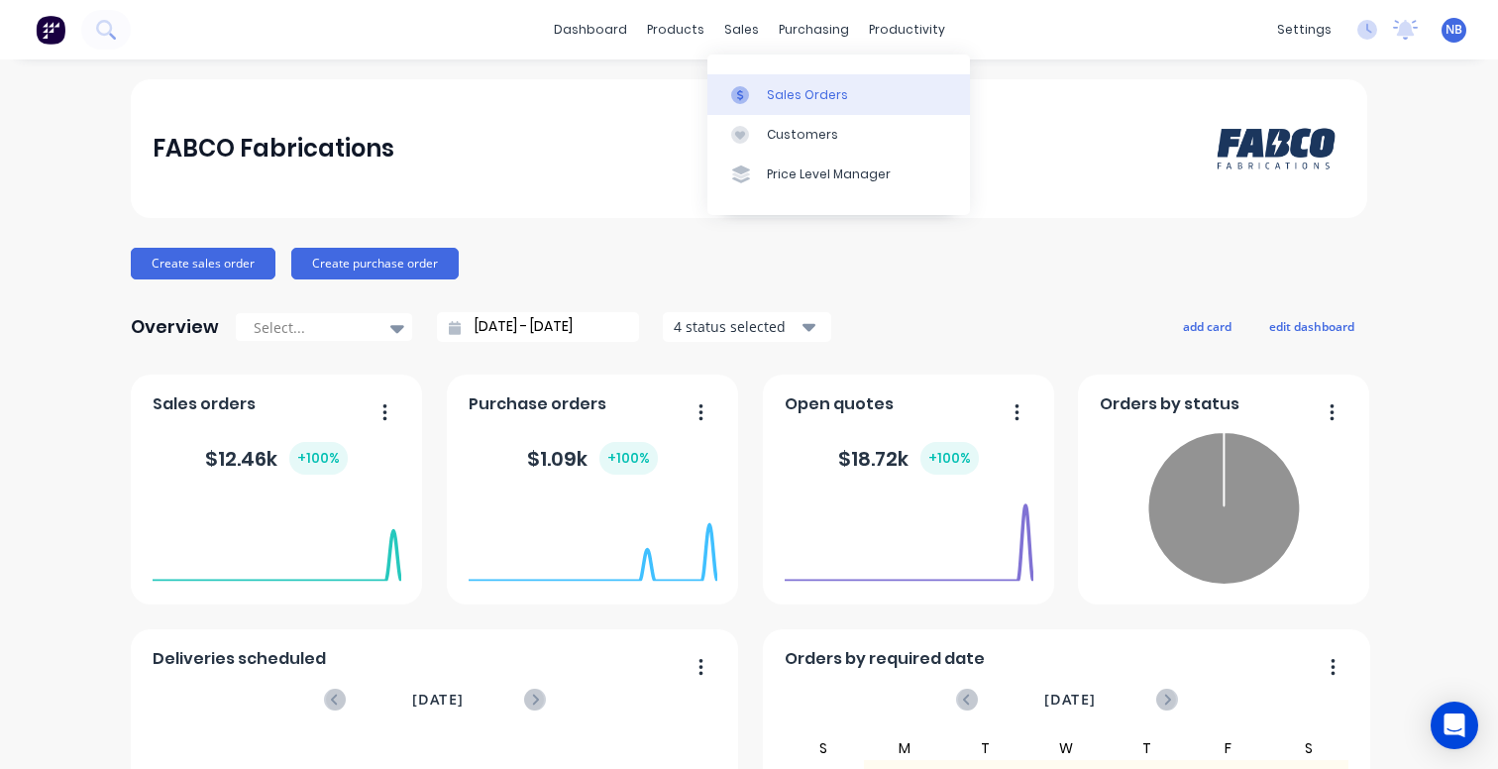
click at [778, 84] on link "Sales Orders" at bounding box center [838, 94] width 262 height 40
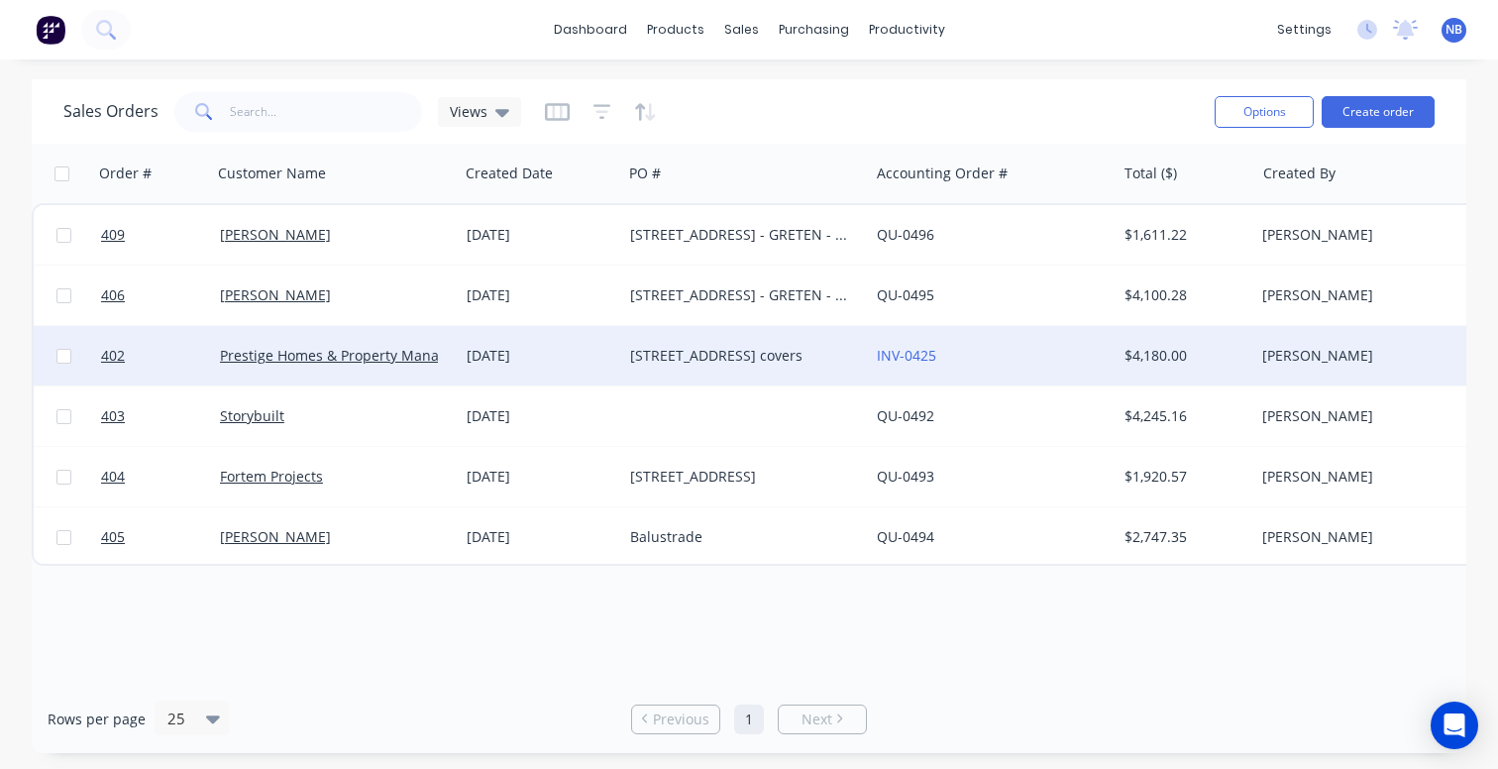
click at [507, 366] on div "[DATE]" at bounding box center [540, 355] width 163 height 59
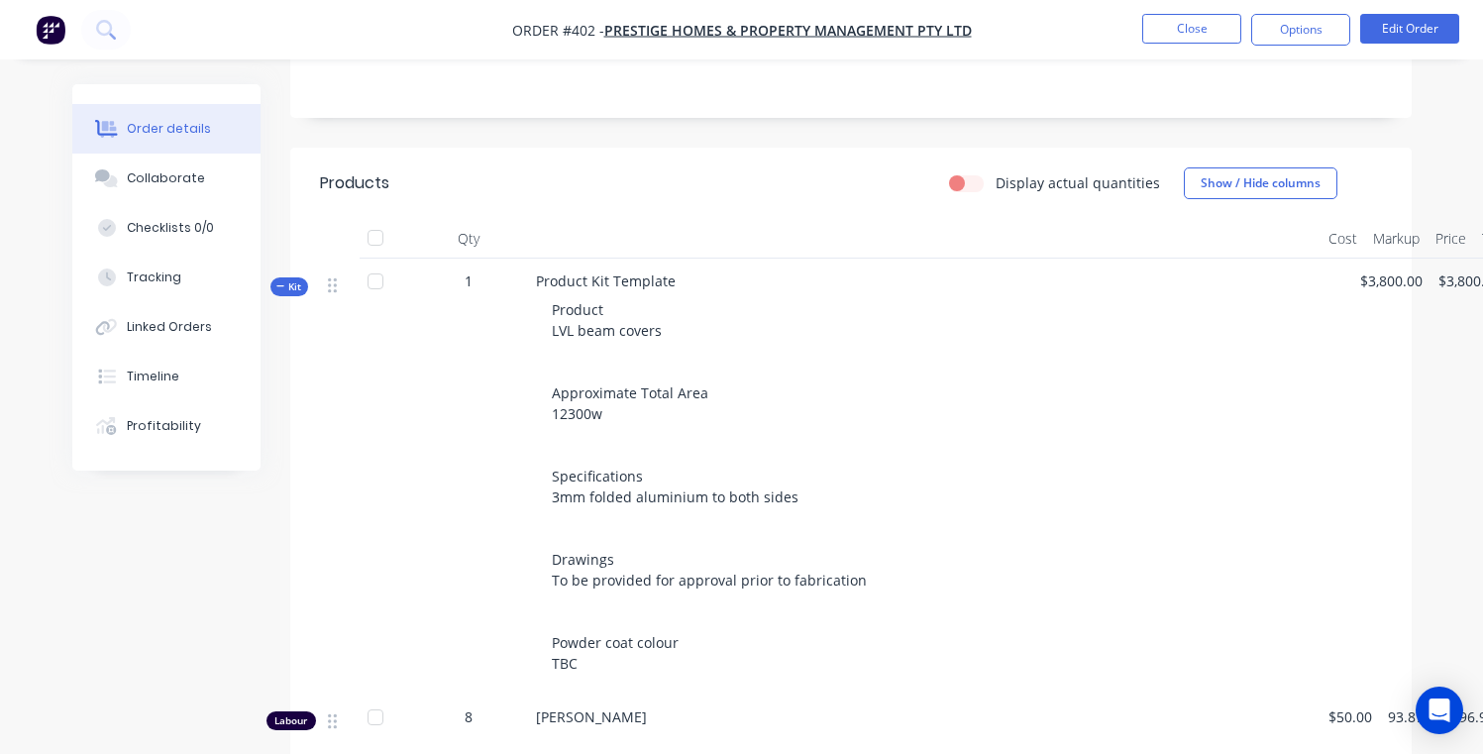
scroll to position [493, 0]
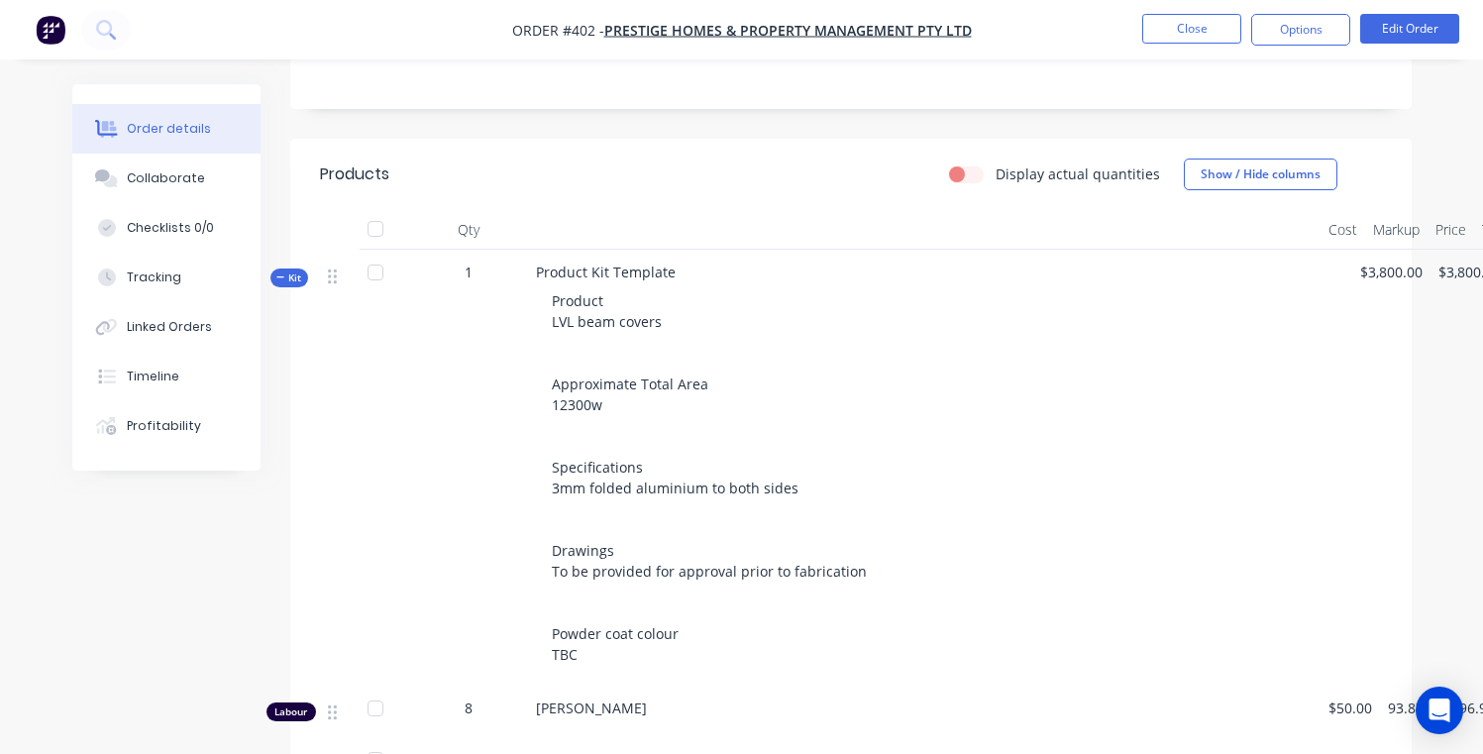
click at [378, 258] on div at bounding box center [376, 273] width 40 height 40
click at [376, 255] on div at bounding box center [376, 273] width 40 height 40
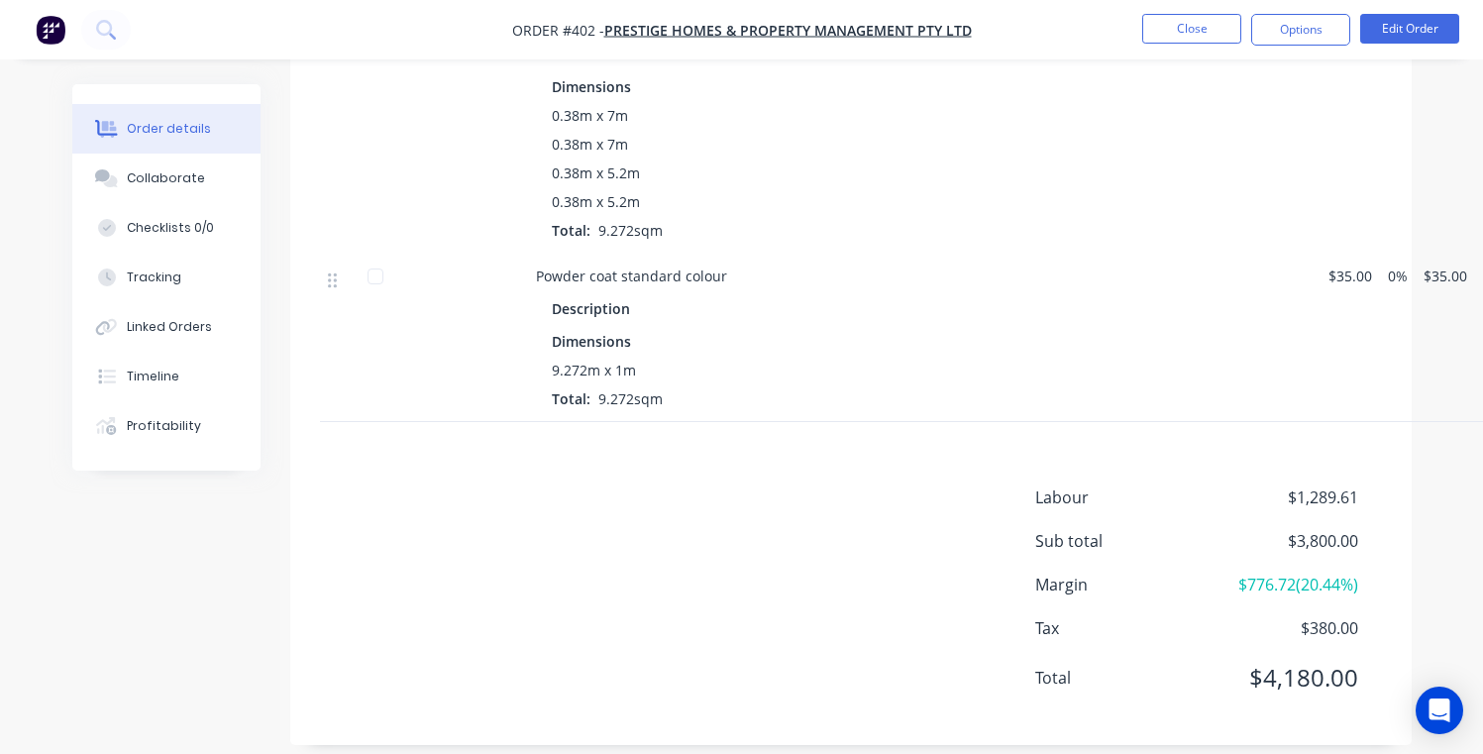
scroll to position [1333, 0]
click at [368, 258] on div at bounding box center [376, 278] width 40 height 40
click at [1298, 44] on button "Options" at bounding box center [1300, 30] width 99 height 32
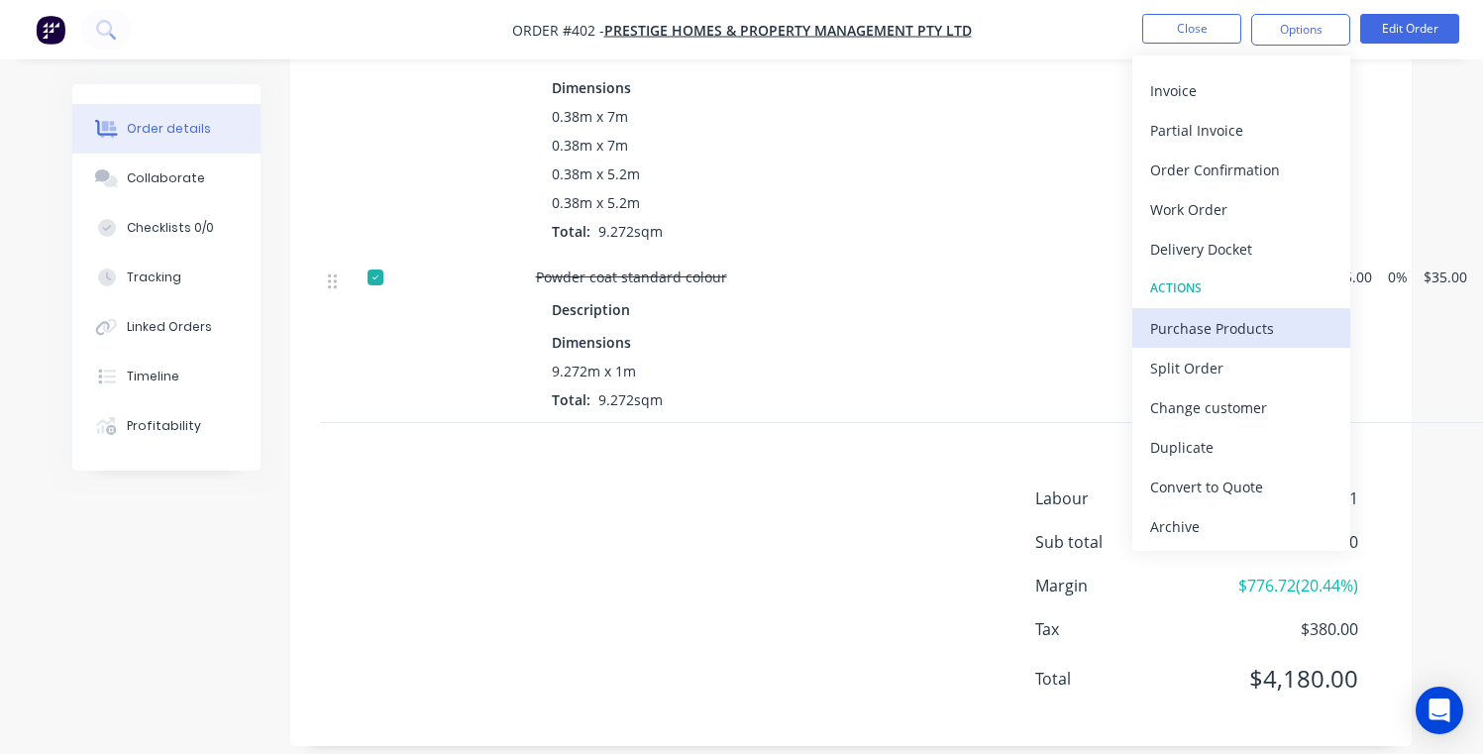
click at [1176, 332] on div "Purchase Products" at bounding box center [1241, 328] width 182 height 29
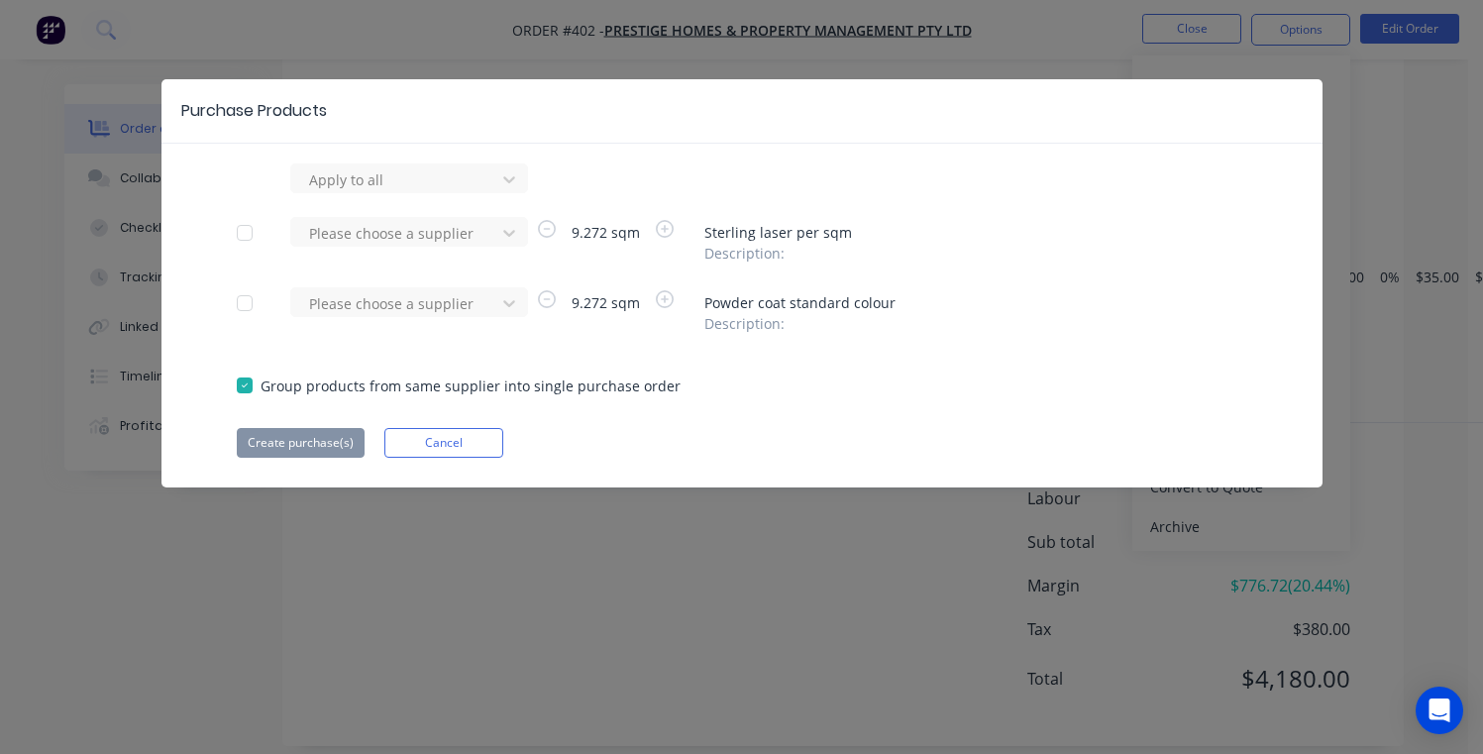
click at [443, 439] on button "Cancel" at bounding box center [443, 443] width 119 height 30
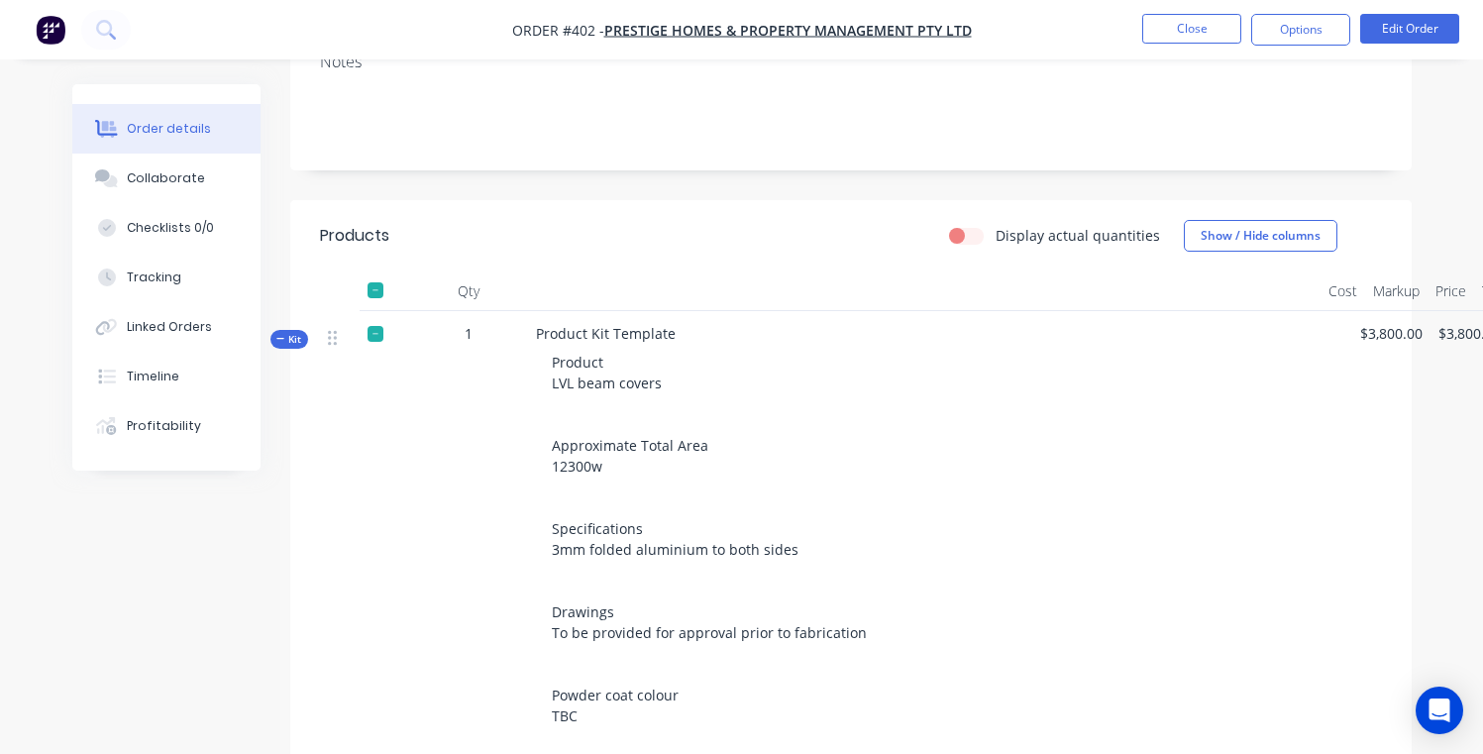
scroll to position [428, 0]
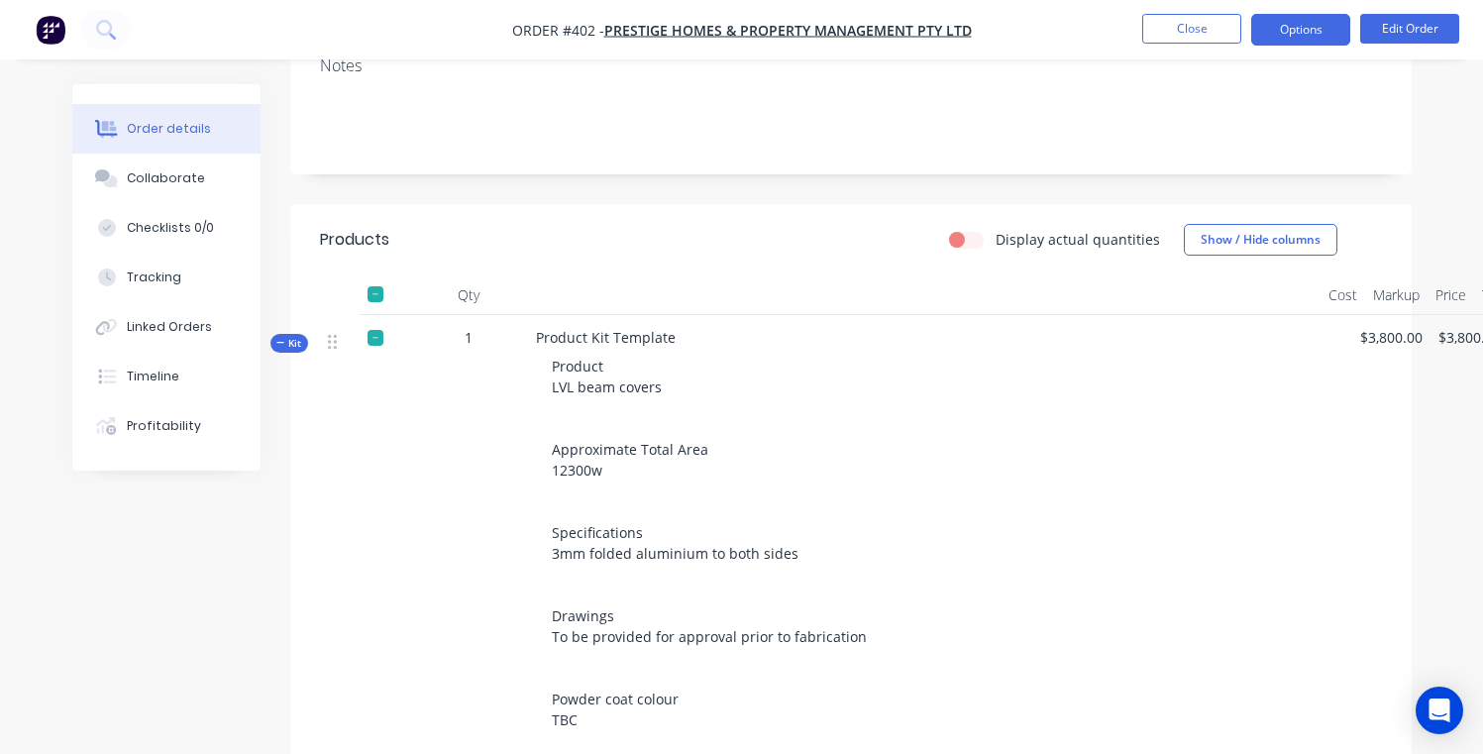
click at [1286, 38] on button "Options" at bounding box center [1300, 30] width 99 height 32
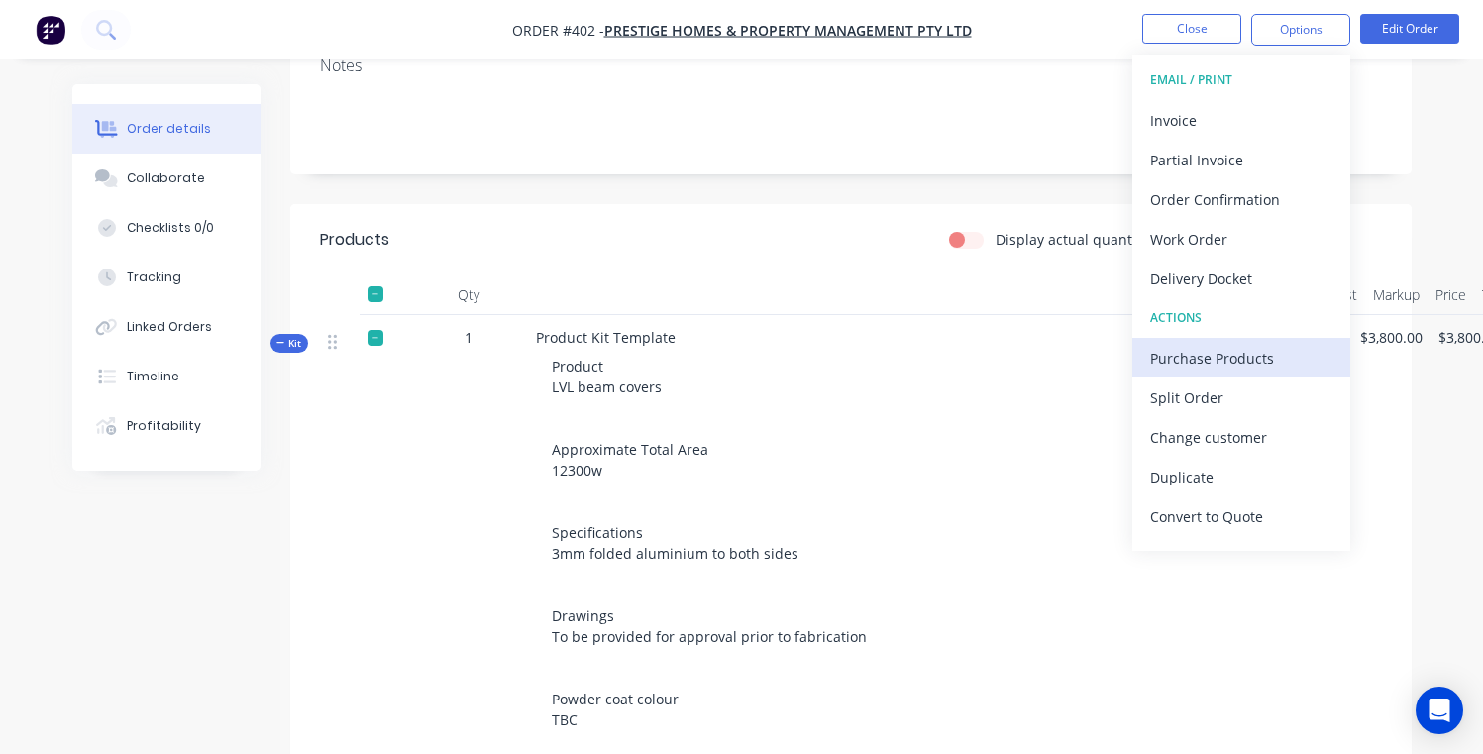
click at [1239, 357] on div "Purchase Products" at bounding box center [1241, 358] width 182 height 29
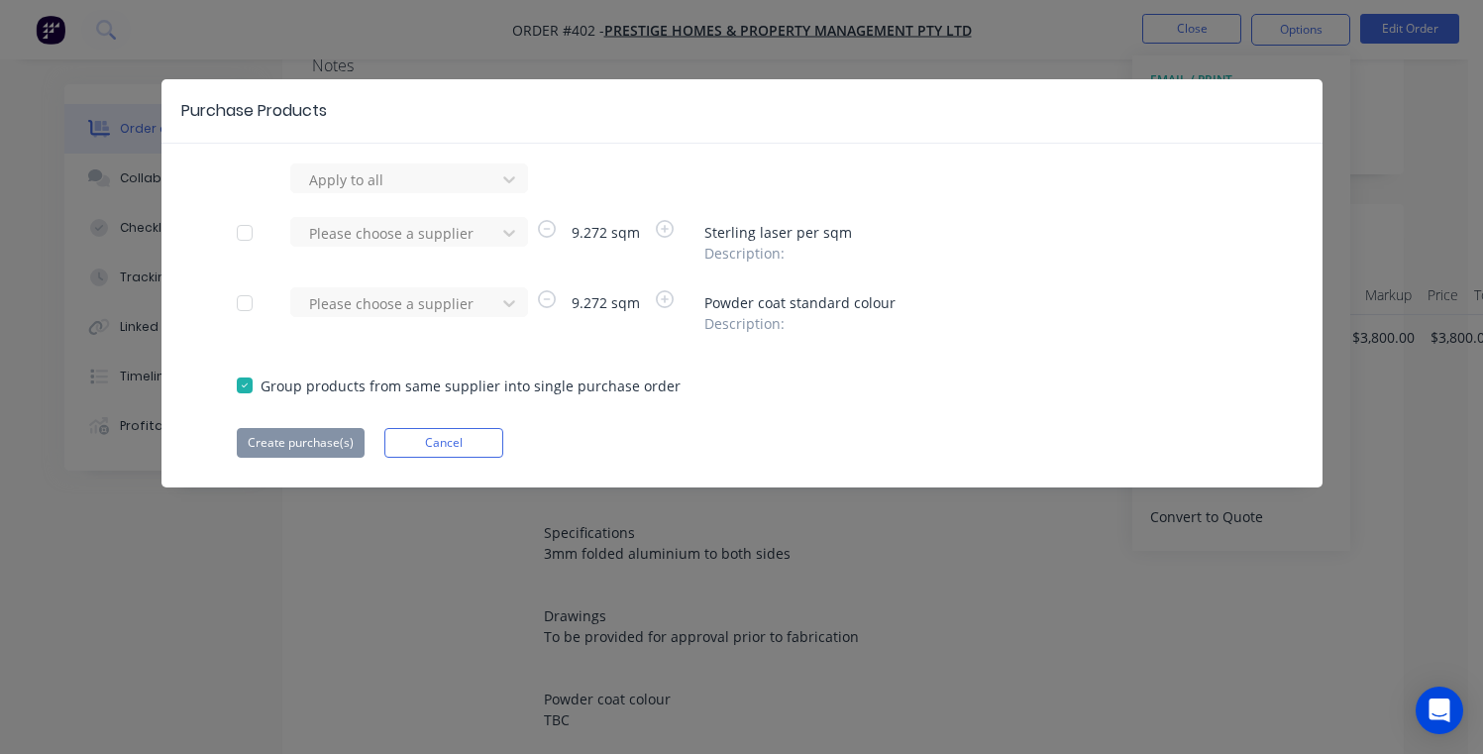
click at [400, 150] on div "Purchase Products Apply to all Please choose a supplier 9.272 sqm Sterling lase…" at bounding box center [741, 283] width 1161 height 408
click at [425, 317] on div "Please choose a supplier" at bounding box center [396, 303] width 190 height 30
click at [428, 307] on div "Please choose a supplier" at bounding box center [396, 303] width 174 height 21
click at [437, 447] on button "Cancel" at bounding box center [443, 443] width 119 height 30
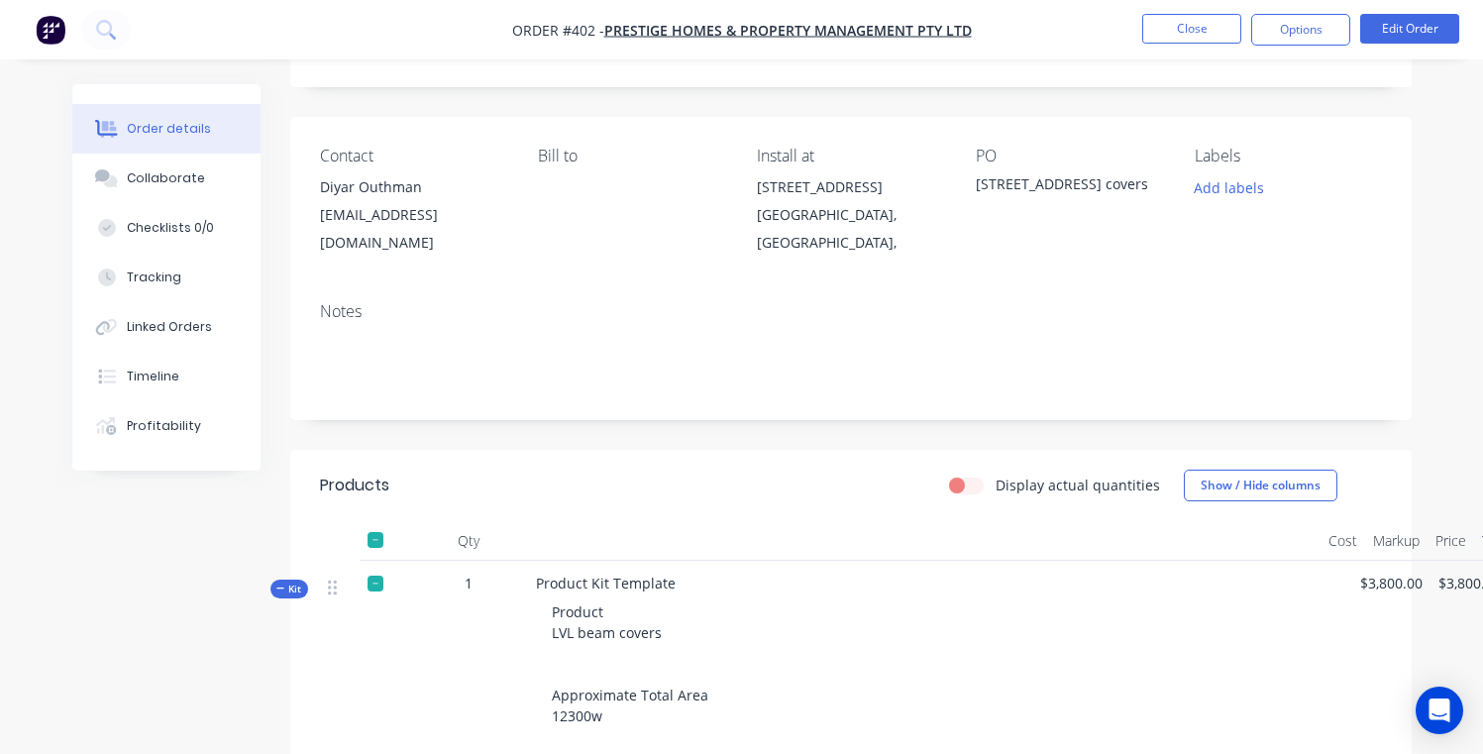
scroll to position [163, 0]
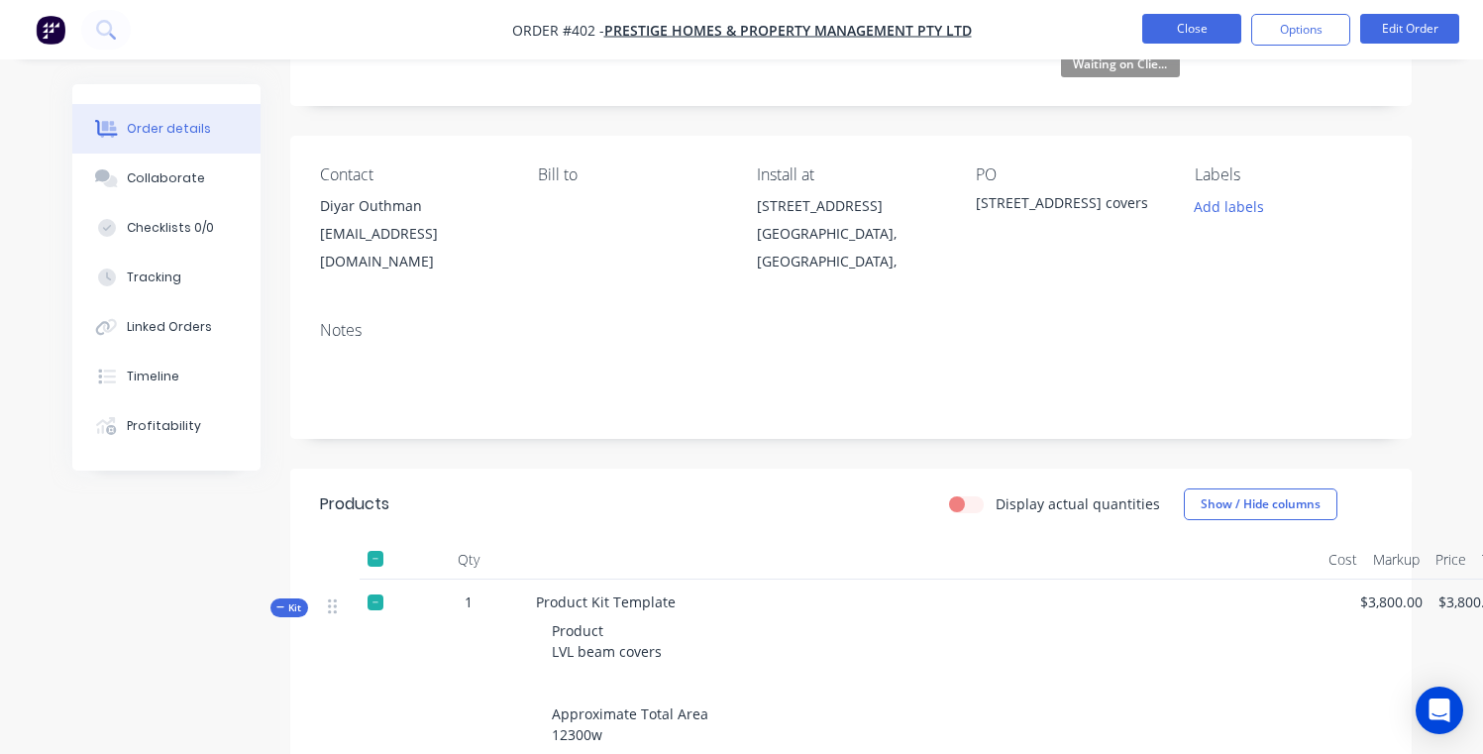
click at [1184, 36] on button "Close" at bounding box center [1191, 29] width 99 height 30
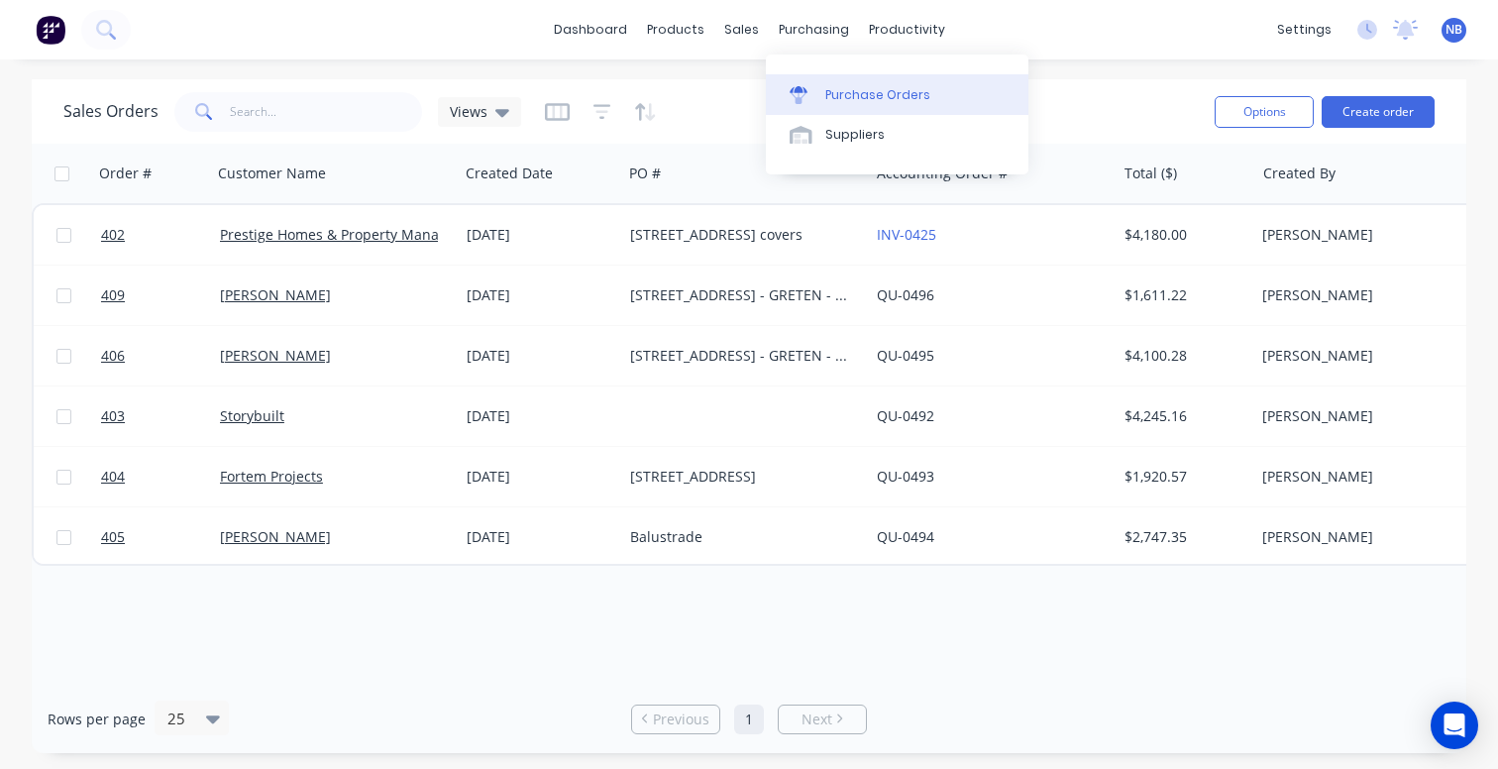
click at [835, 87] on div "Purchase Orders" at bounding box center [877, 95] width 105 height 18
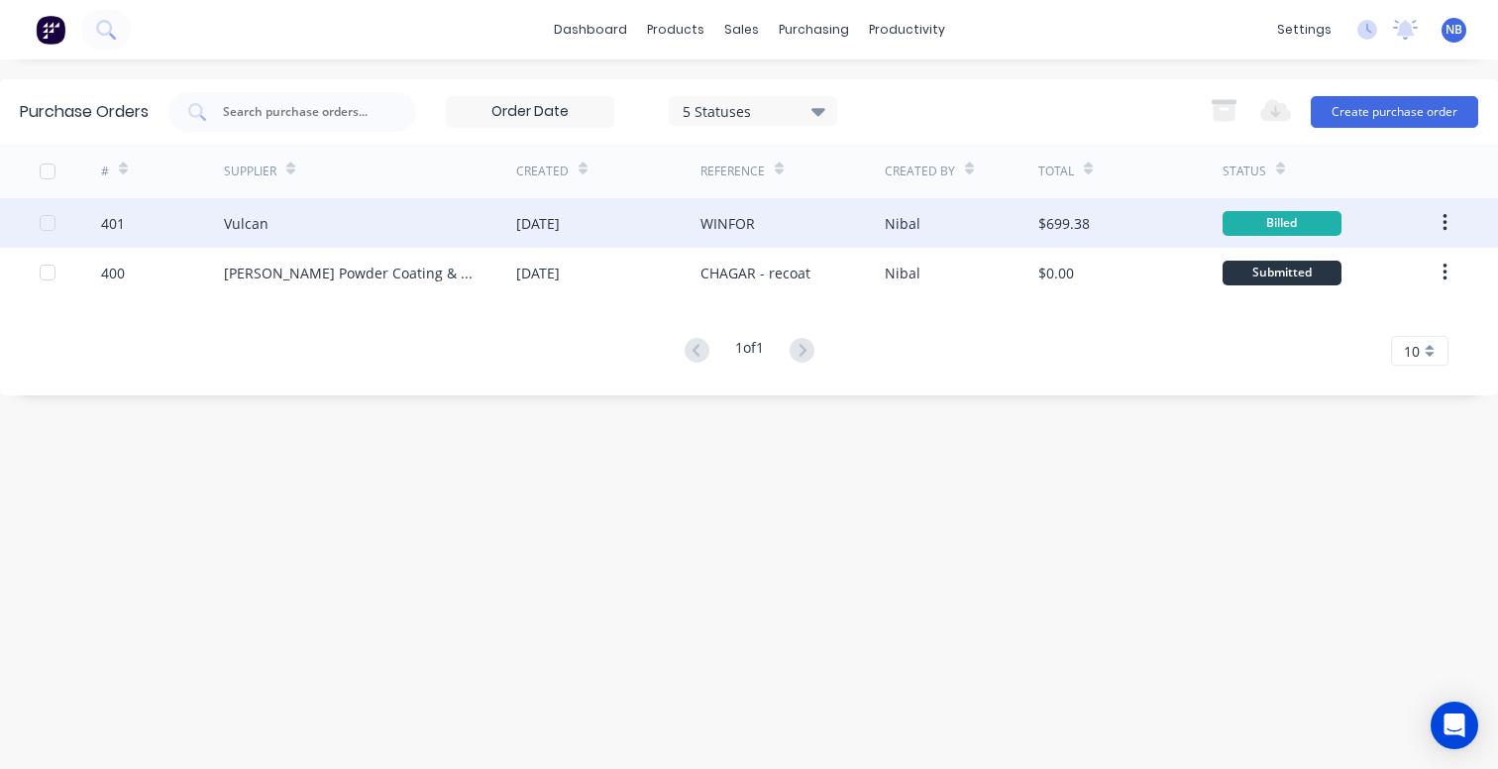
click at [390, 222] on div "Vulcan" at bounding box center [370, 223] width 292 height 50
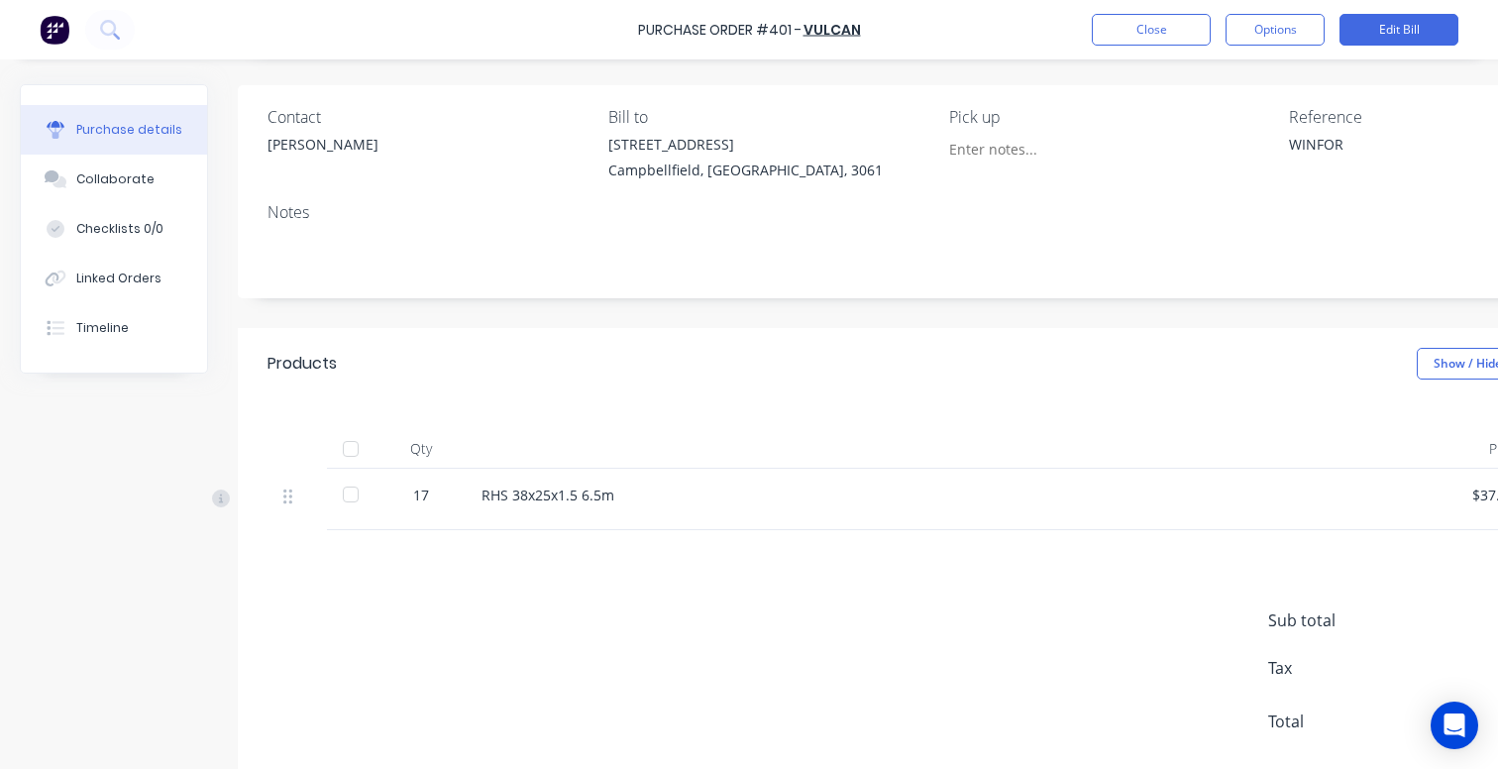
scroll to position [129, 0]
click at [1295, 35] on button "Options" at bounding box center [1274, 30] width 99 height 32
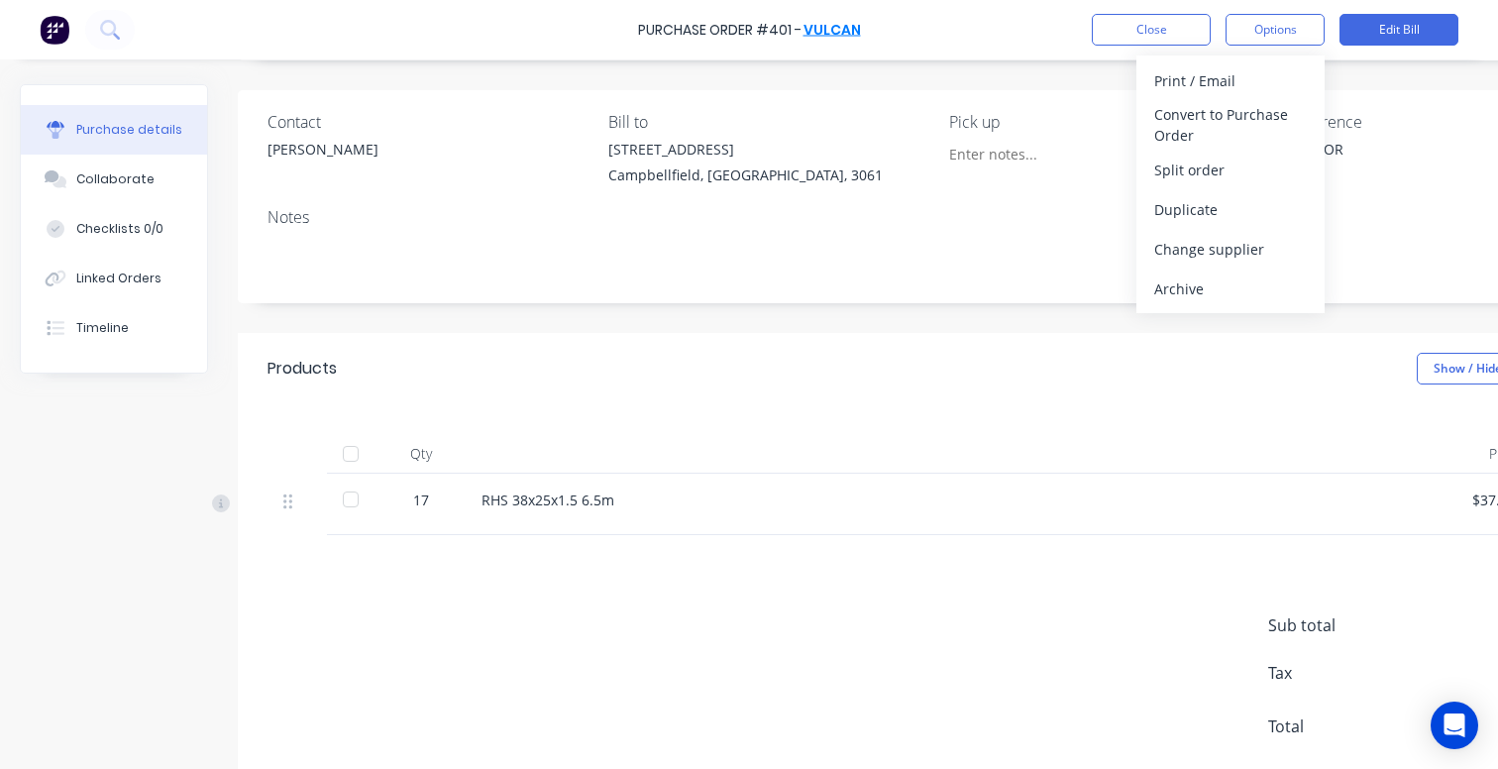
click at [838, 27] on link "Vulcan" at bounding box center [831, 30] width 57 height 20
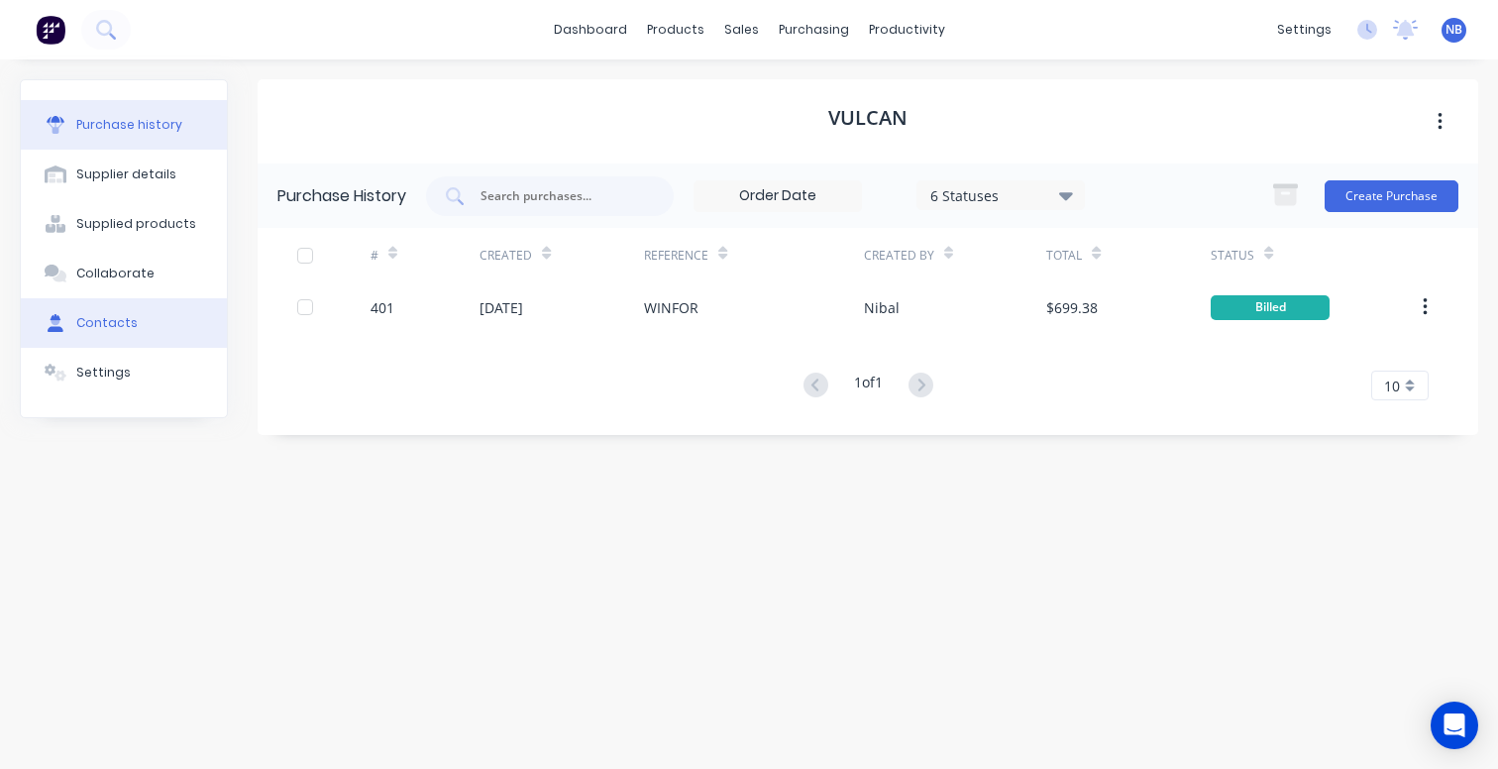
click at [139, 329] on button "Contacts" at bounding box center [124, 323] width 206 height 50
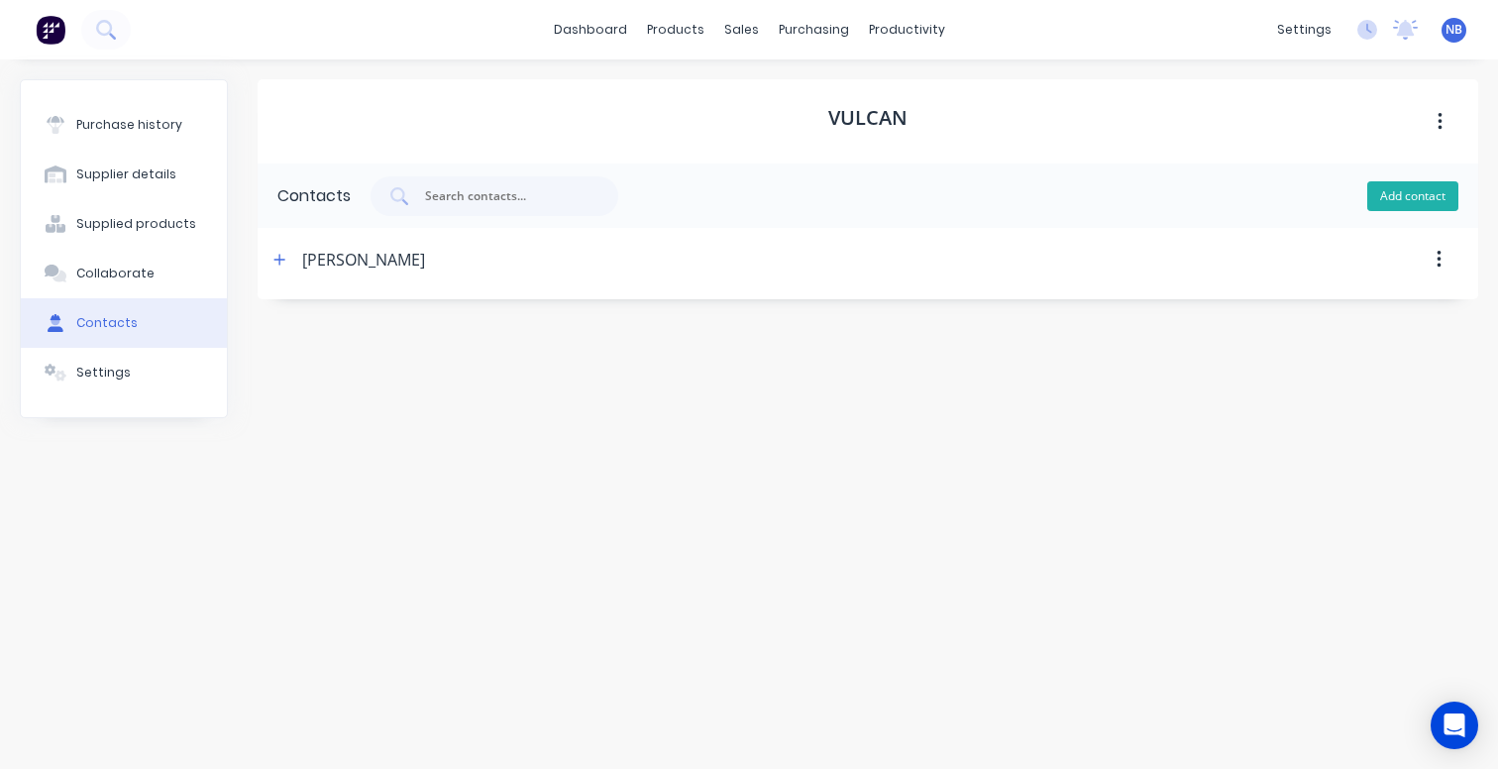
click at [1427, 186] on button "Add contact" at bounding box center [1412, 196] width 91 height 30
select select "AU"
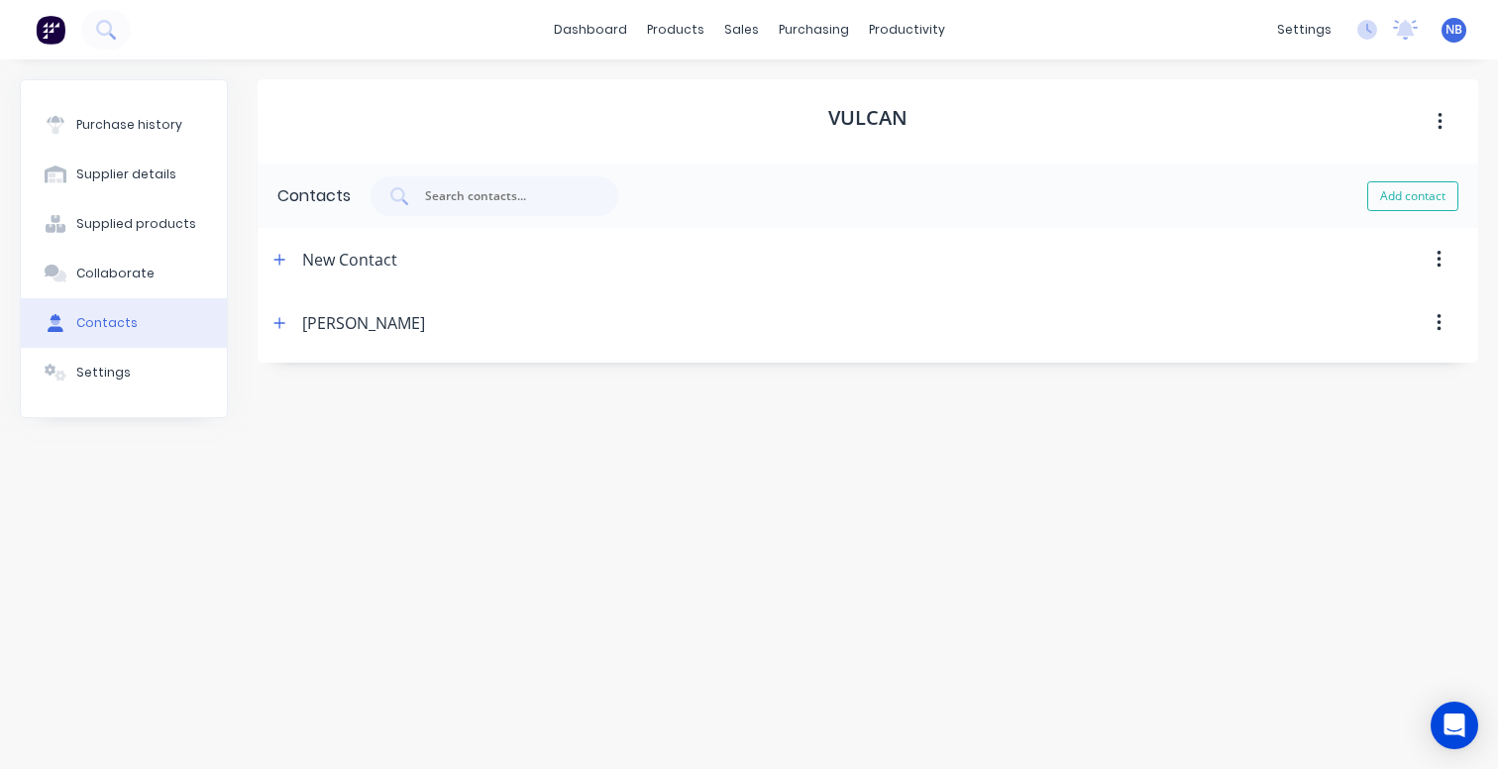
click at [333, 262] on div "New Contact" at bounding box center [349, 259] width 95 height 63
click at [278, 259] on icon "button" at bounding box center [279, 260] width 12 height 14
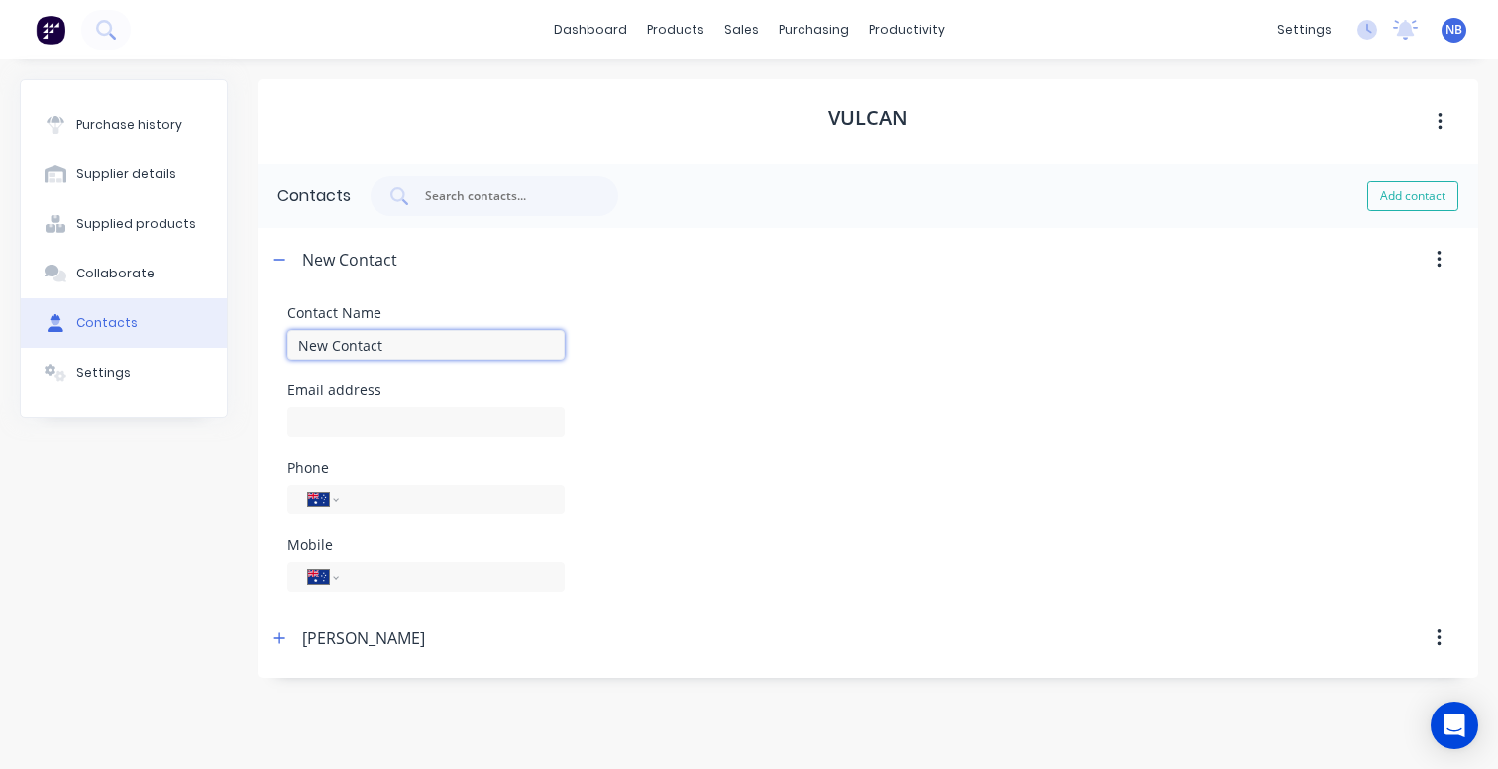
drag, startPoint x: 331, startPoint y: 349, endPoint x: 240, endPoint y: 341, distance: 91.5
type input "Waheed Esmaty"
paste input "Waheed.Esmaty@vulcan.co"
type input "Waheed.Esmaty@vulcan.co"
click at [714, 429] on div "Email address Waheed.Esmaty@vulcan.co" at bounding box center [867, 409] width 1161 height 53
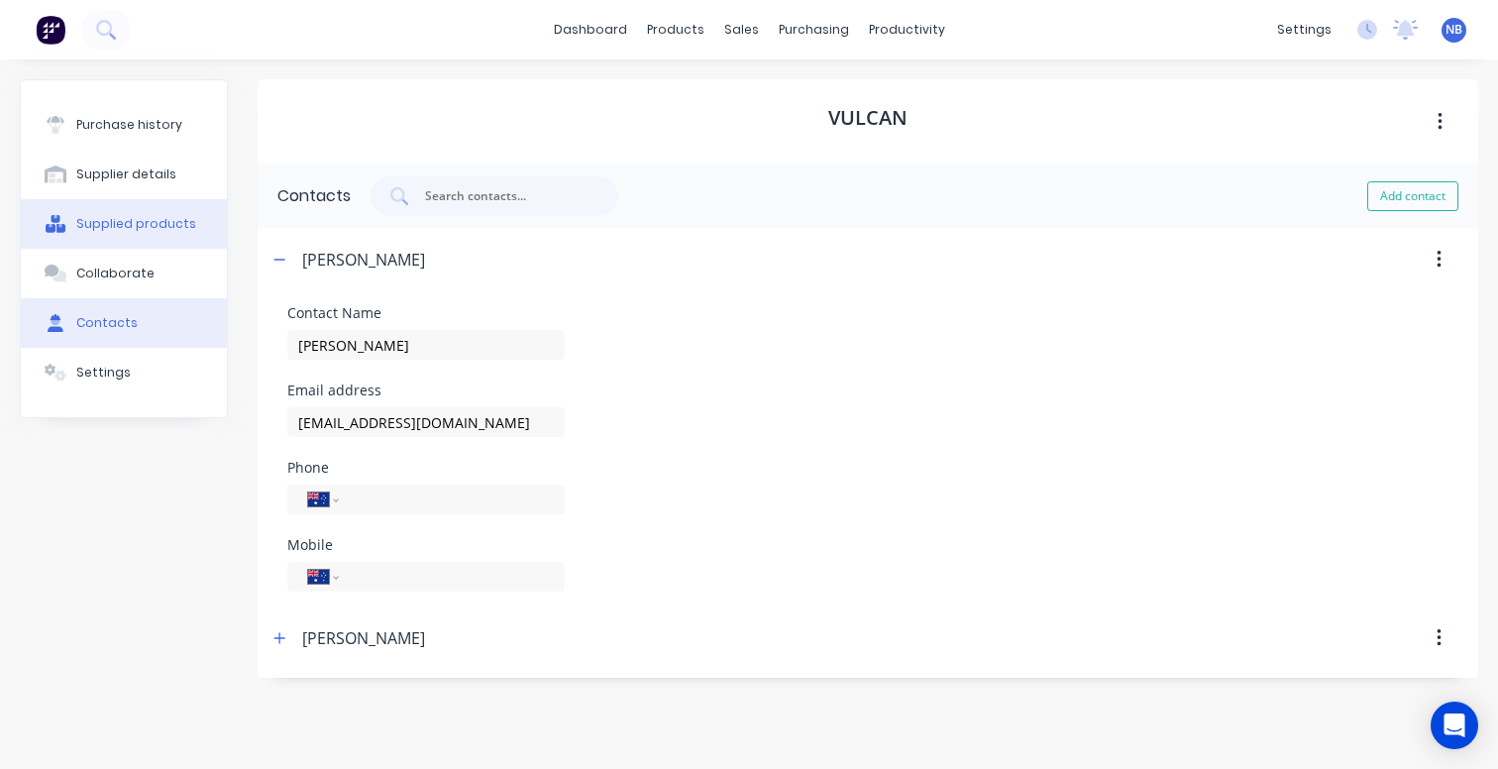
click at [158, 247] on button "Supplied products" at bounding box center [124, 224] width 206 height 50
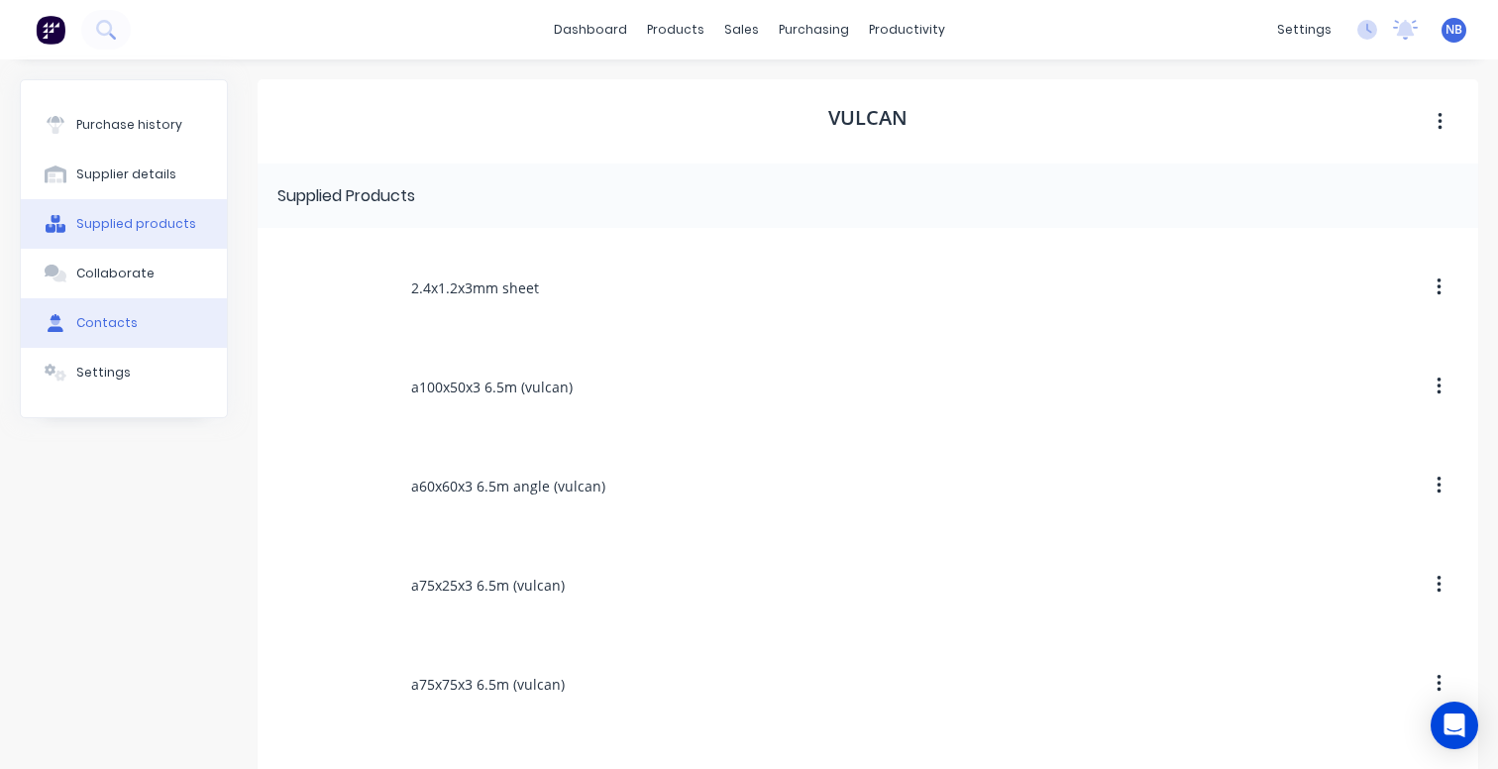
click at [145, 307] on button "Contacts" at bounding box center [124, 323] width 206 height 50
select select "AU"
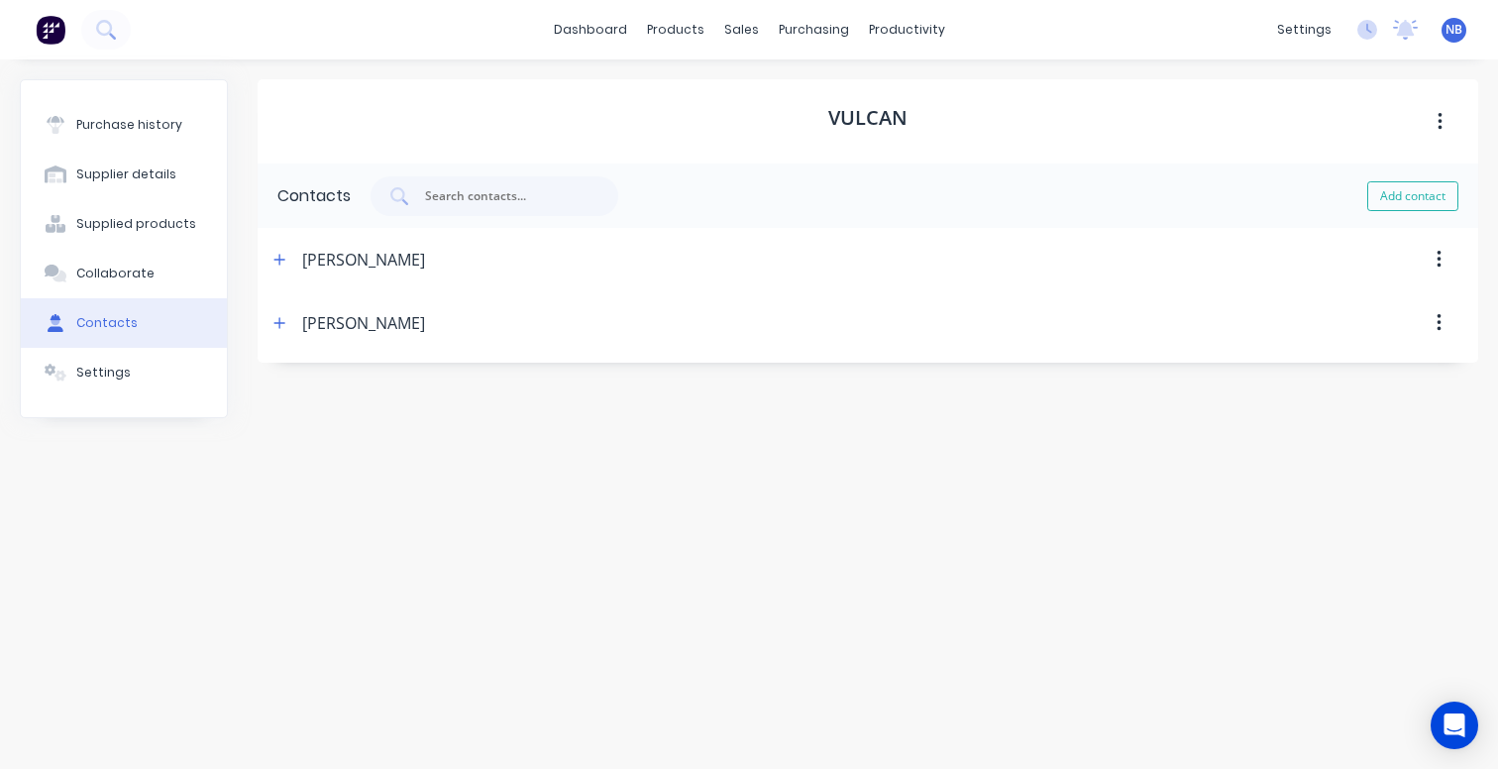
click at [240, 261] on div "Purchase history Supplier details Supplied products Collaborate Contacts Settin…" at bounding box center [749, 404] width 1458 height 650
click at [286, 254] on button "button" at bounding box center [279, 260] width 25 height 25
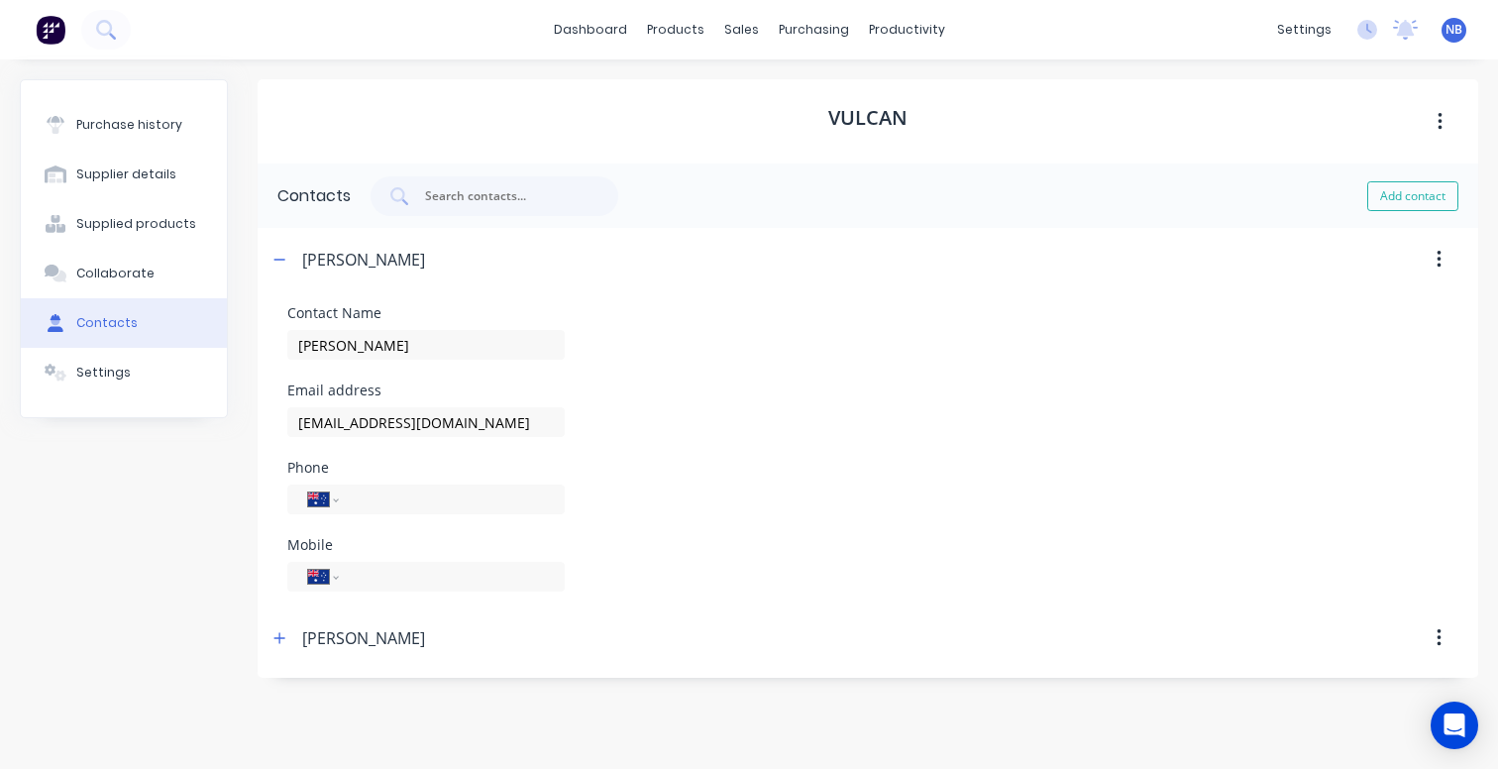
click at [947, 248] on div at bounding box center [951, 259] width 1053 height 63
click at [827, 65] on div "Purchase Orders Suppliers" at bounding box center [897, 114] width 262 height 120
click at [832, 88] on div "Purchase Orders" at bounding box center [877, 95] width 105 height 18
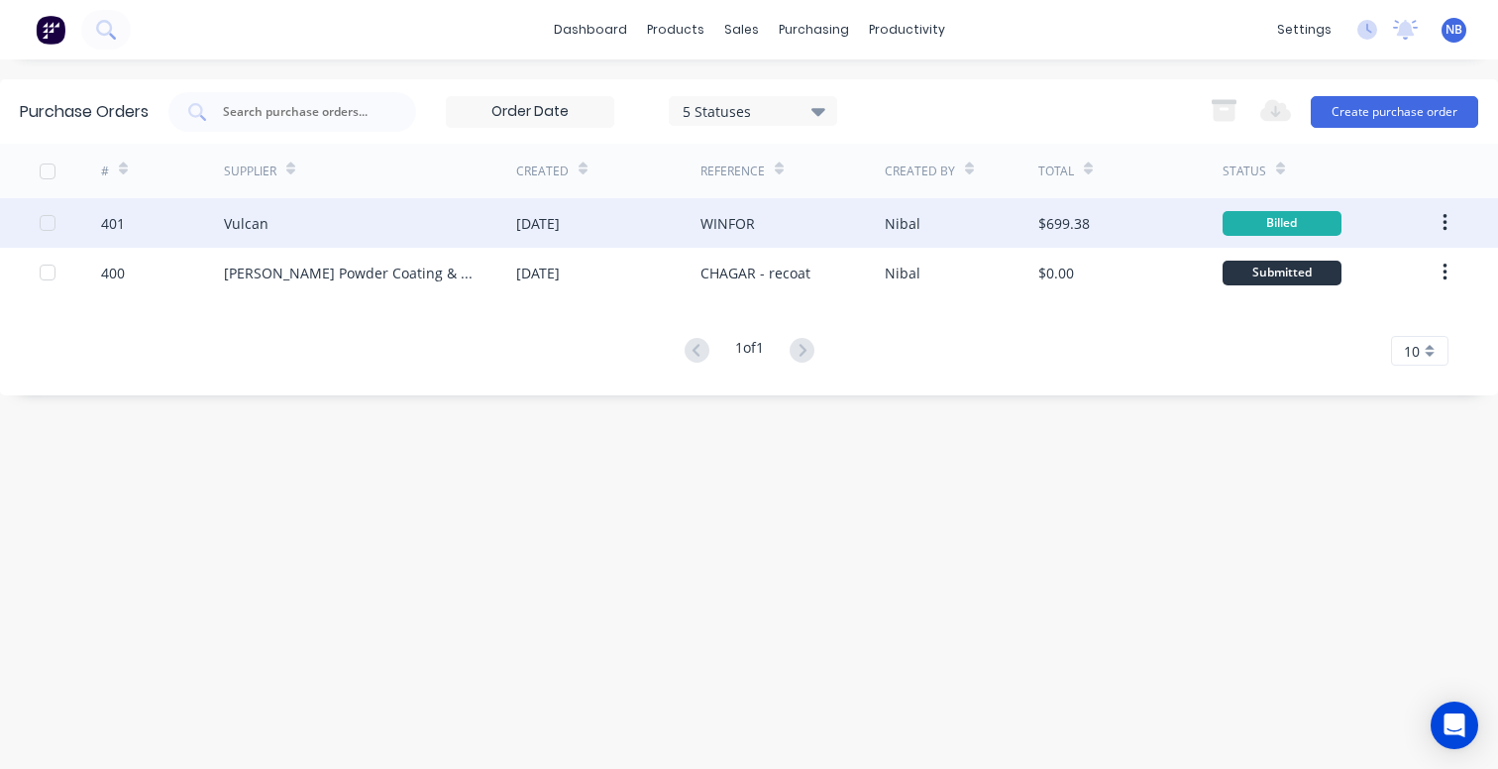
click at [460, 238] on div "Vulcan" at bounding box center [370, 223] width 292 height 50
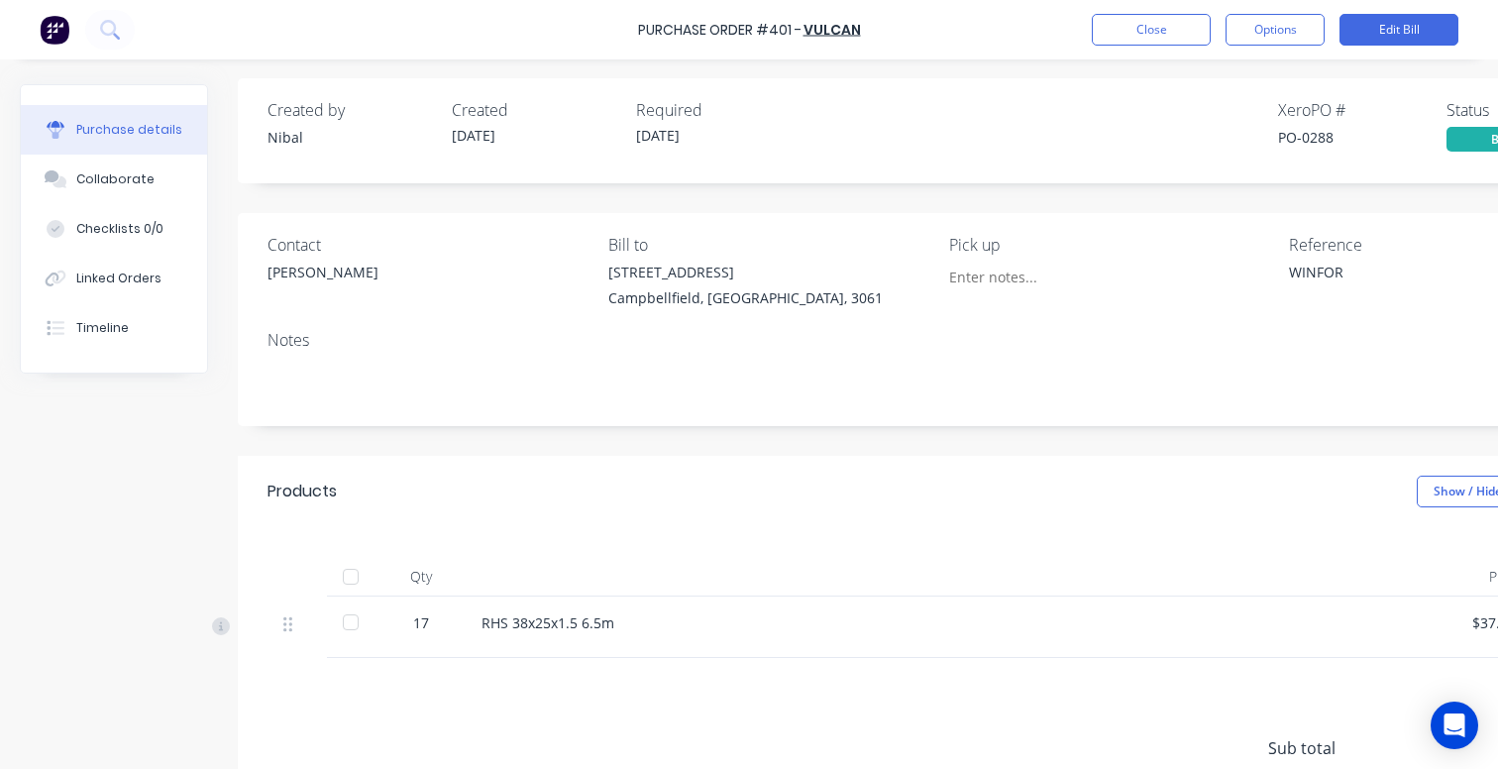
scroll to position [11, 0]
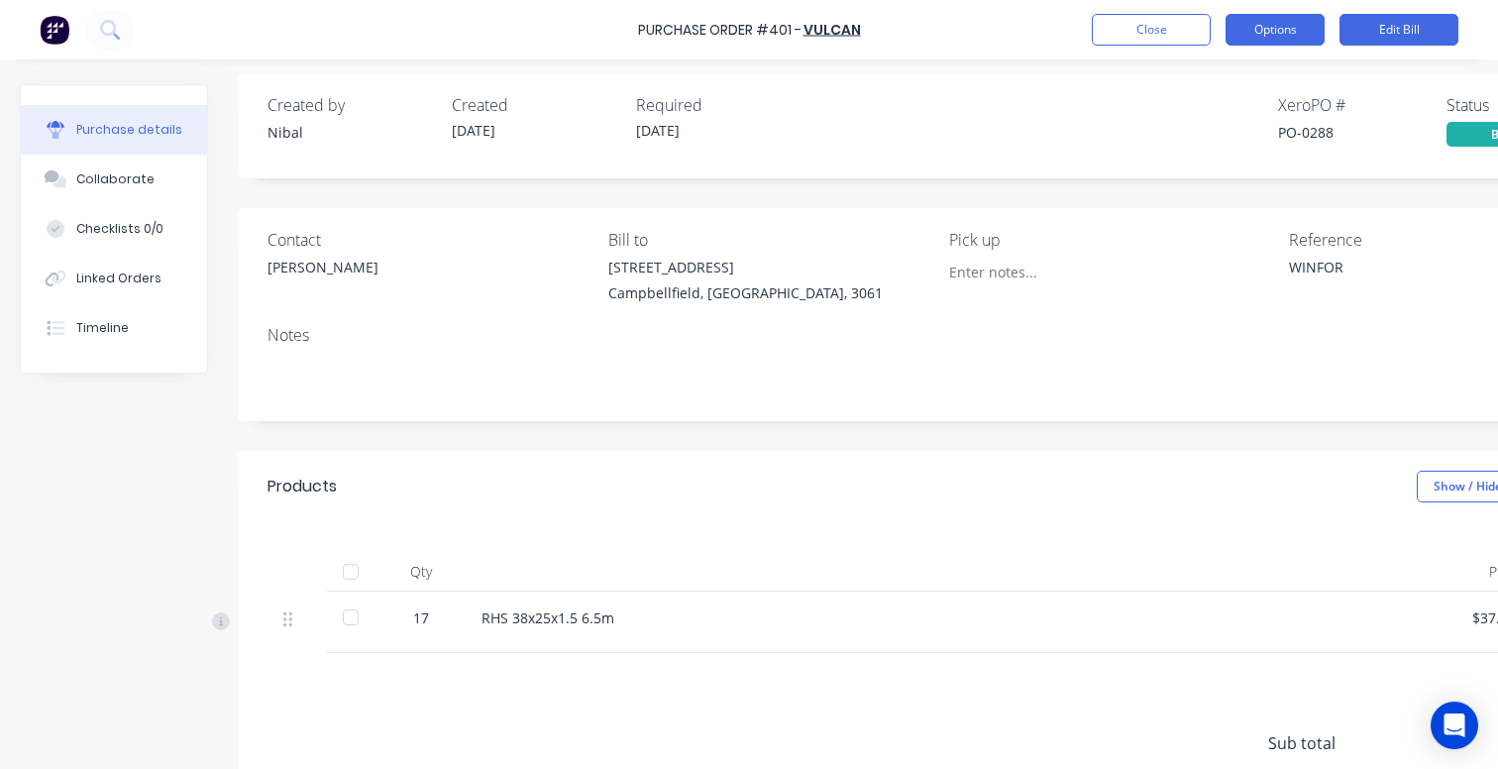
click at [1239, 35] on button "Options" at bounding box center [1274, 30] width 99 height 32
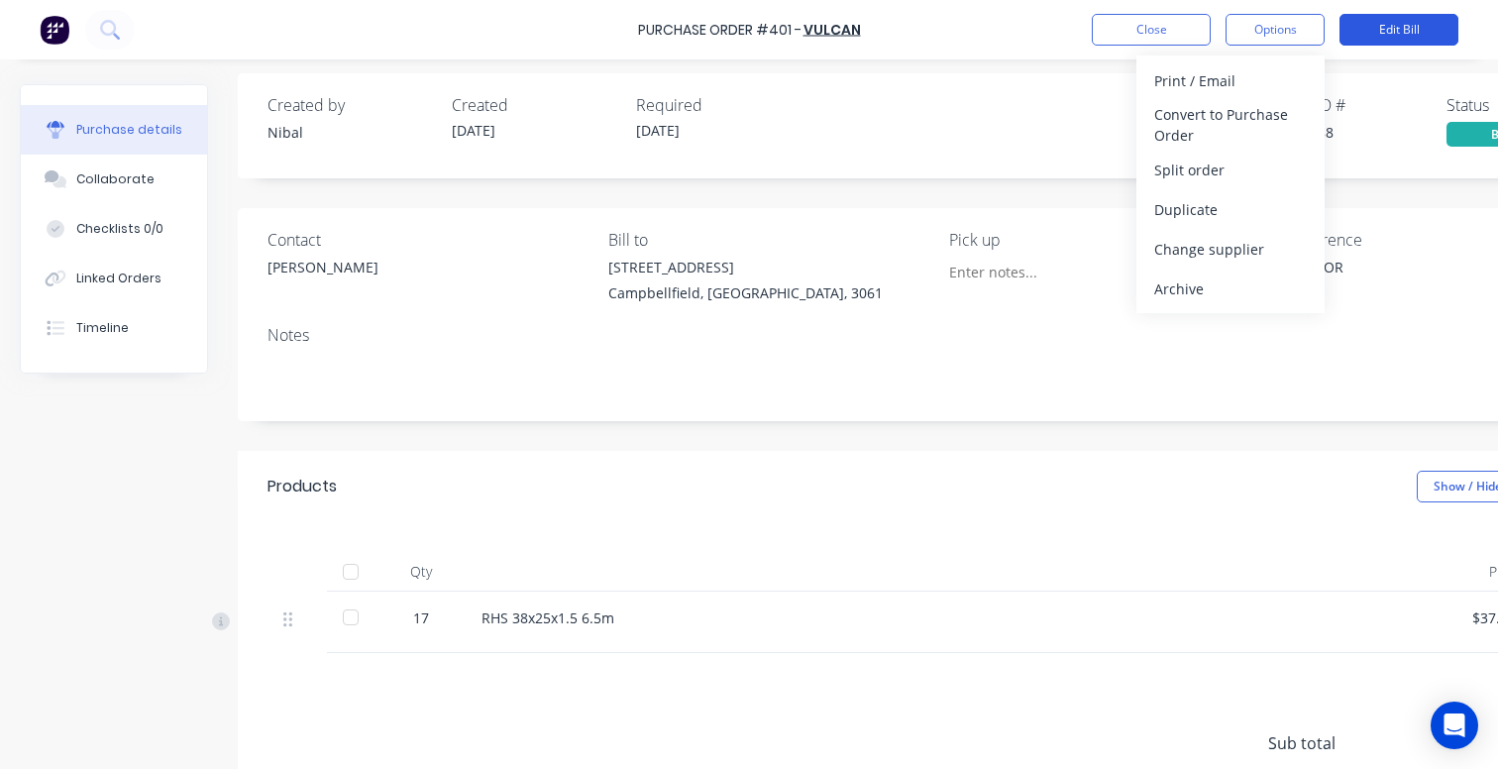
click at [1382, 33] on button "Edit Bill" at bounding box center [1398, 30] width 119 height 32
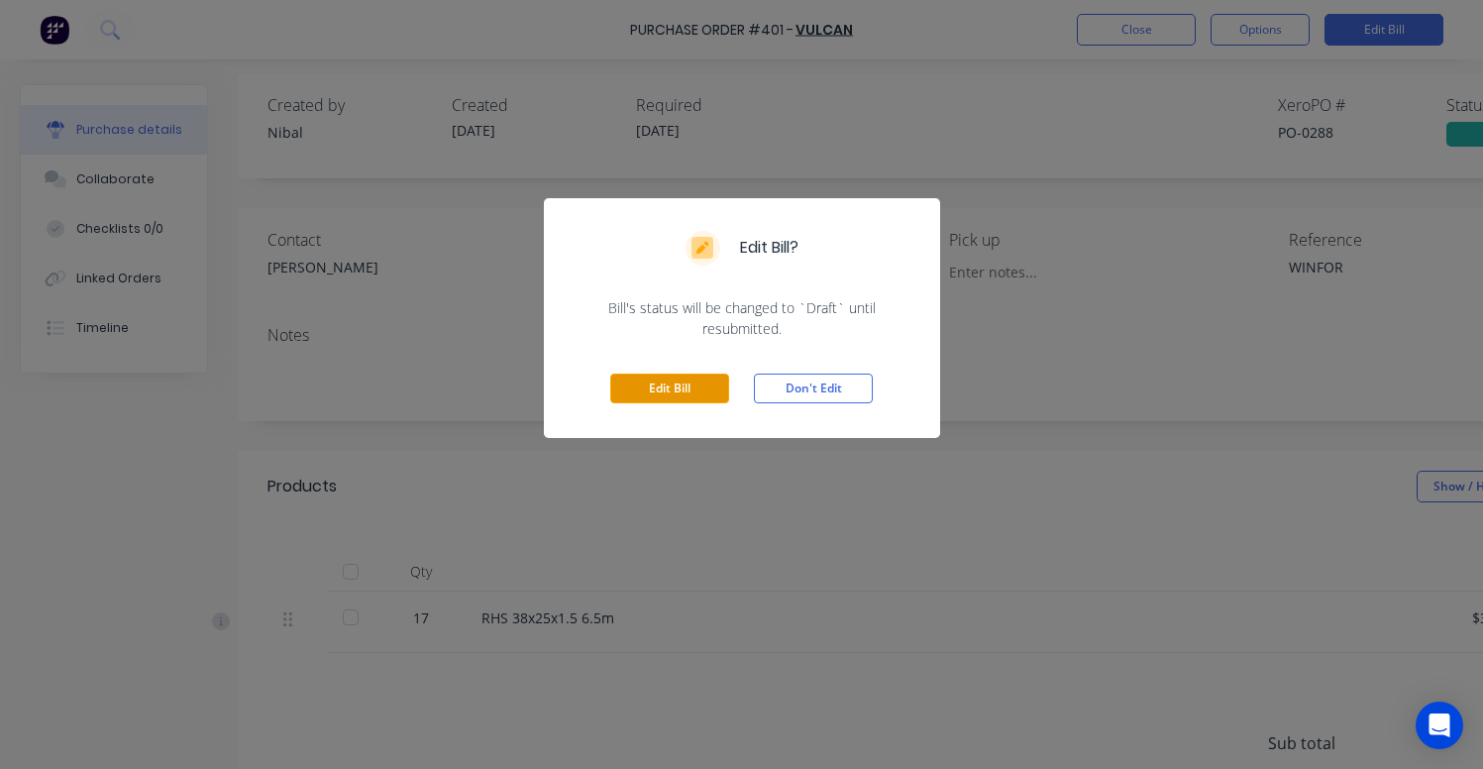
click at [696, 384] on button "Edit Bill" at bounding box center [669, 388] width 119 height 30
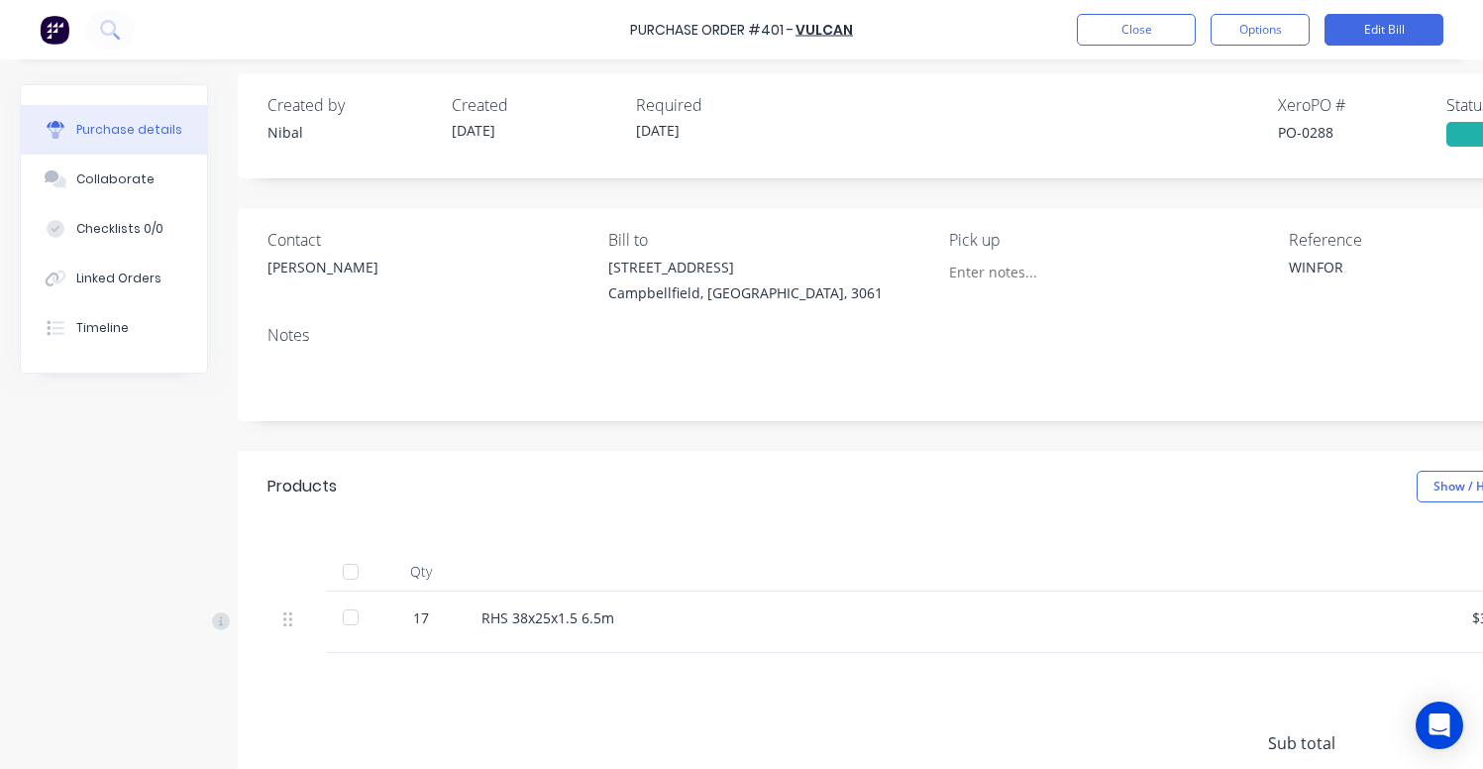
type textarea "x"
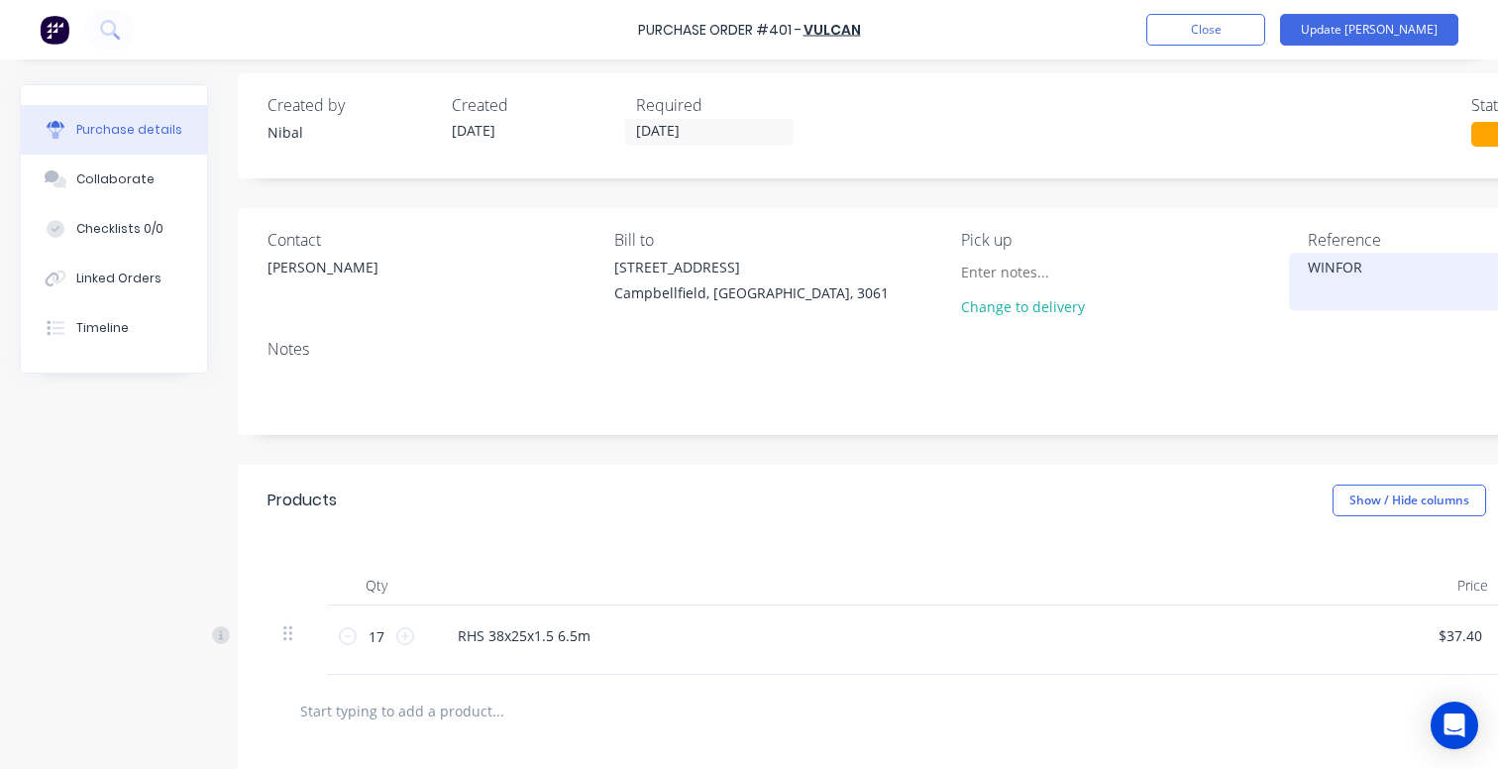
click at [1343, 276] on textarea "WINFOR" at bounding box center [1431, 279] width 248 height 45
type textarea "WINFOR - mesh screens"
type textarea "x"
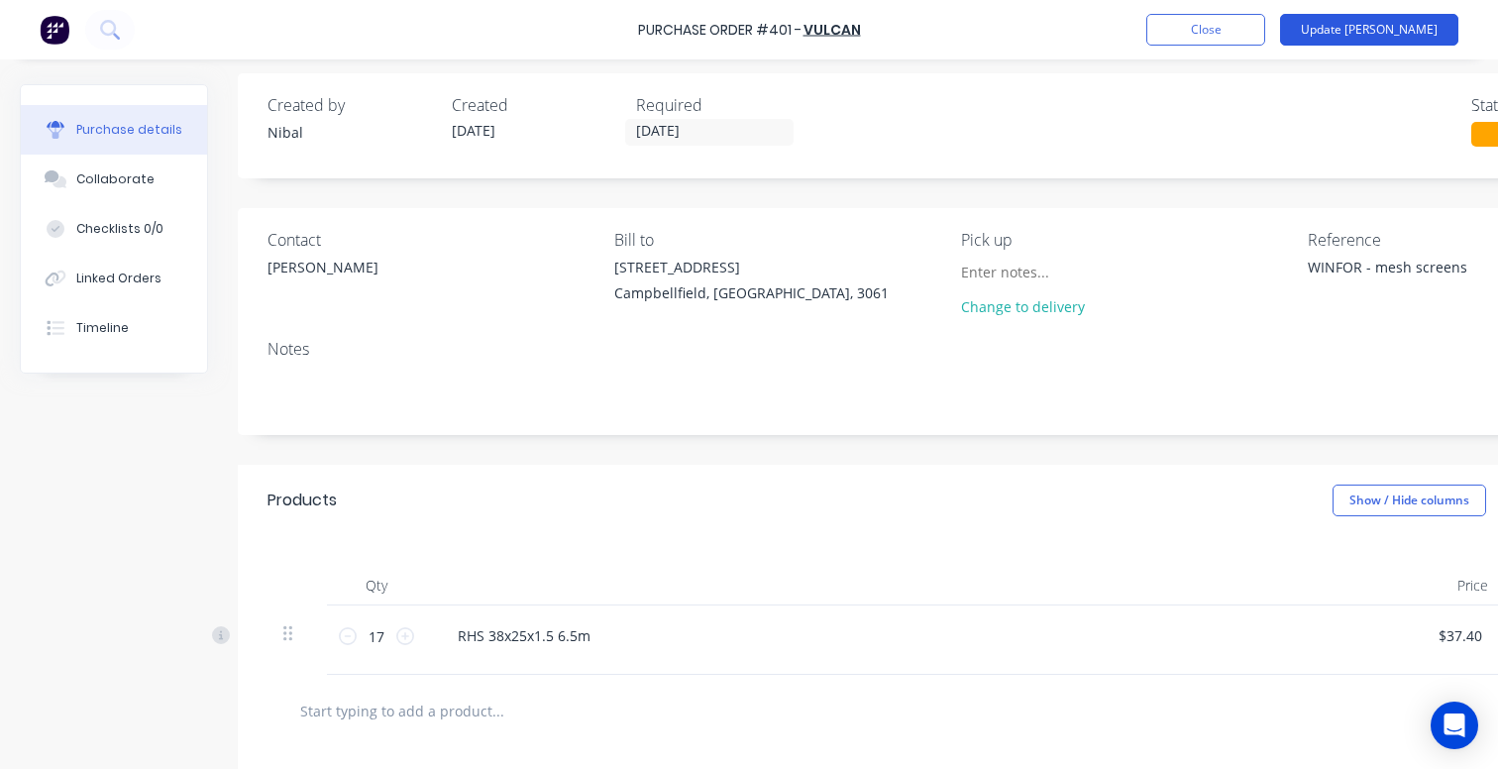
type textarea "WINFOR - mesh screens"
type textarea "x"
type textarea "WINFOR"
type textarea "x"
type textarea "WINFOR - mesh screens"
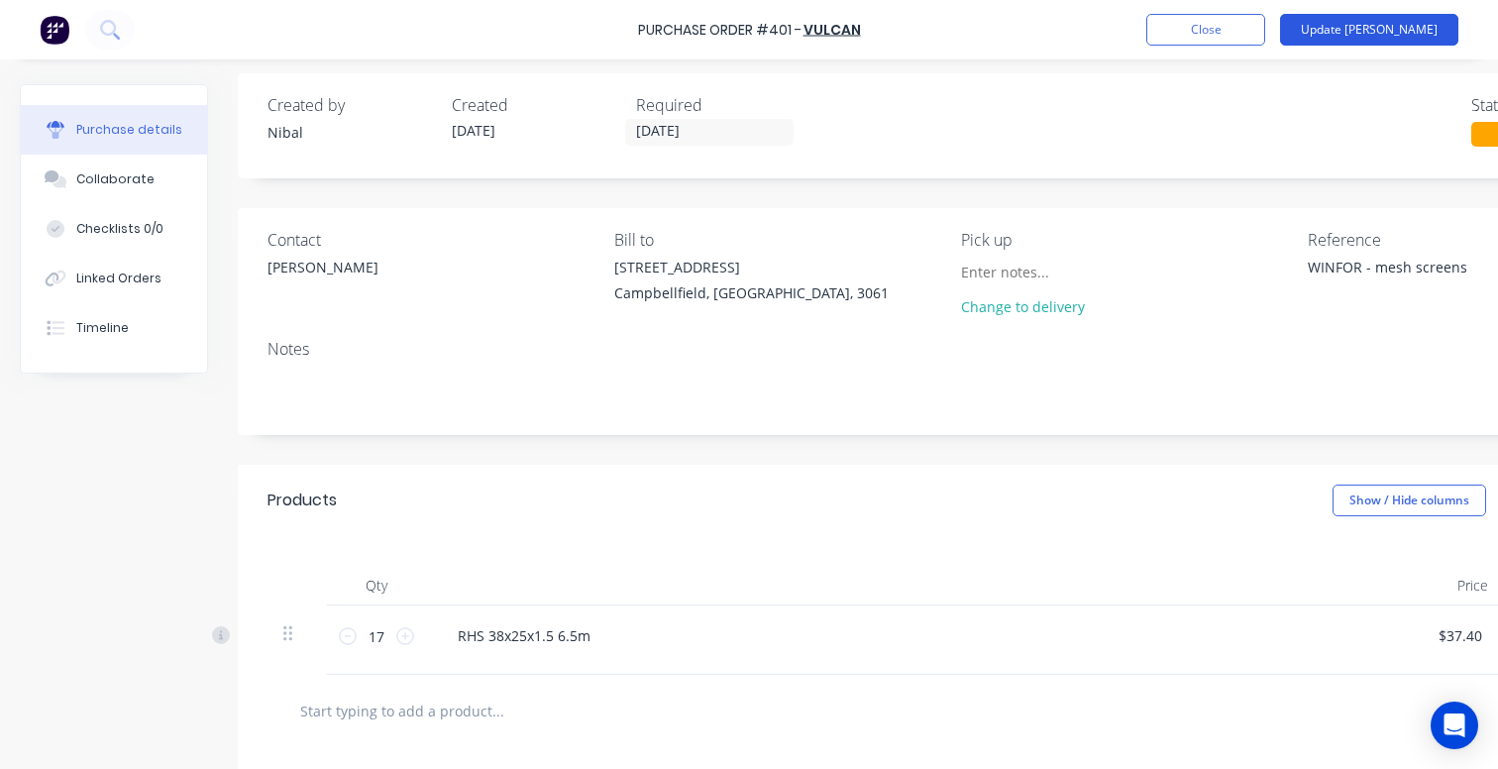
click at [1401, 42] on button "Update Bill" at bounding box center [1369, 30] width 178 height 32
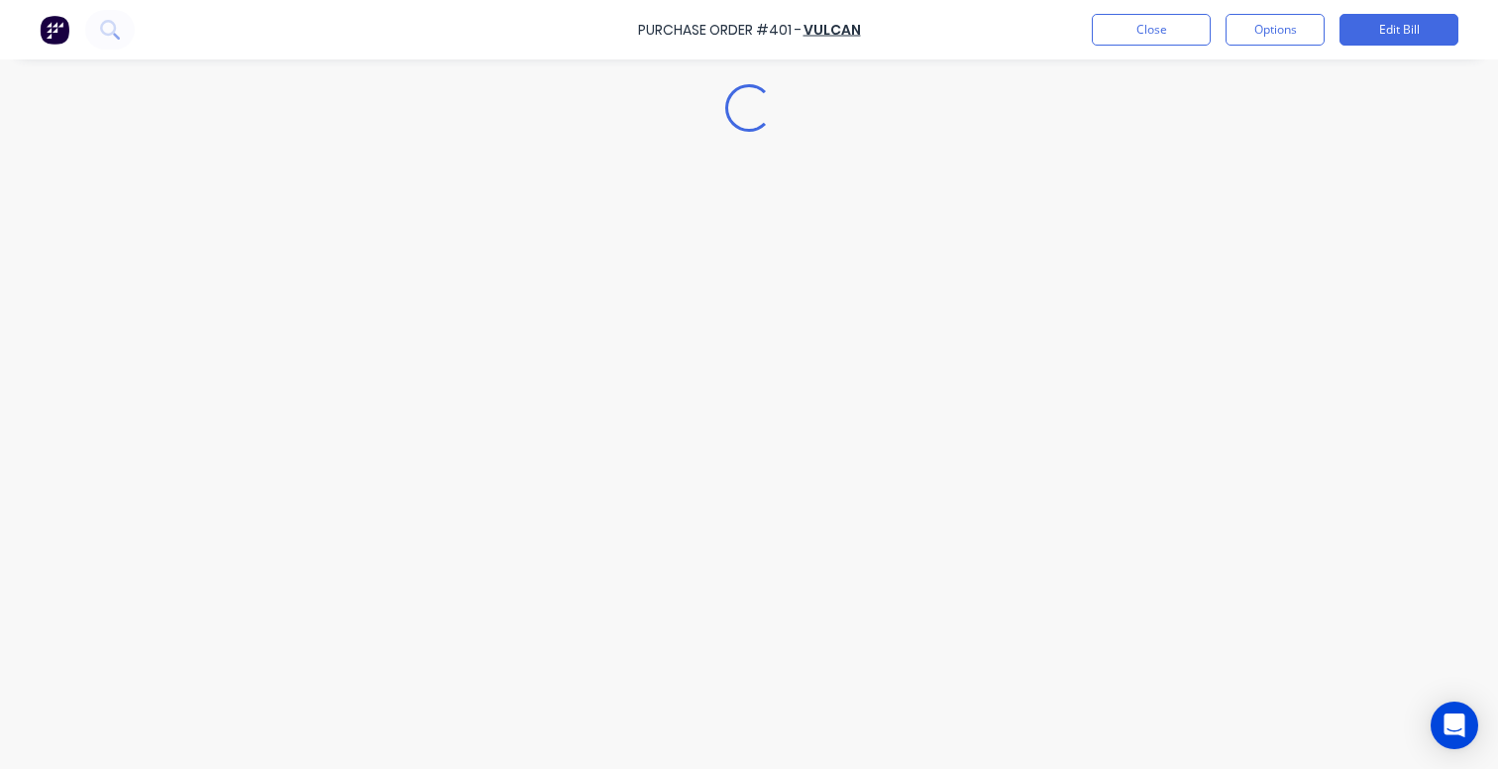
type textarea "x"
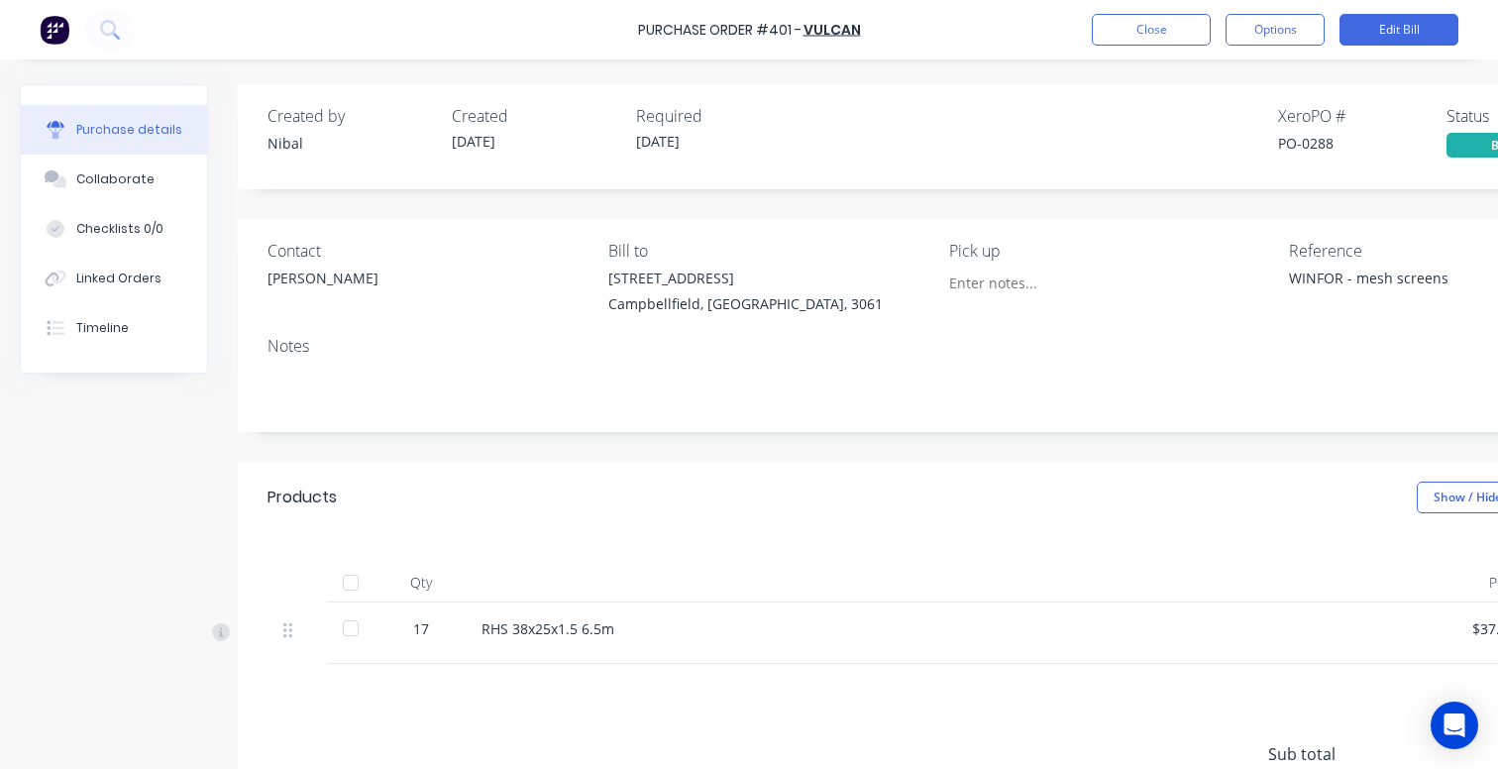
scroll to position [0, 0]
click at [1165, 35] on button "Close" at bounding box center [1151, 30] width 119 height 32
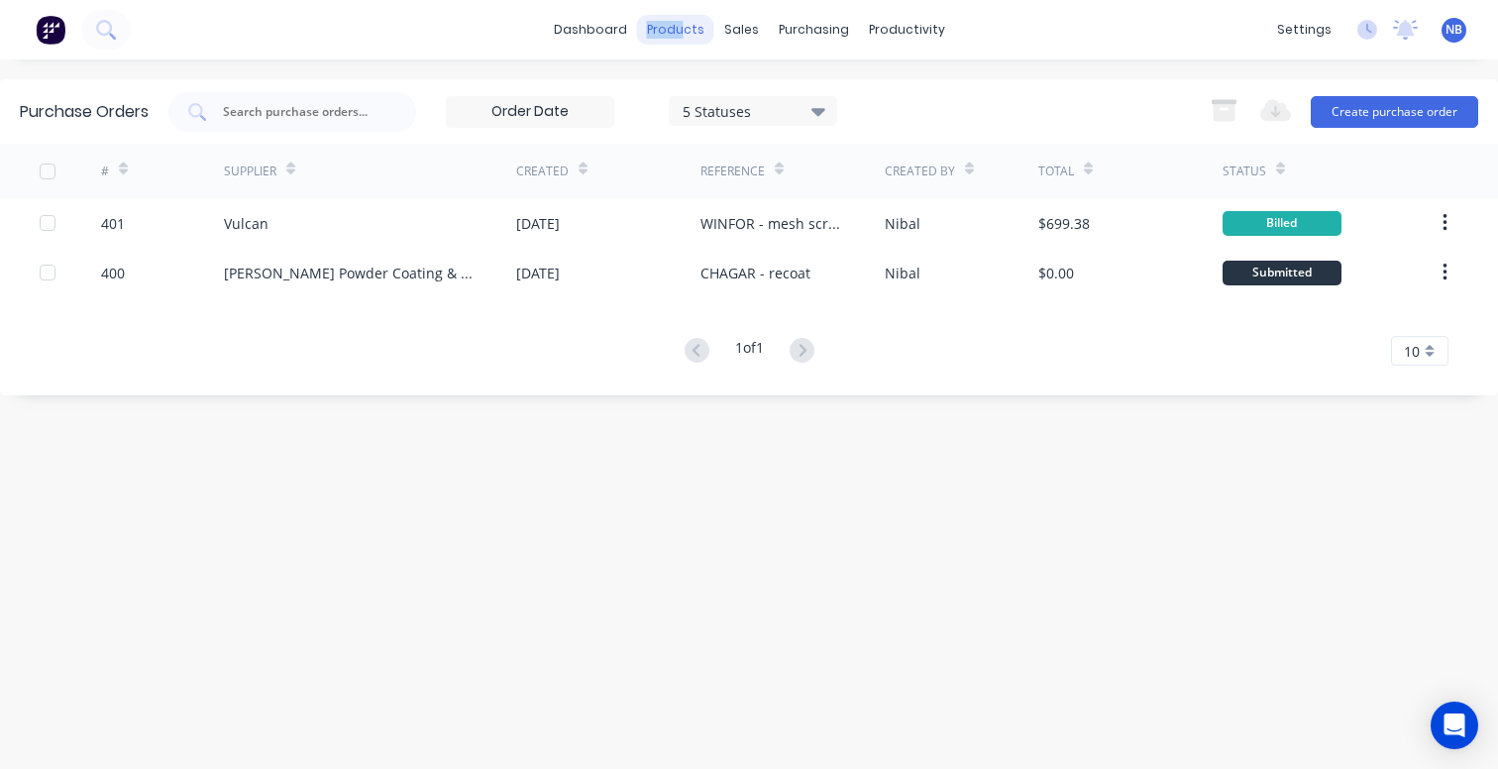
click at [686, 21] on div "products" at bounding box center [675, 30] width 77 height 30
click at [607, 12] on div "dashboard products sales purchasing productivity dashboard products Product Cat…" at bounding box center [749, 29] width 1498 height 59
click at [603, 29] on link "dashboard" at bounding box center [590, 30] width 93 height 30
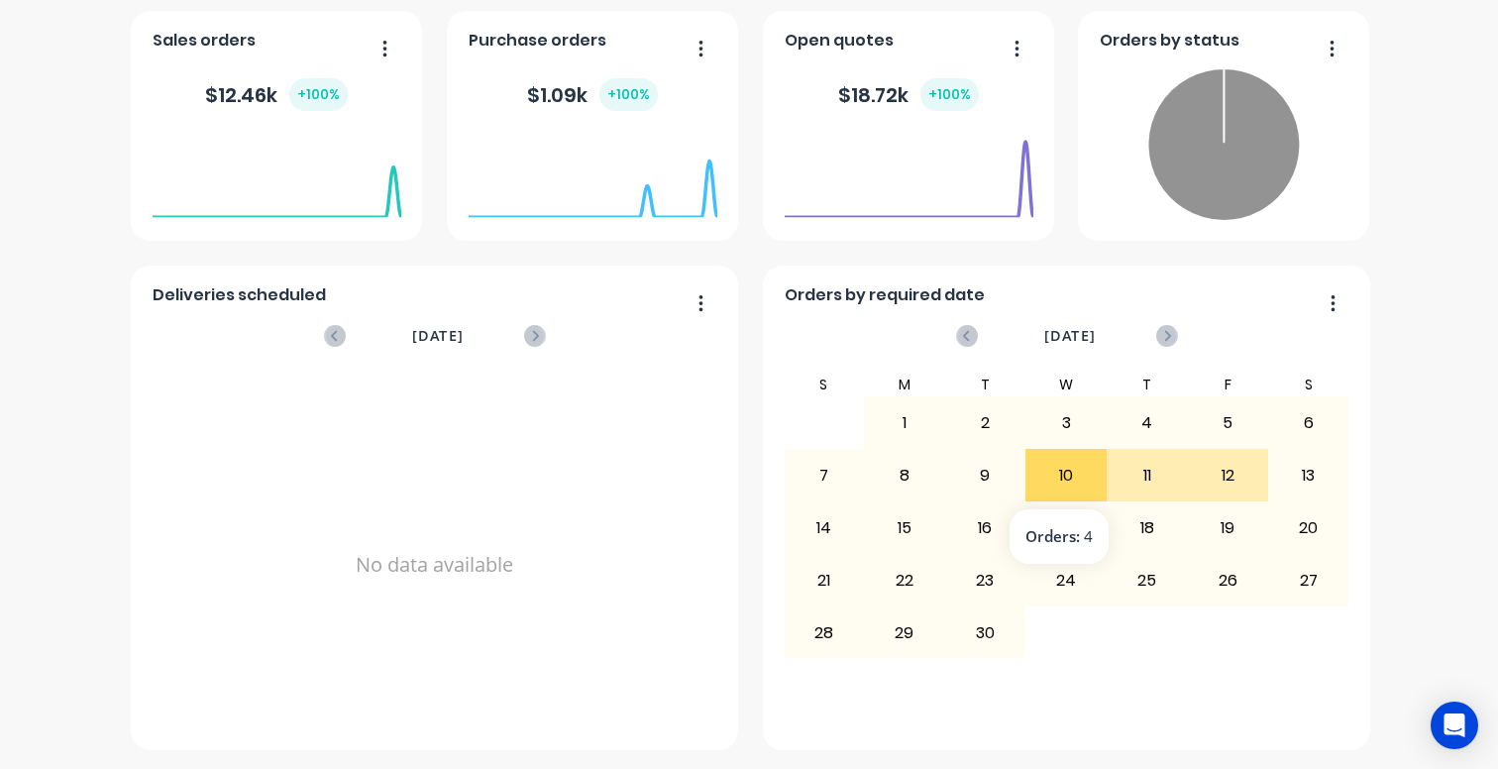
click at [1069, 466] on div "10" at bounding box center [1065, 476] width 79 height 50
click at [1116, 479] on div "11" at bounding box center [1146, 476] width 79 height 50
click at [1224, 464] on div "12" at bounding box center [1227, 476] width 79 height 50
click at [1068, 473] on div "10" at bounding box center [1065, 476] width 79 height 50
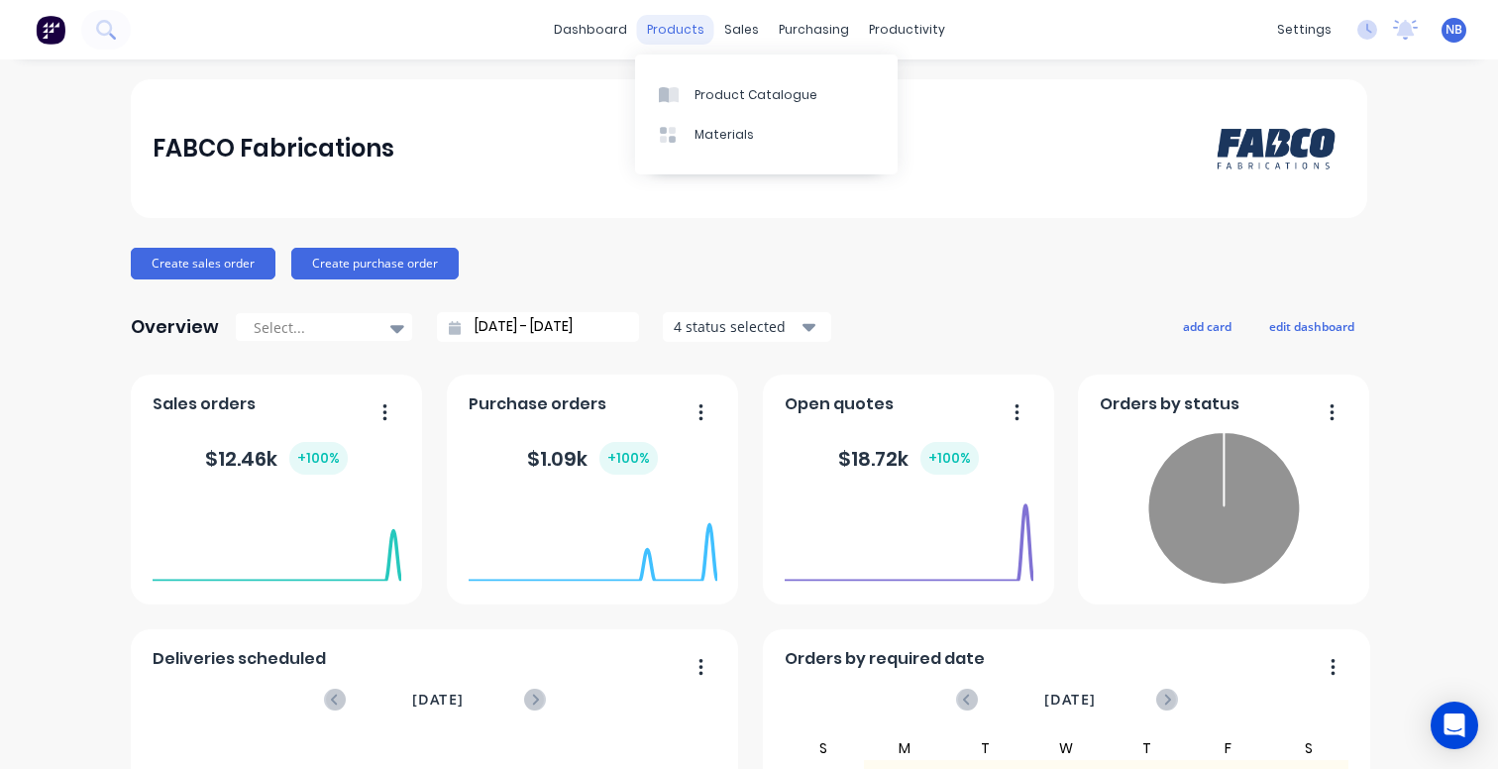
click at [685, 37] on div "products" at bounding box center [675, 30] width 77 height 30
click at [781, 41] on div "purchasing" at bounding box center [814, 30] width 90 height 30
